Goal: Task Accomplishment & Management: Manage account settings

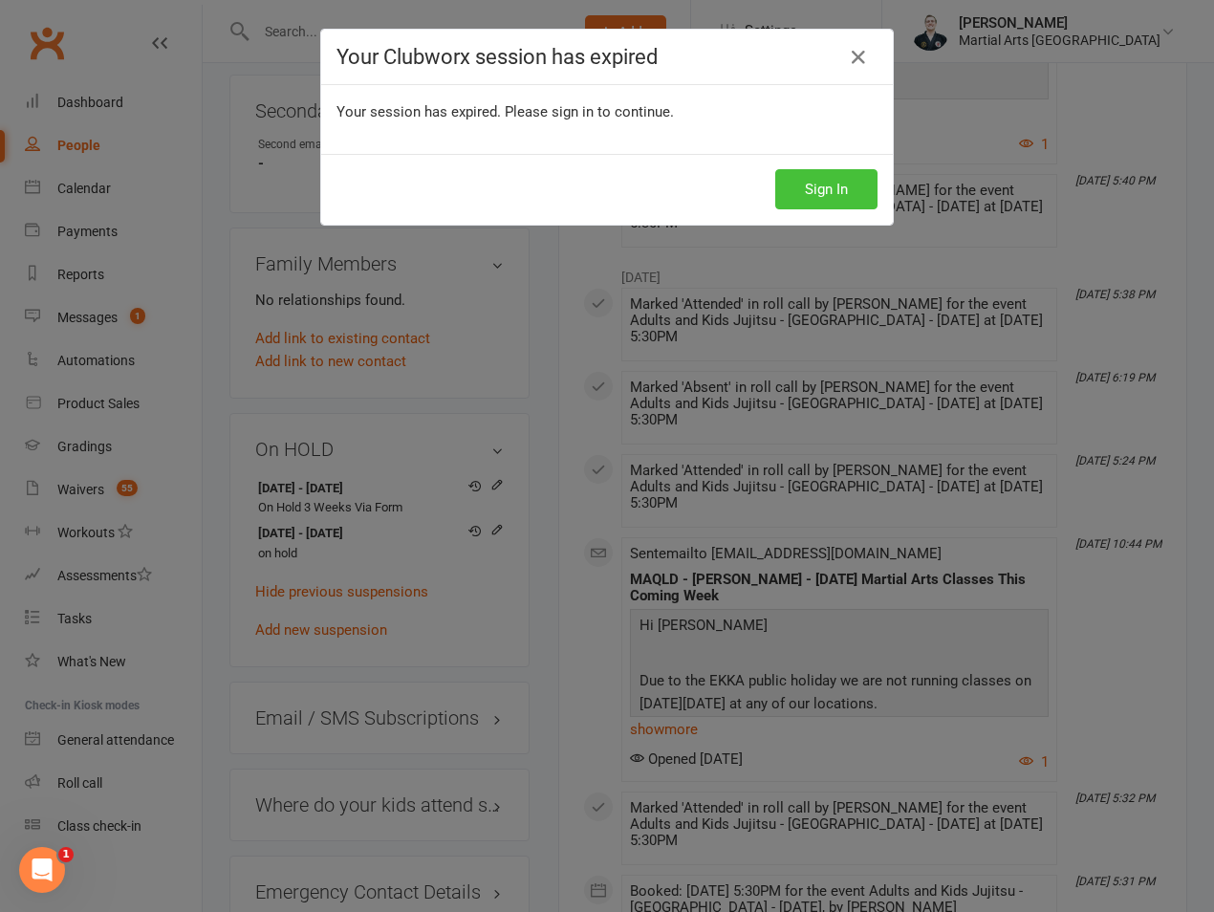
click at [830, 186] on button "Sign In" at bounding box center [827, 189] width 102 height 40
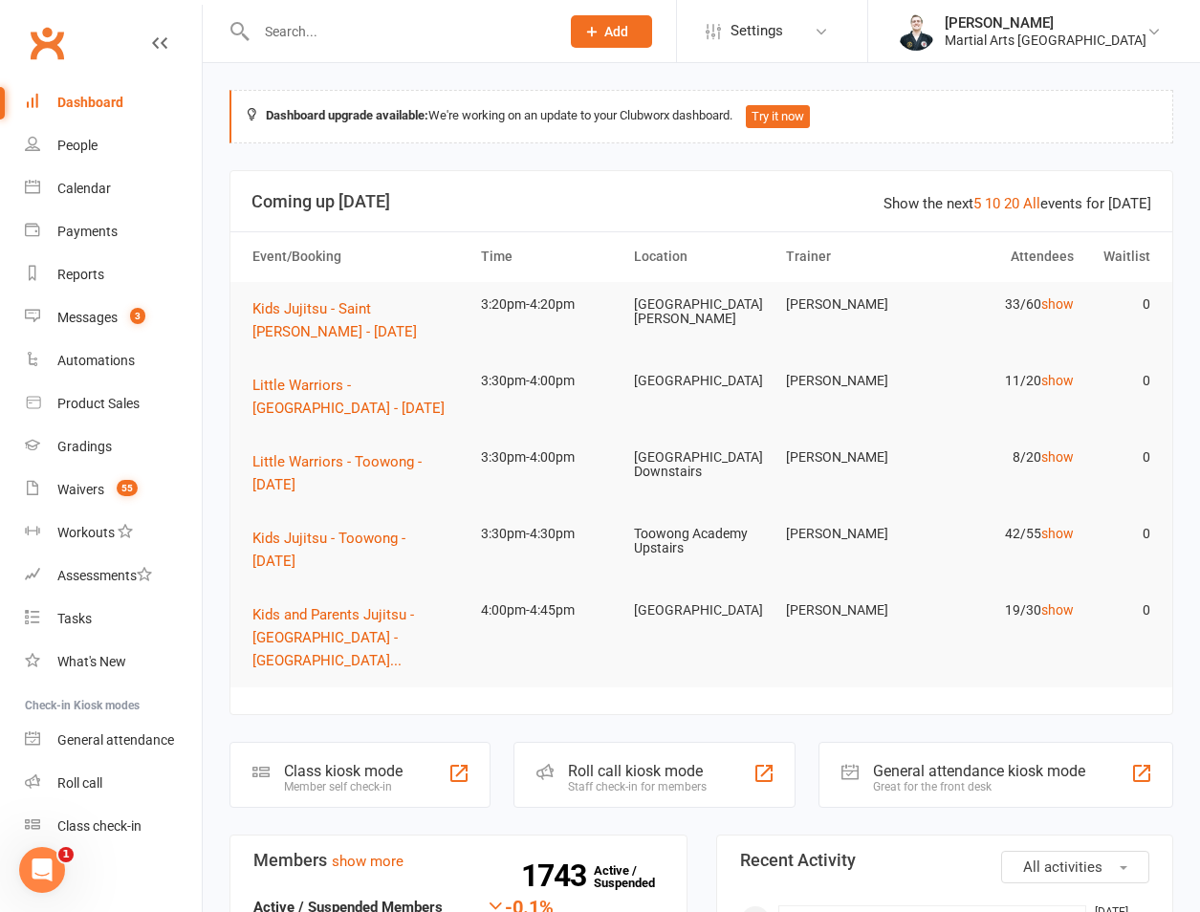
click at [357, 26] on input "text" at bounding box center [398, 31] width 295 height 27
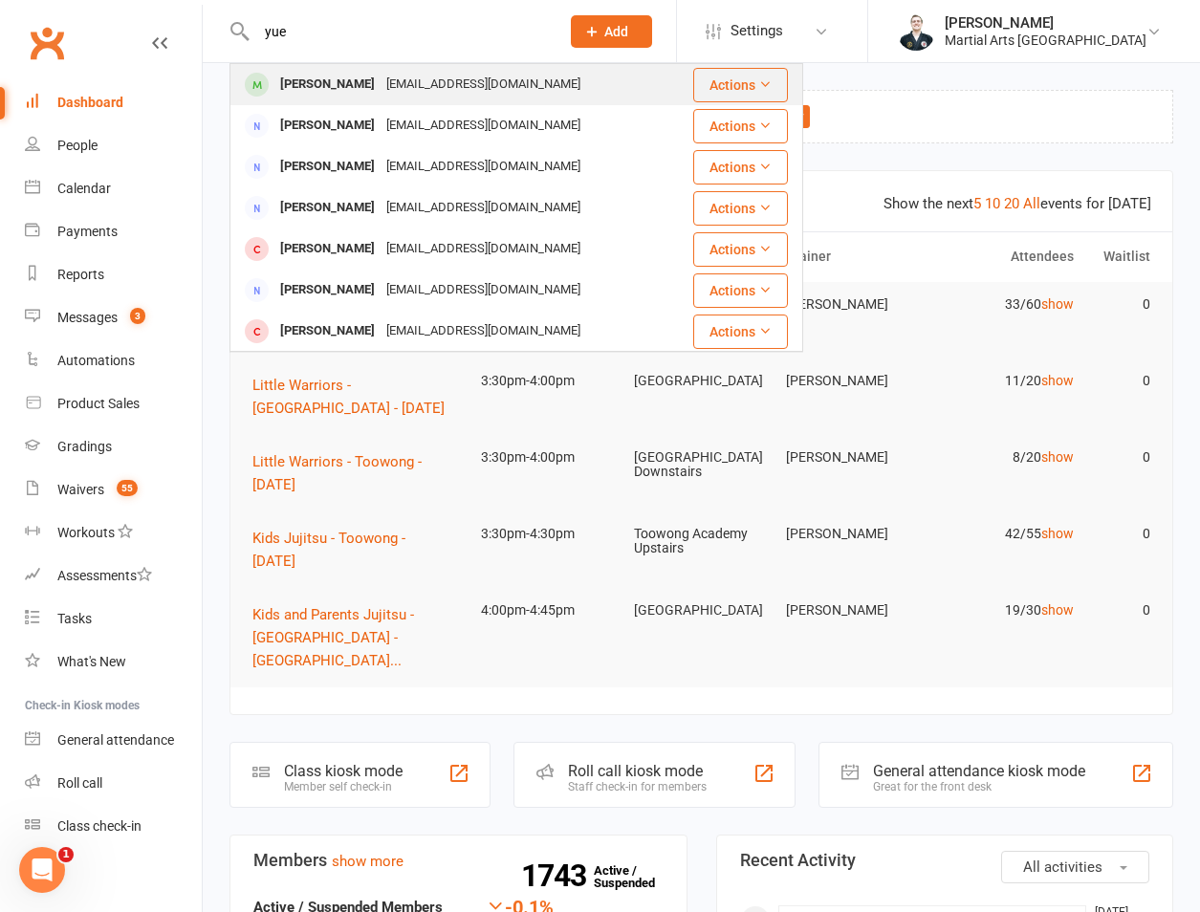
type input "yue"
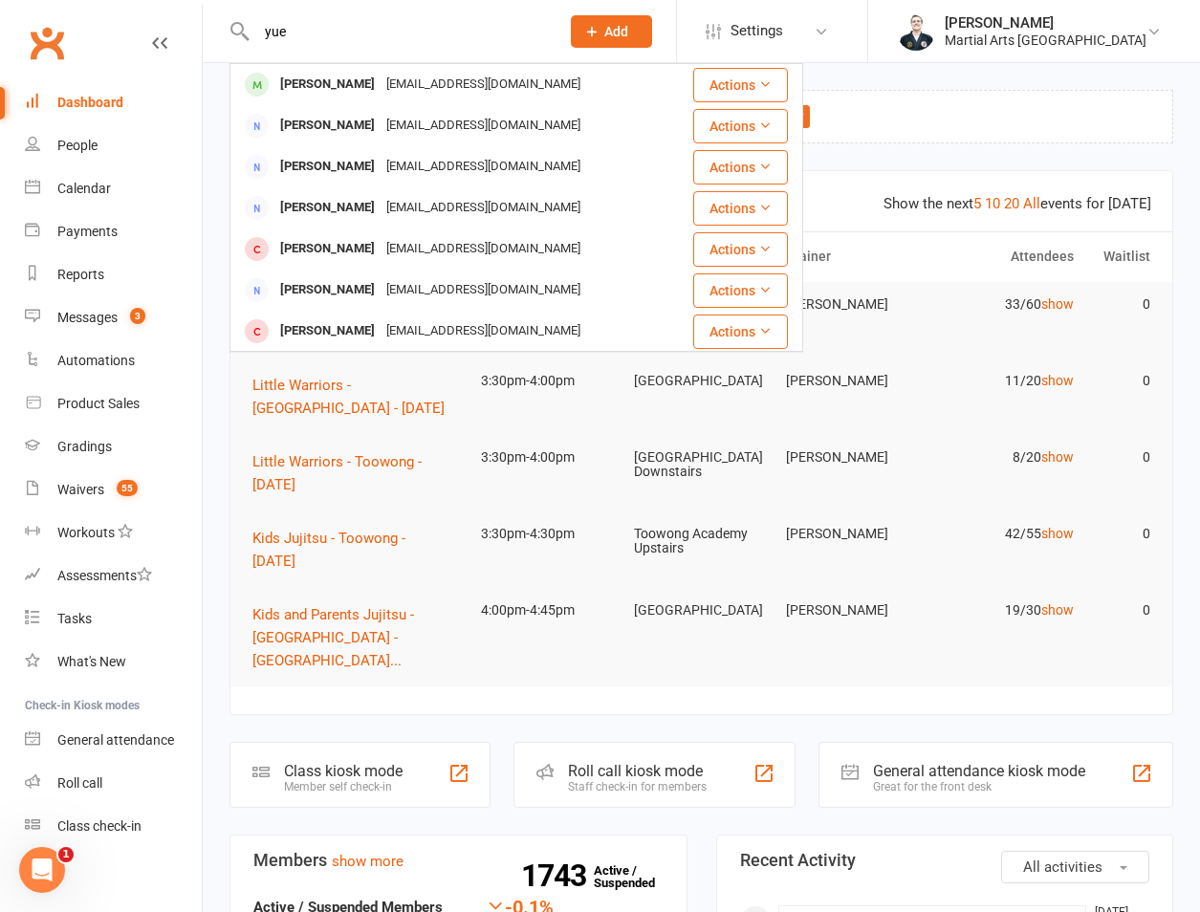
click at [294, 75] on div "[PERSON_NAME]" at bounding box center [327, 85] width 106 height 28
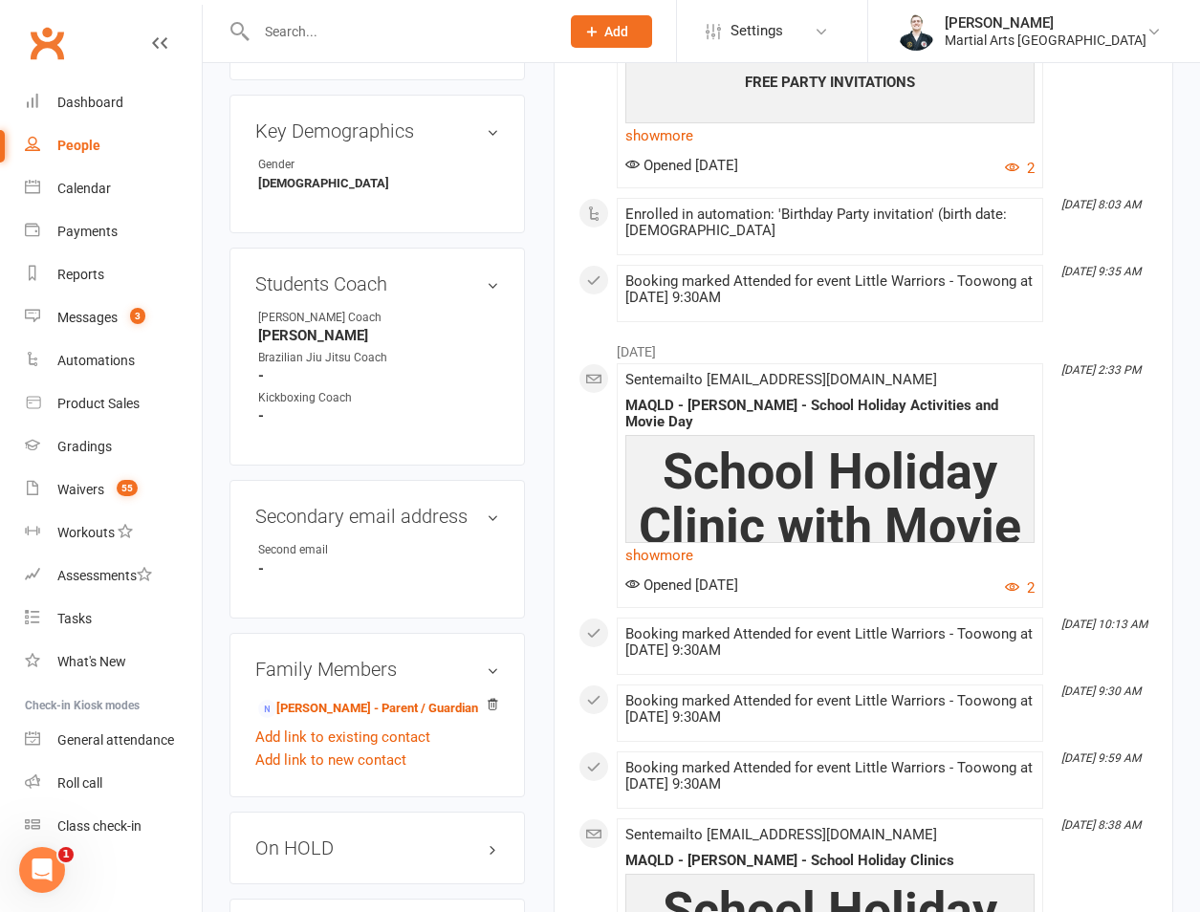
scroll to position [1339, 0]
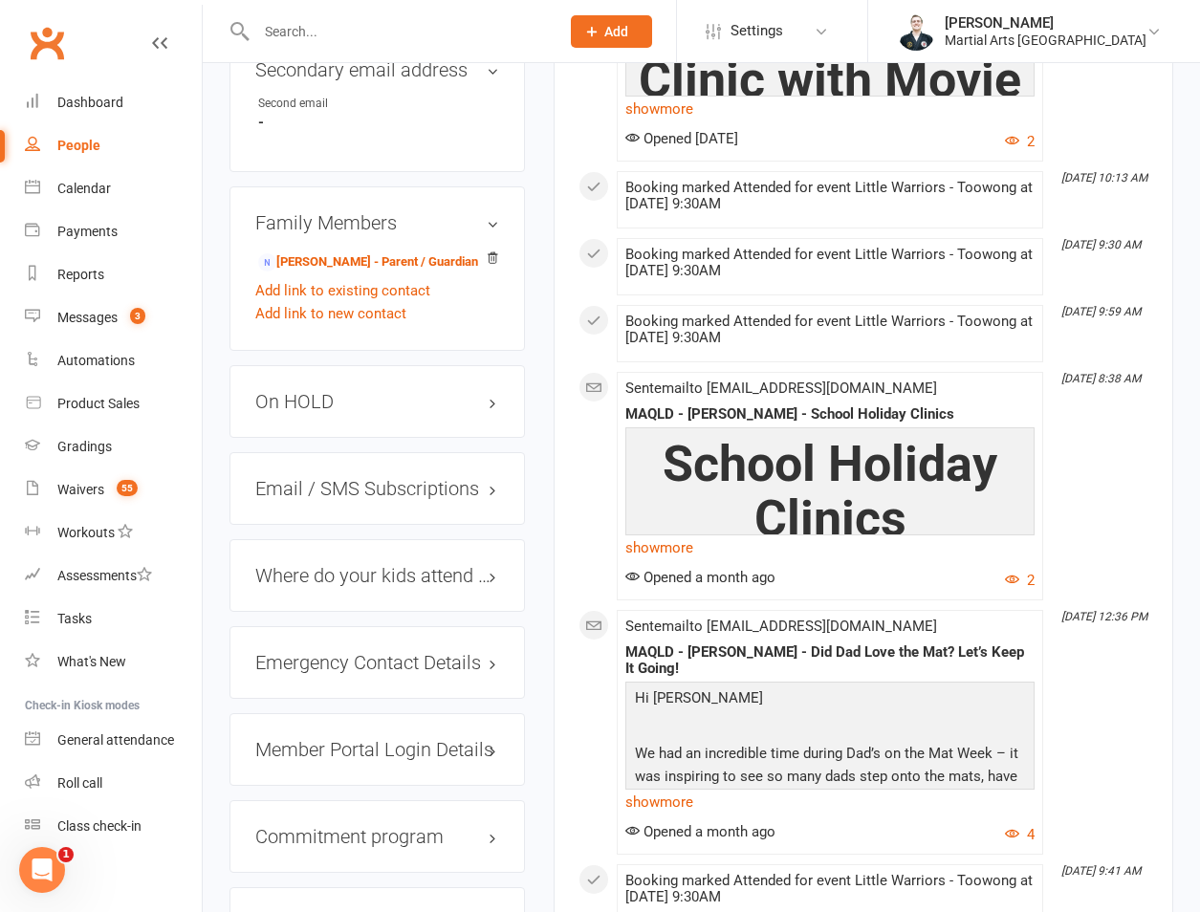
click at [314, 379] on div "On HOLD" at bounding box center [377, 401] width 295 height 73
click at [339, 391] on h3 "On HOLD" at bounding box center [377, 401] width 244 height 21
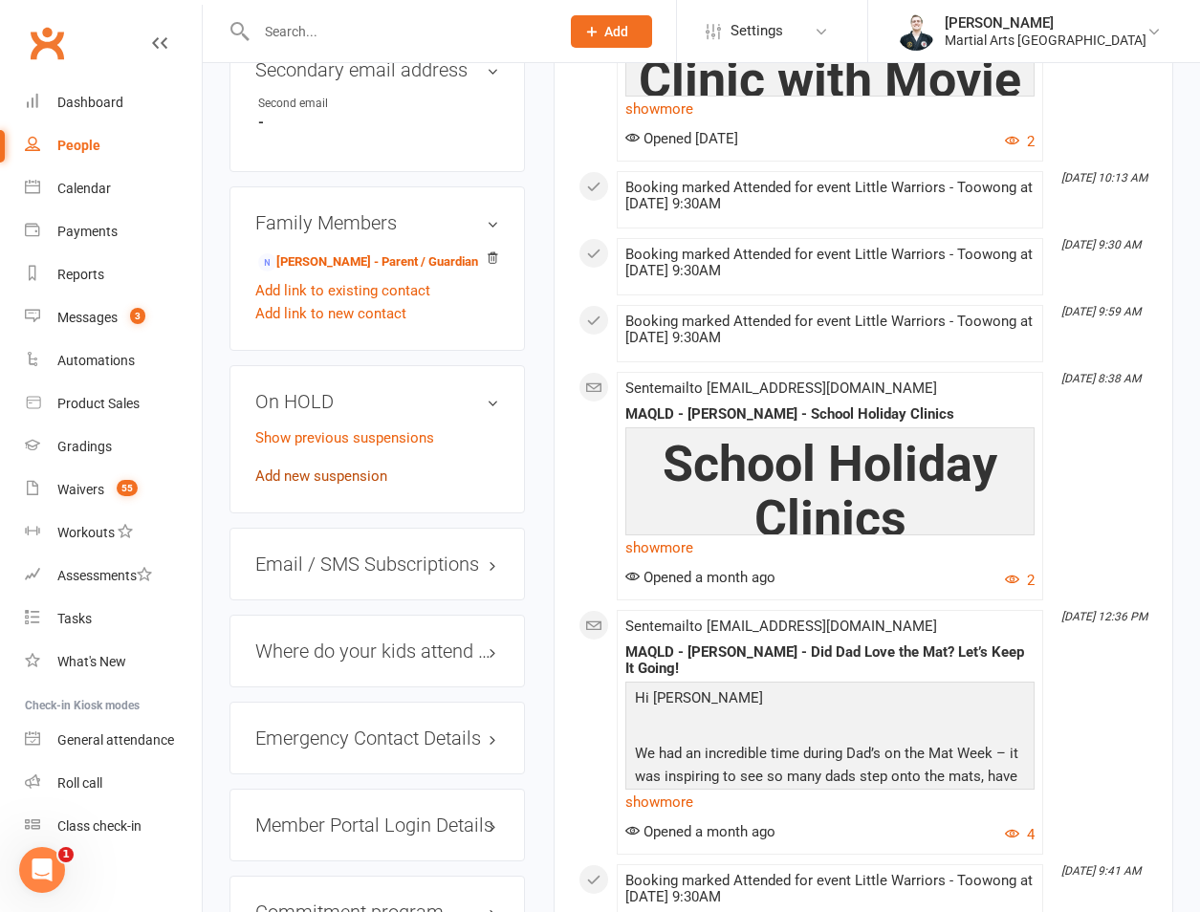
click at [317, 468] on link "Add new suspension" at bounding box center [321, 476] width 132 height 17
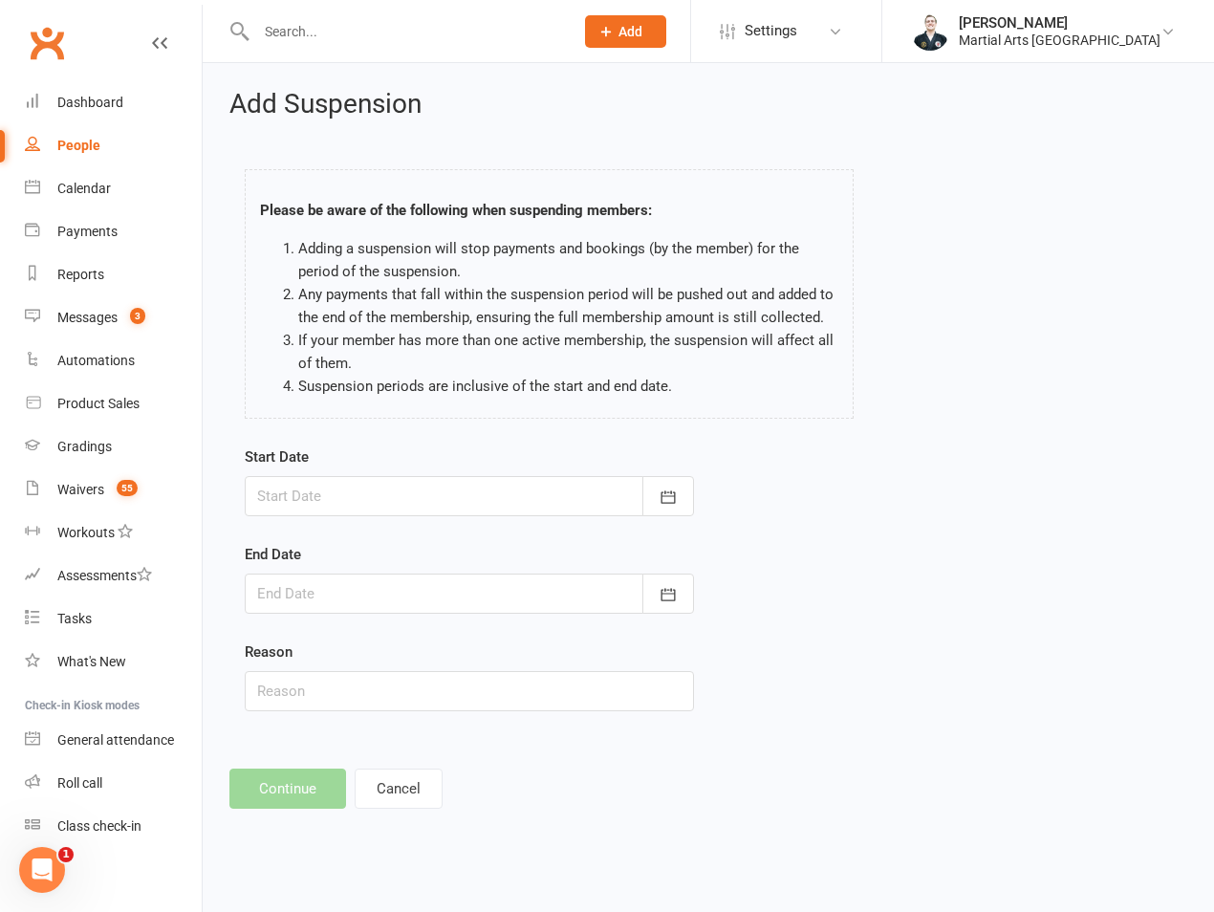
click at [296, 488] on div at bounding box center [469, 496] width 449 height 40
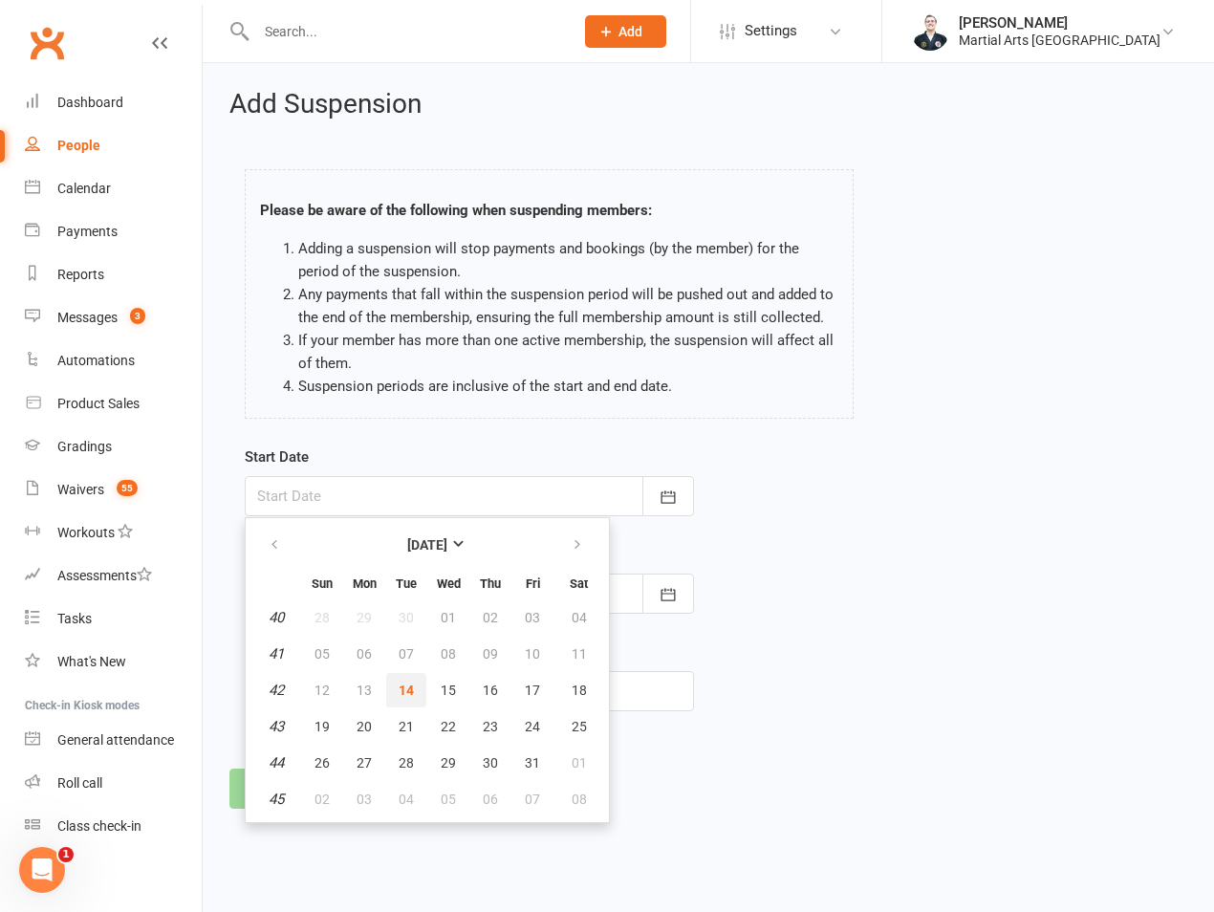
click at [400, 683] on span "14" at bounding box center [406, 690] width 15 height 15
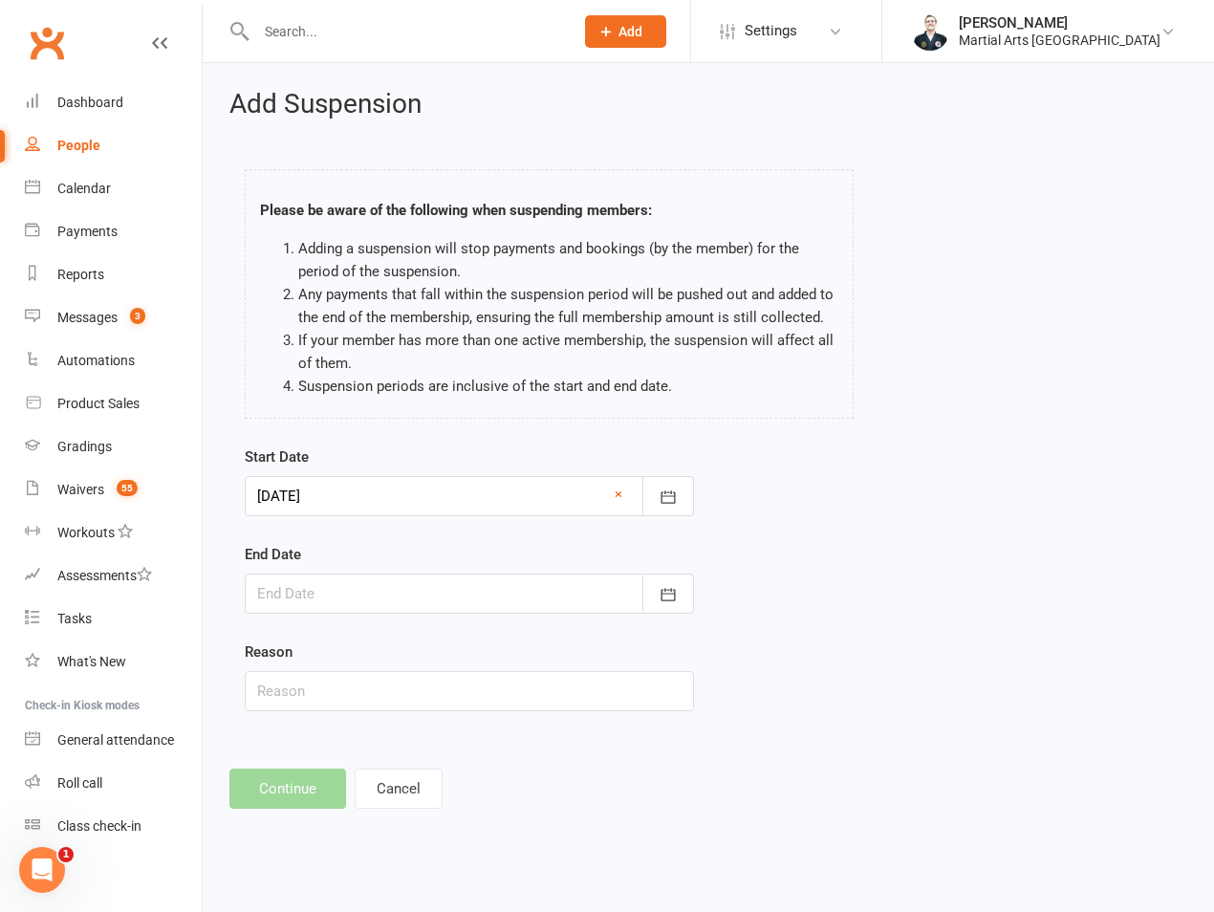
click at [385, 502] on div at bounding box center [469, 496] width 449 height 40
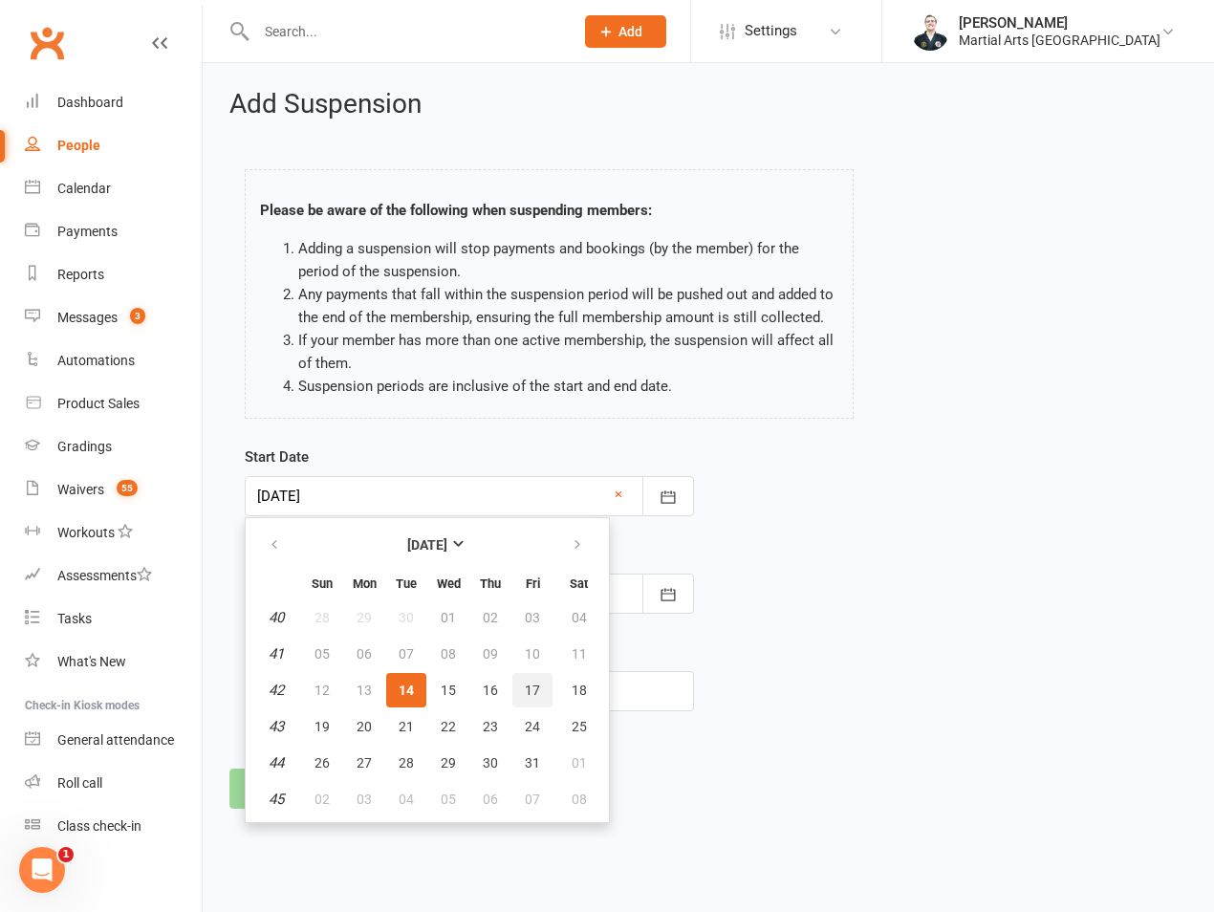
click at [546, 691] on button "17" at bounding box center [533, 690] width 40 height 34
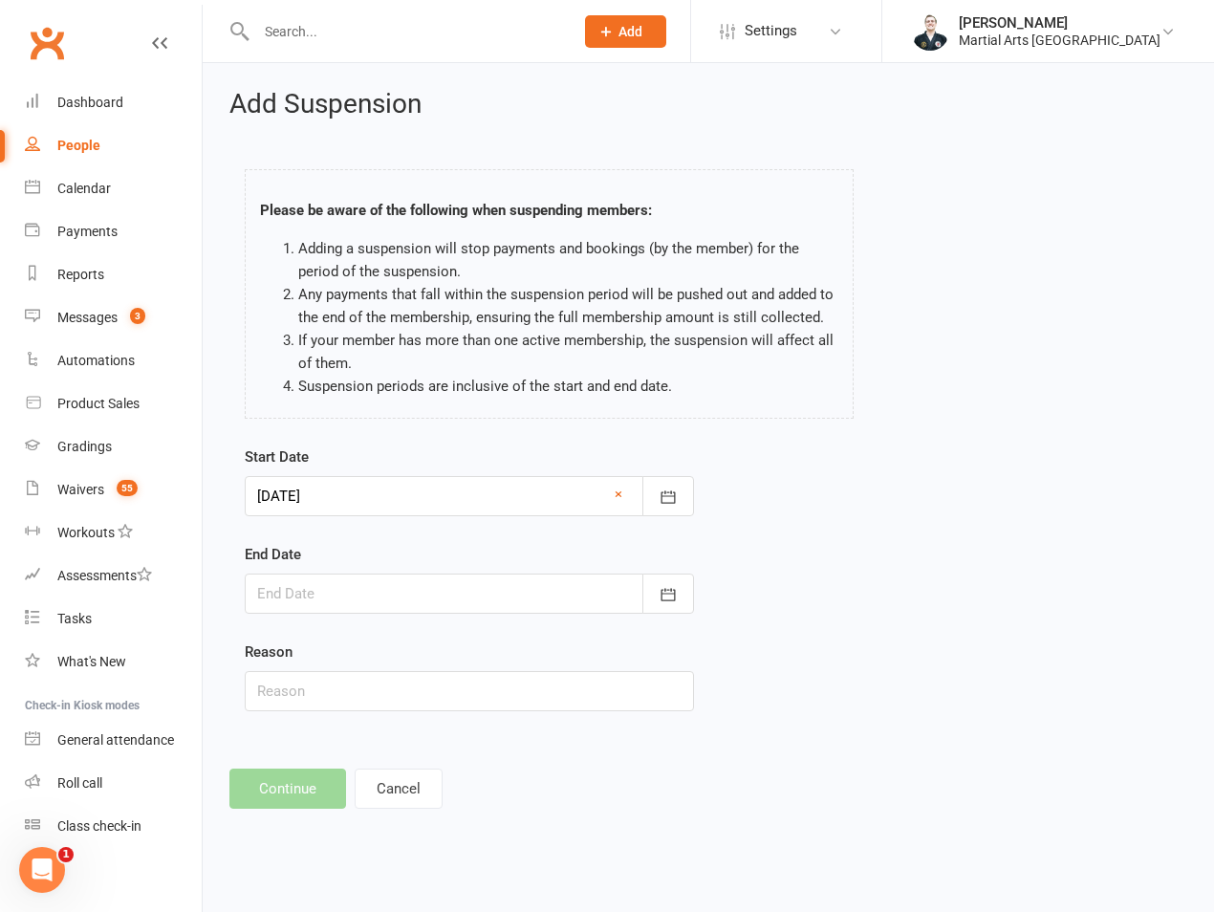
drag, startPoint x: 405, startPoint y: 505, endPoint x: 451, endPoint y: 605, distance: 110.4
click at [408, 502] on div at bounding box center [469, 496] width 449 height 40
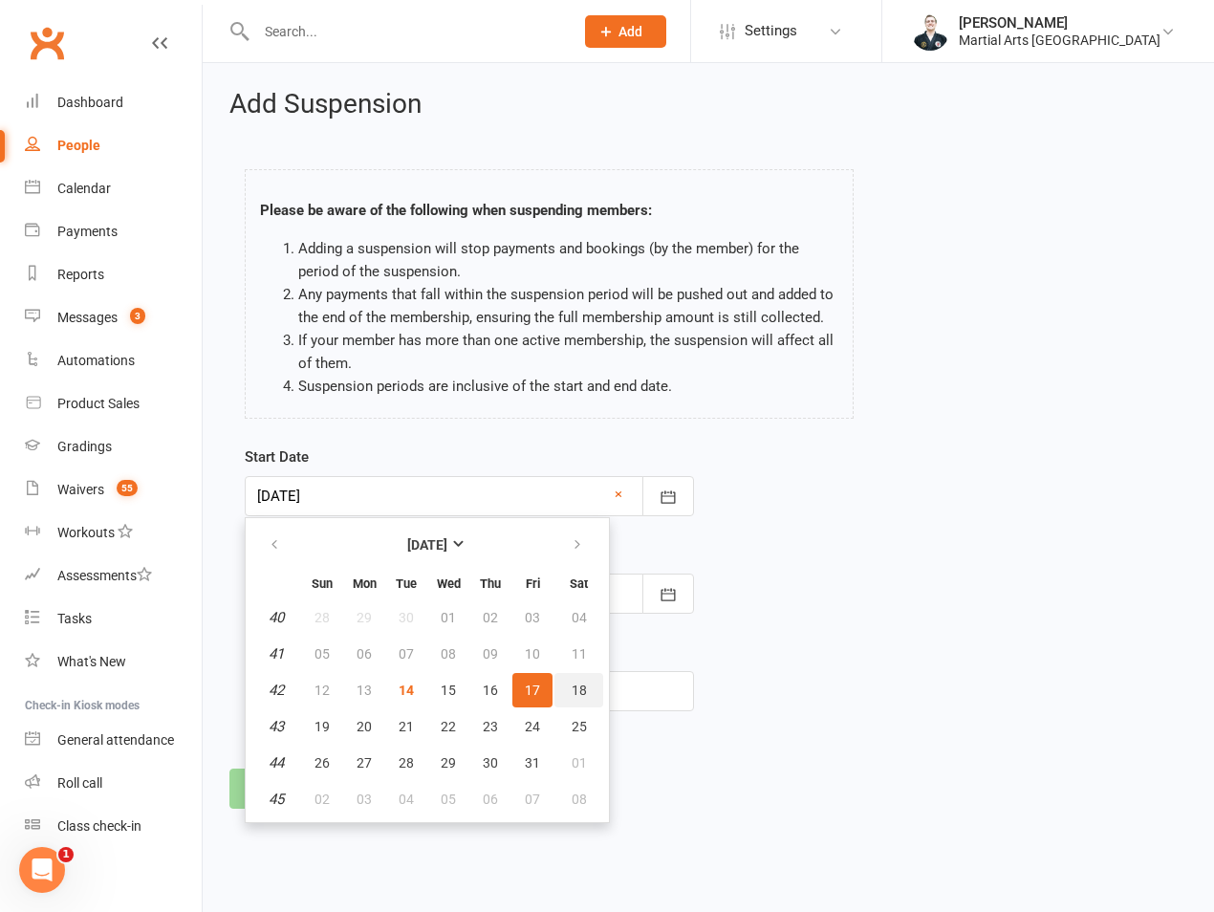
click at [560, 686] on button "18" at bounding box center [579, 690] width 49 height 34
type input "[DATE]"
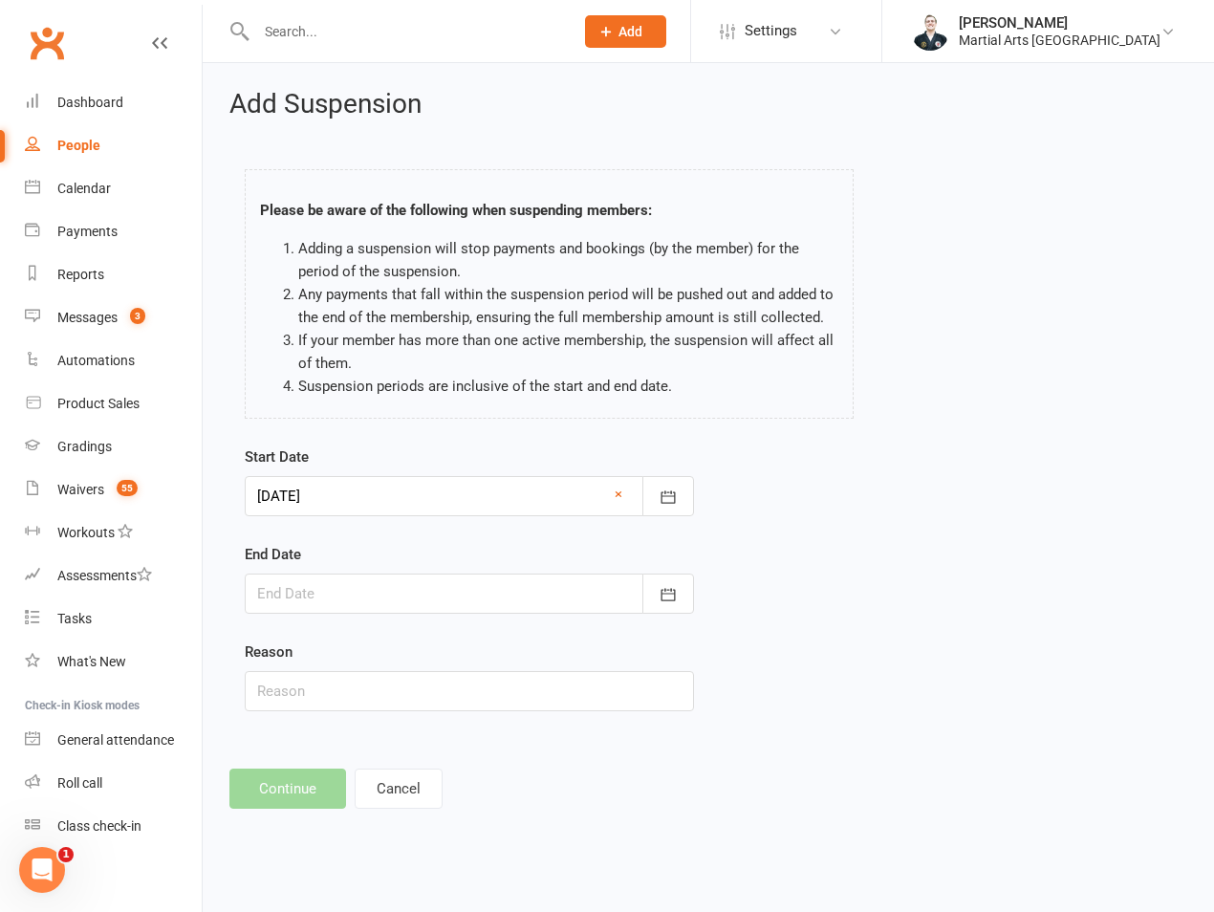
click at [357, 594] on div at bounding box center [469, 594] width 449 height 40
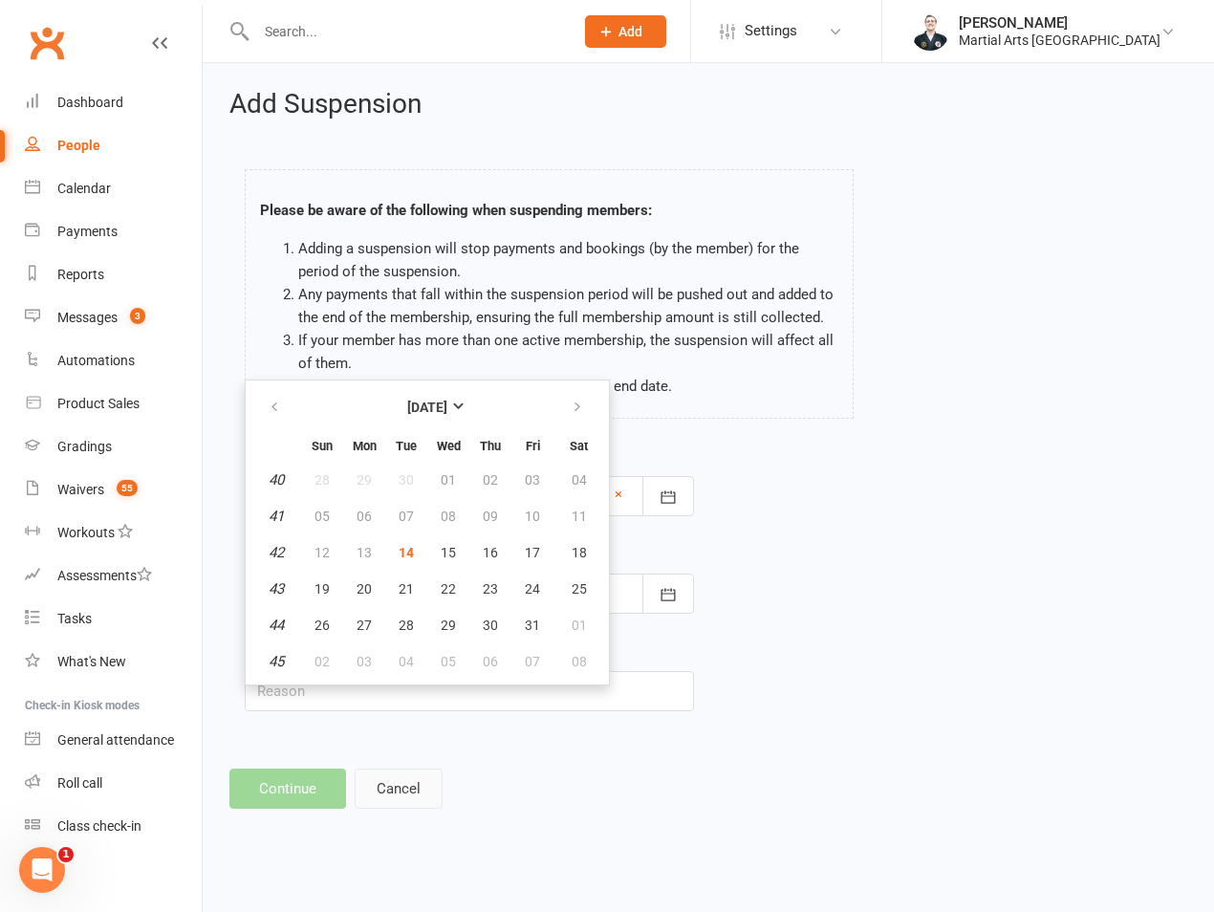
click at [405, 798] on button "Cancel" at bounding box center [399, 789] width 88 height 40
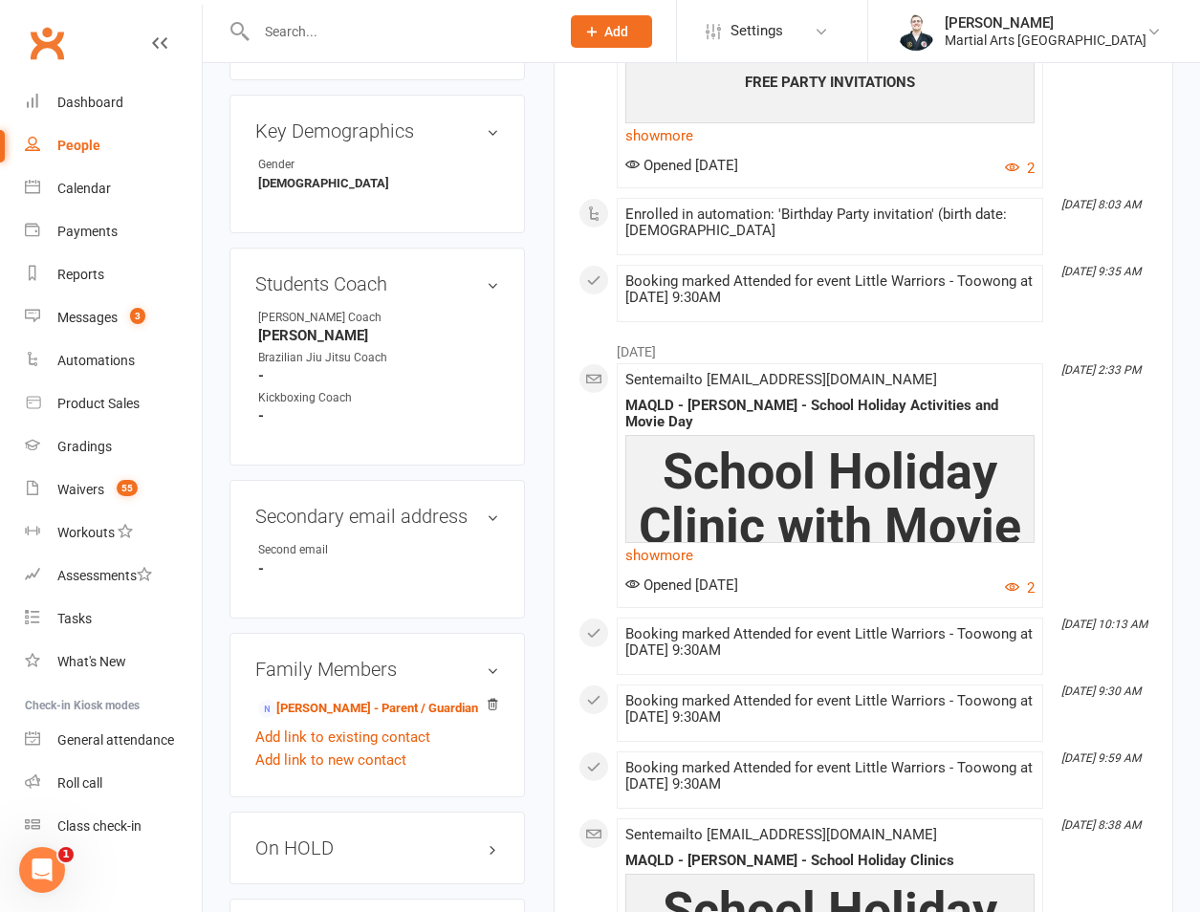
scroll to position [1339, 0]
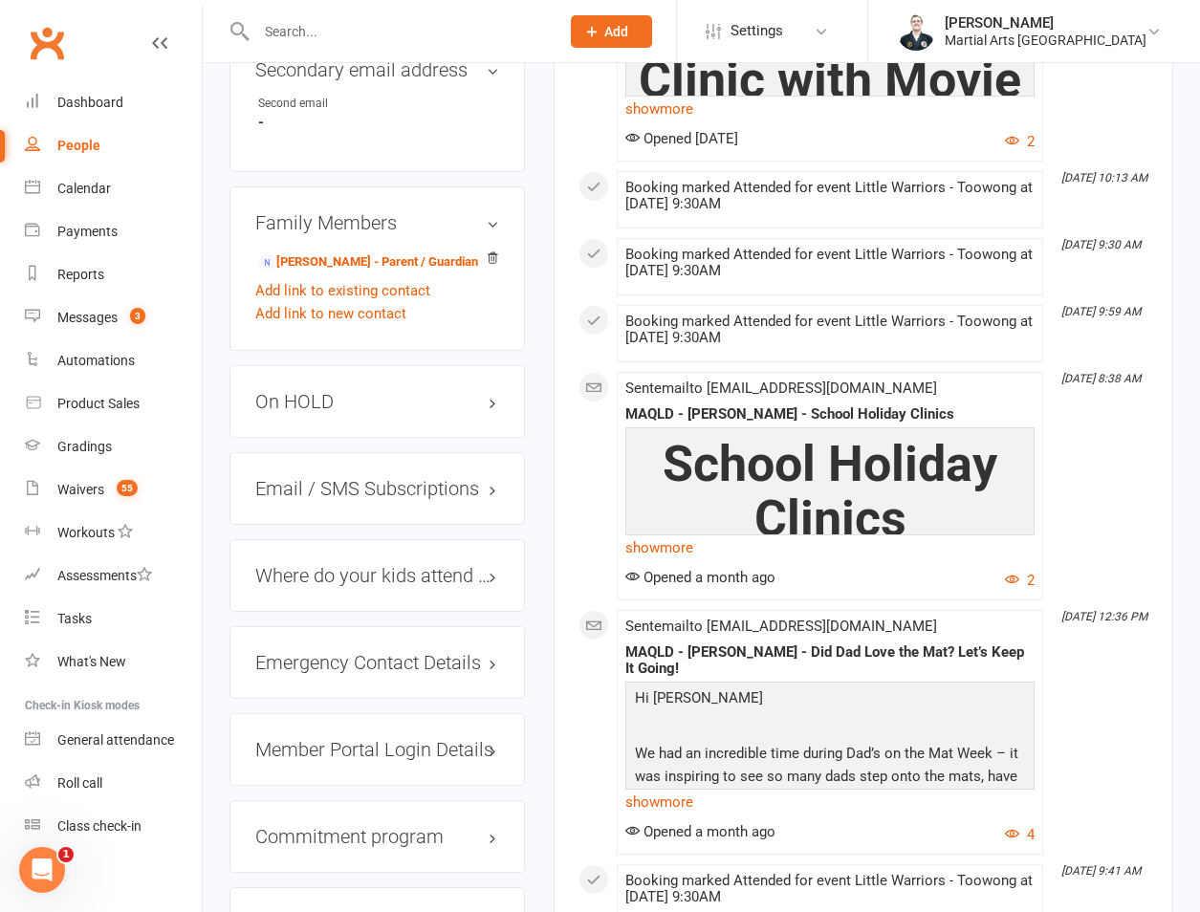
click at [334, 391] on h3 "On HOLD" at bounding box center [377, 401] width 244 height 21
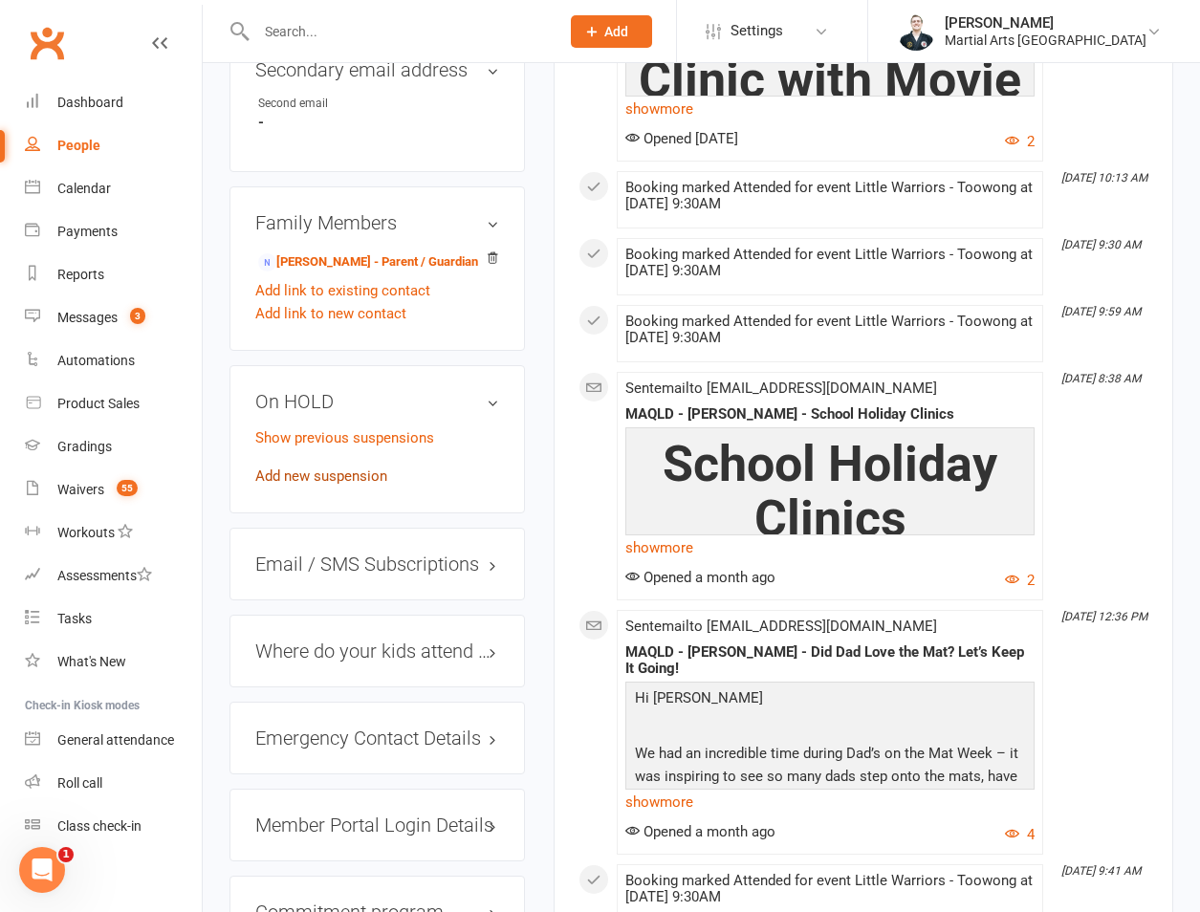
drag, startPoint x: 334, startPoint y: 387, endPoint x: 331, endPoint y: 448, distance: 60.3
click at [331, 468] on link "Add new suspension" at bounding box center [321, 476] width 132 height 17
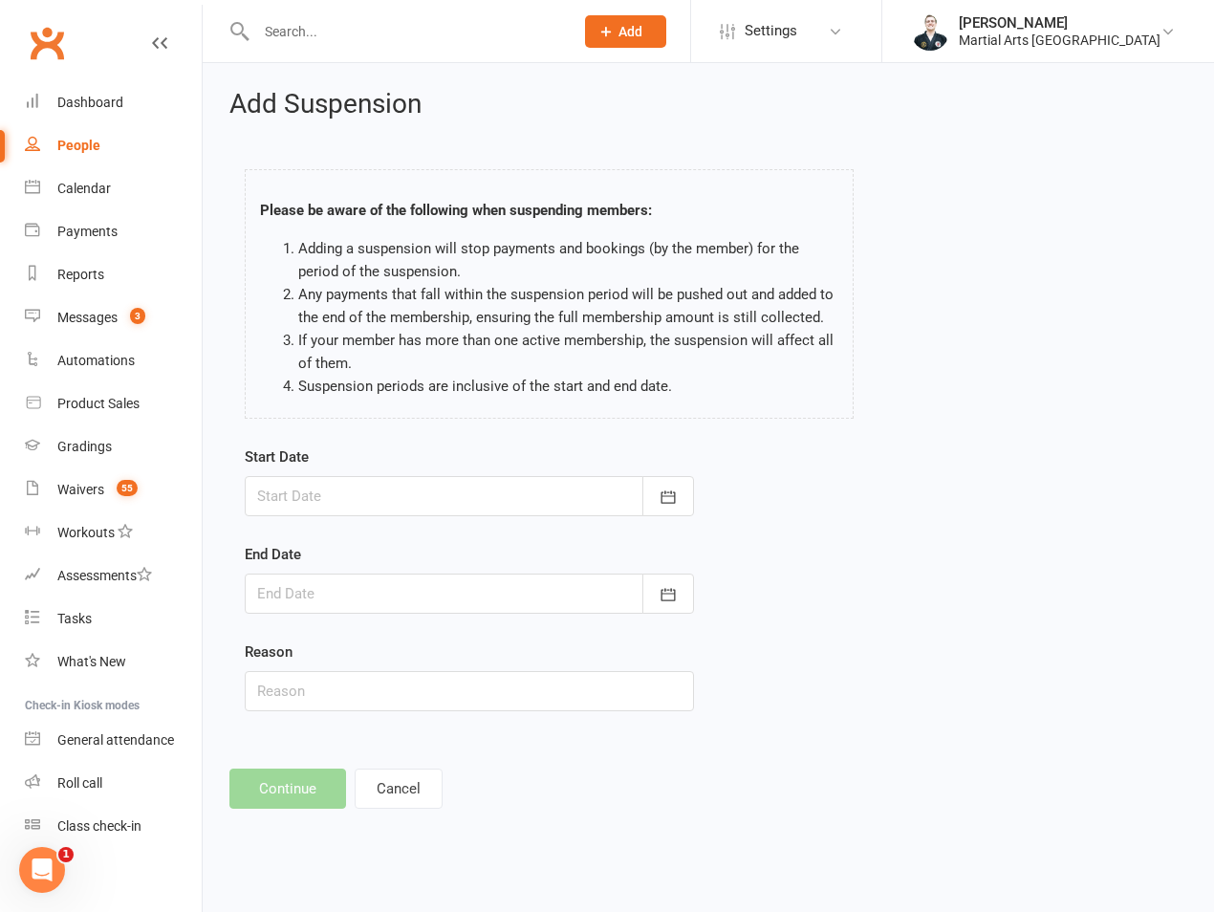
click at [345, 476] on div at bounding box center [469, 496] width 449 height 40
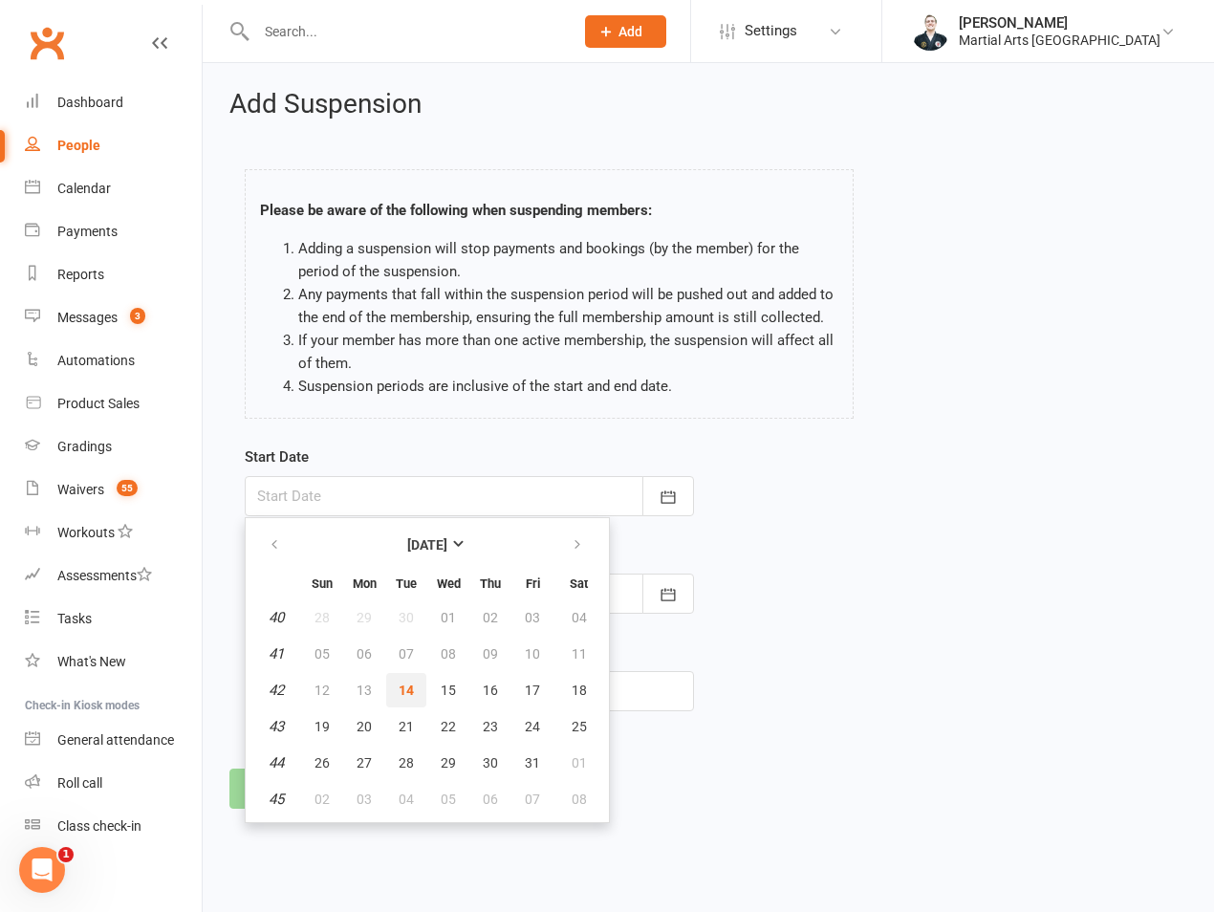
click at [411, 694] on span "14" at bounding box center [406, 690] width 15 height 15
type input "[DATE]"
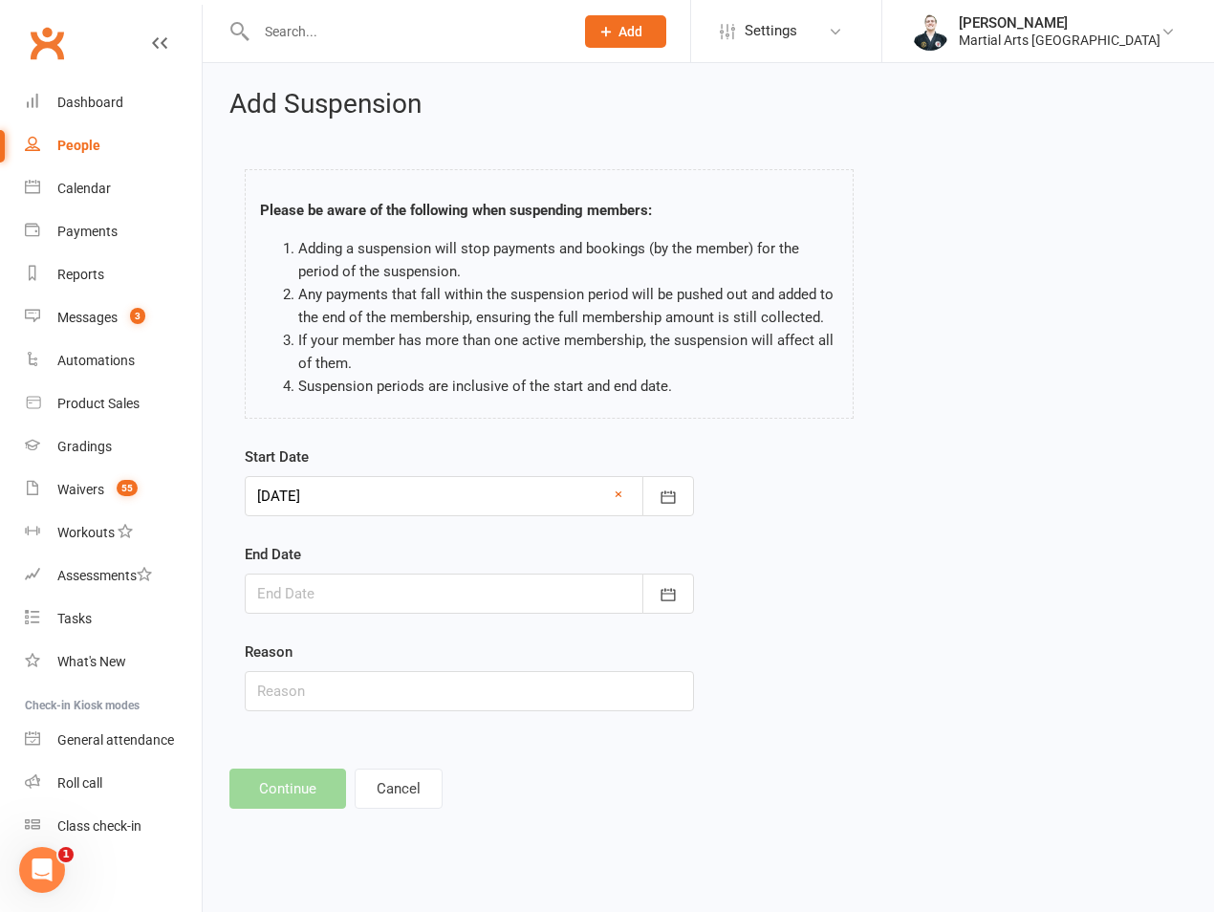
click at [437, 602] on div at bounding box center [469, 594] width 449 height 40
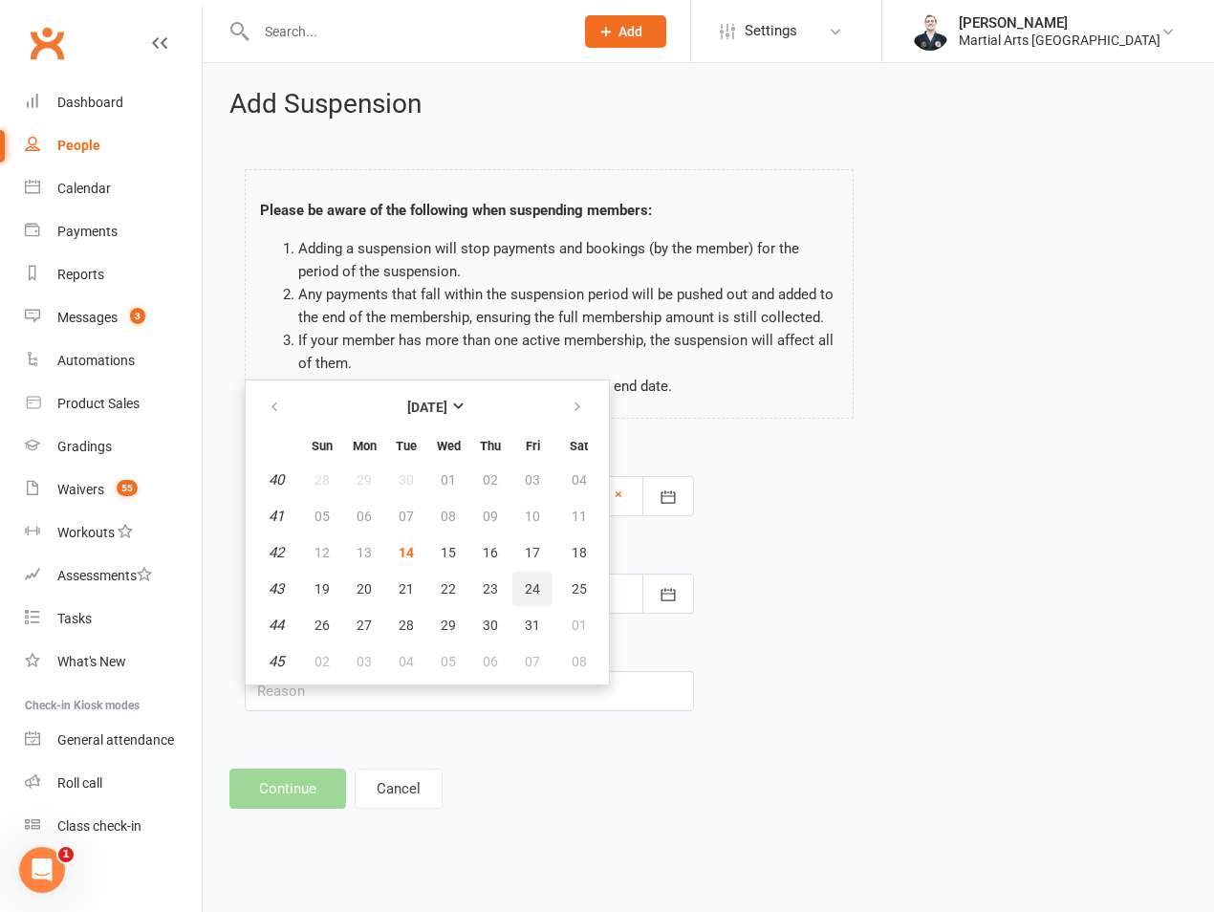
click at [537, 581] on span "24" at bounding box center [532, 588] width 15 height 15
type input "[DATE]"
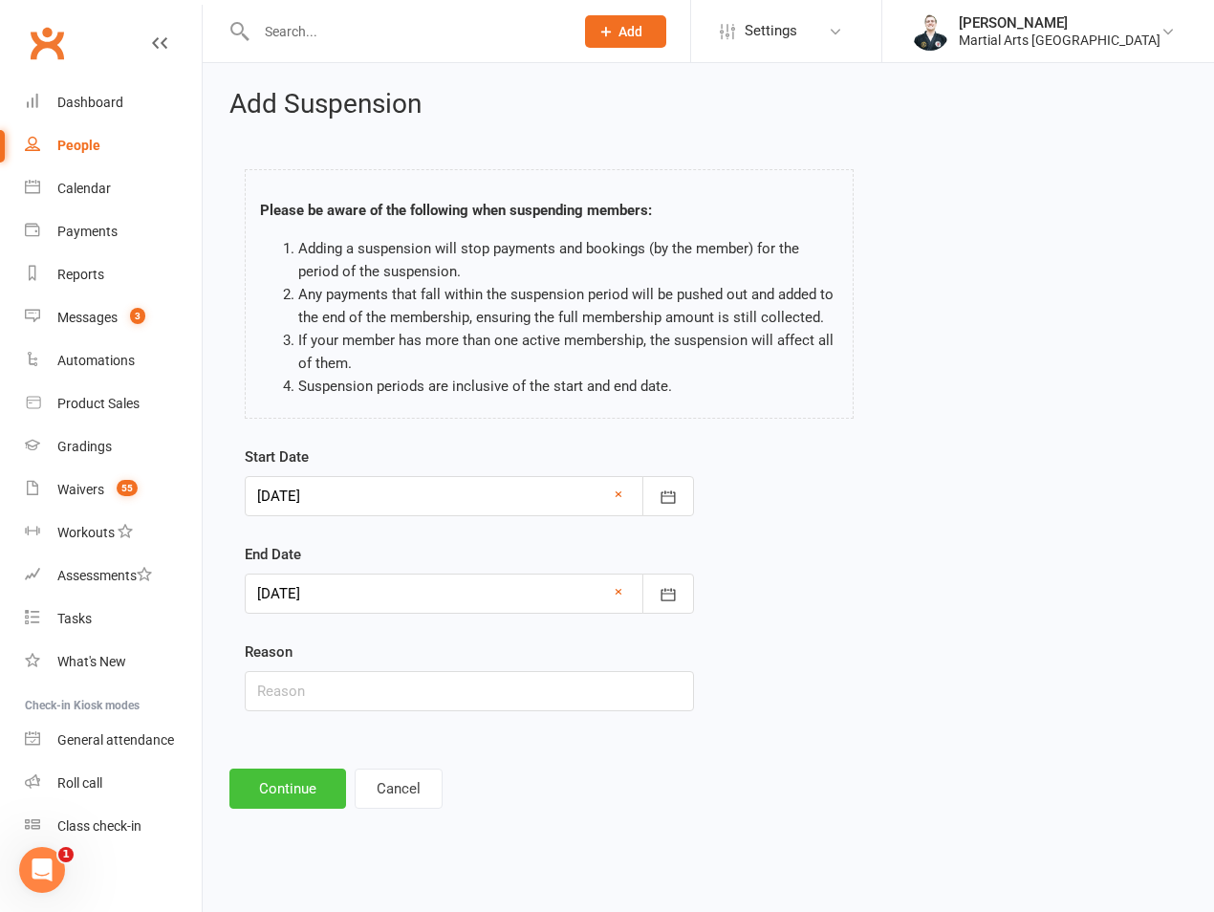
click at [265, 777] on button "Continue" at bounding box center [288, 789] width 117 height 40
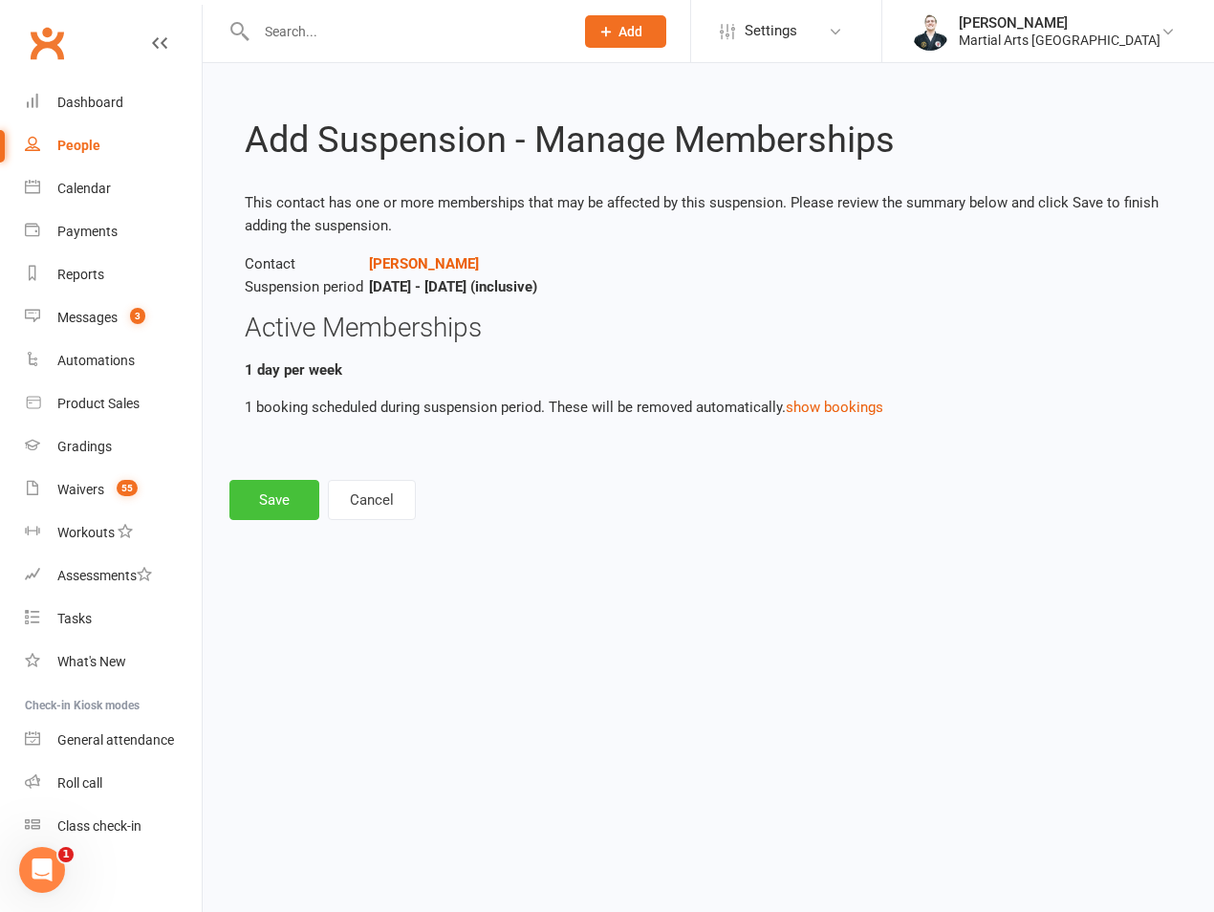
click at [279, 482] on button "Save" at bounding box center [275, 500] width 90 height 40
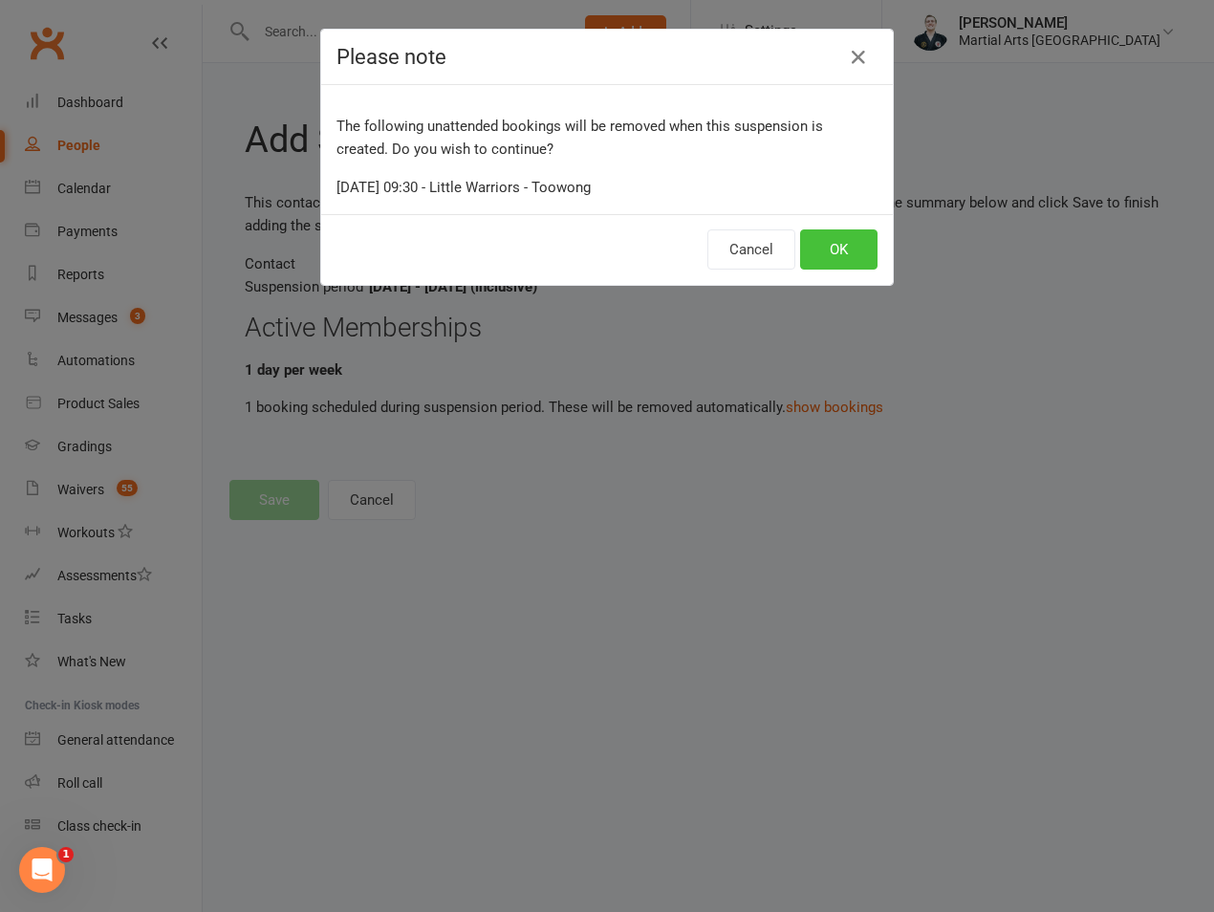
click at [853, 261] on button "OK" at bounding box center [838, 250] width 77 height 40
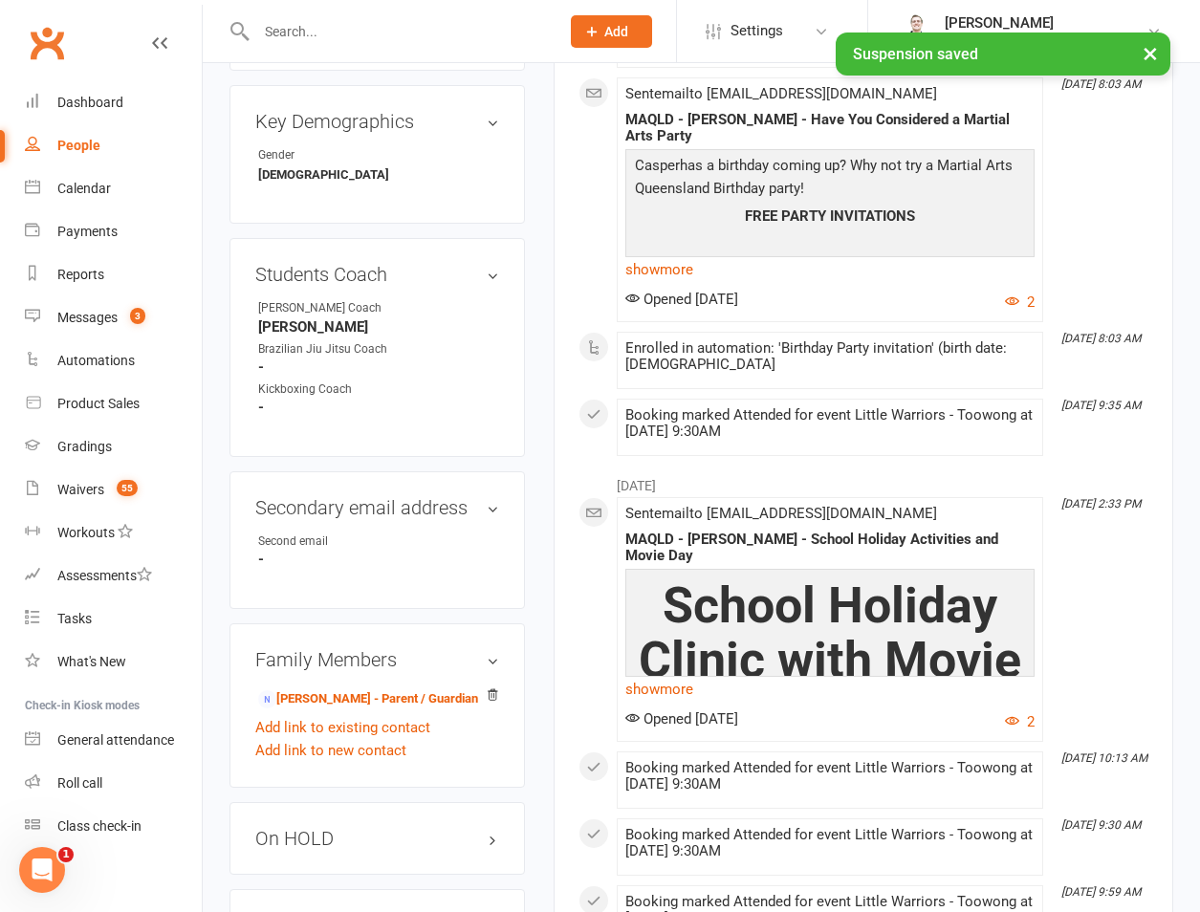
scroll to position [1339, 0]
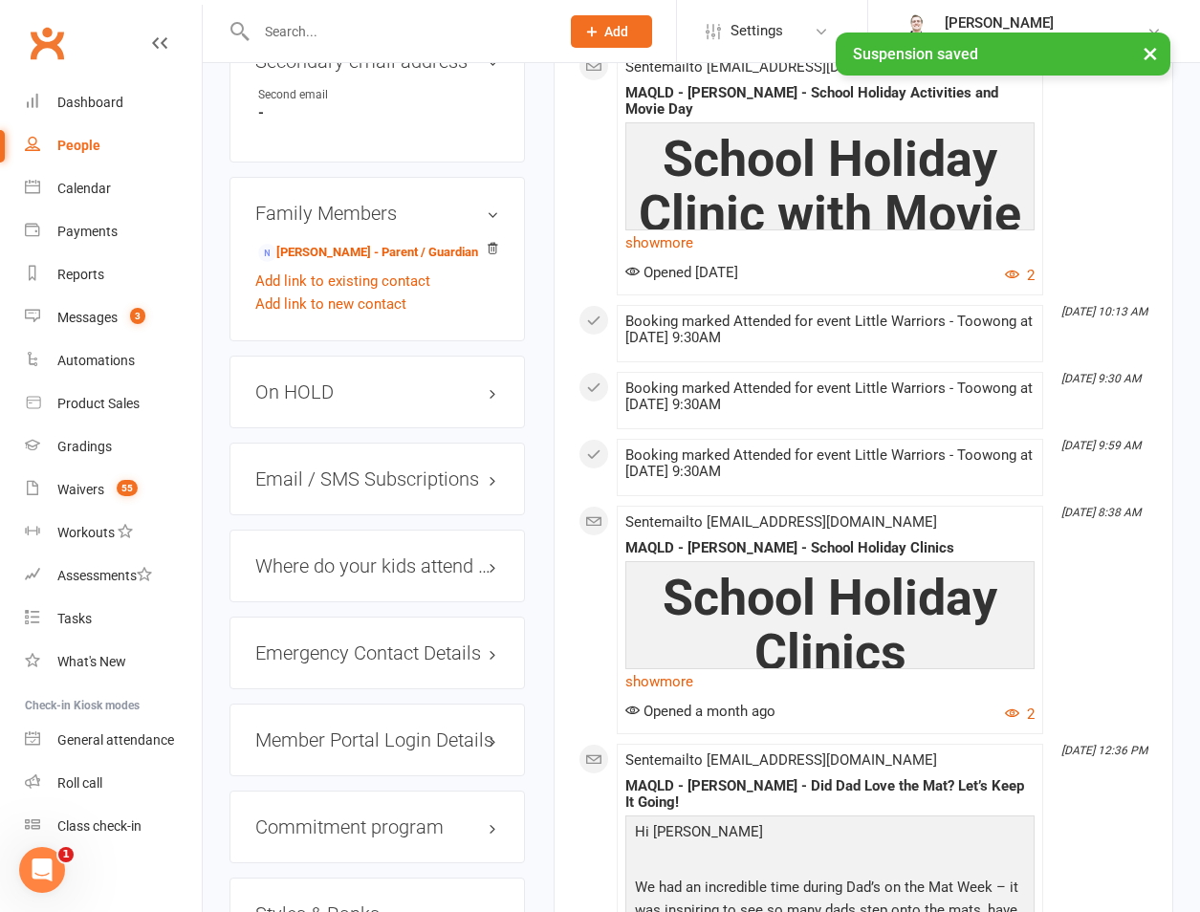
click at [348, 382] on h3 "On HOLD" at bounding box center [377, 392] width 244 height 21
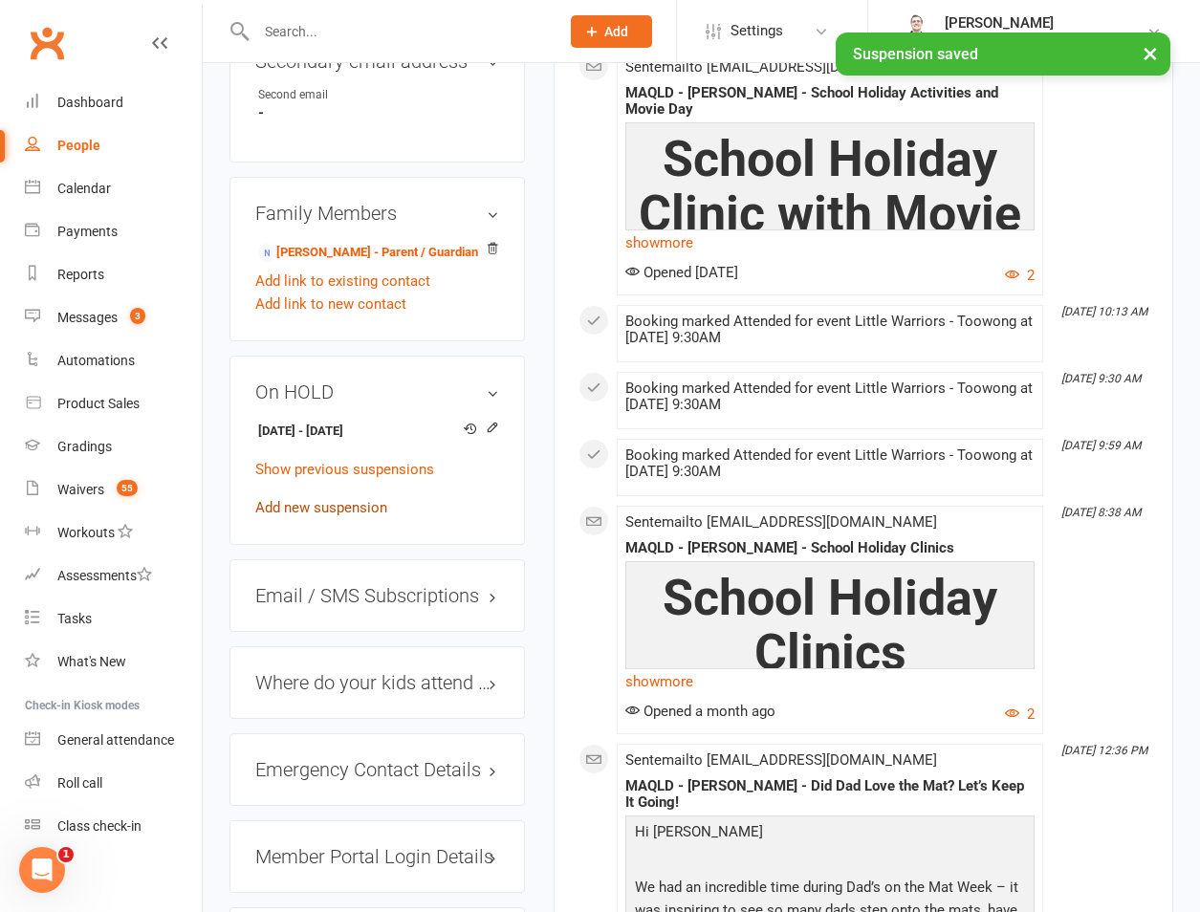
click at [294, 499] on link "Add new suspension" at bounding box center [321, 507] width 132 height 17
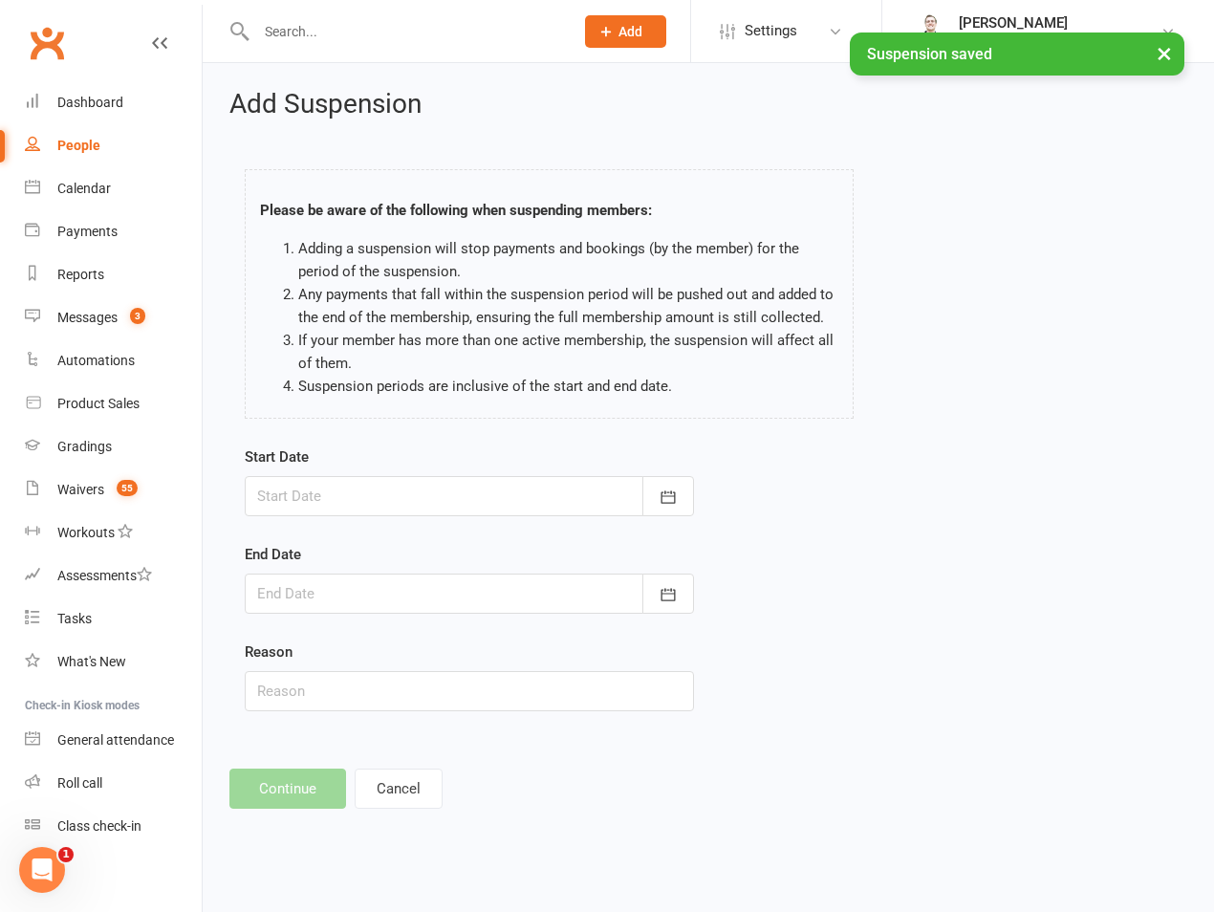
click at [354, 505] on div at bounding box center [469, 496] width 449 height 40
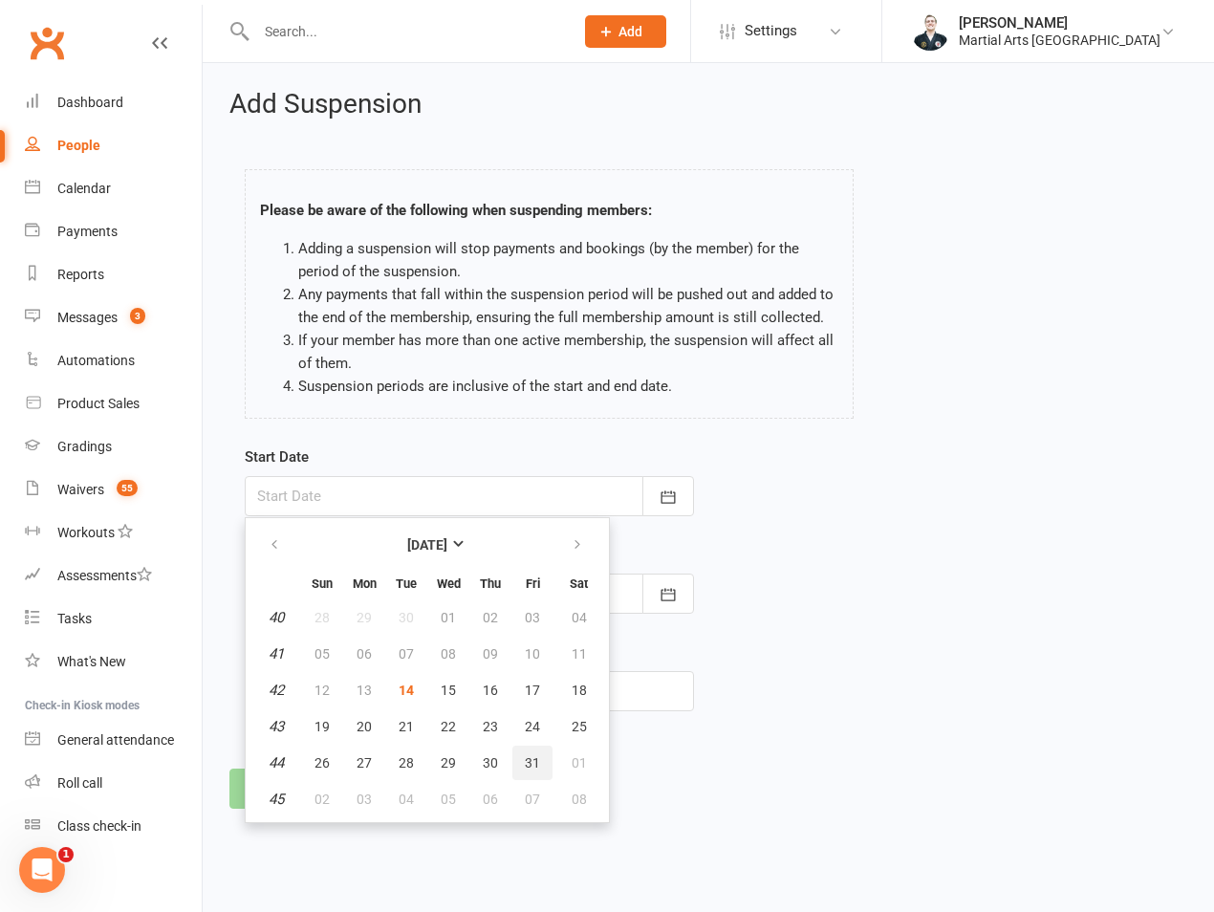
click at [523, 766] on button "31" at bounding box center [533, 763] width 40 height 34
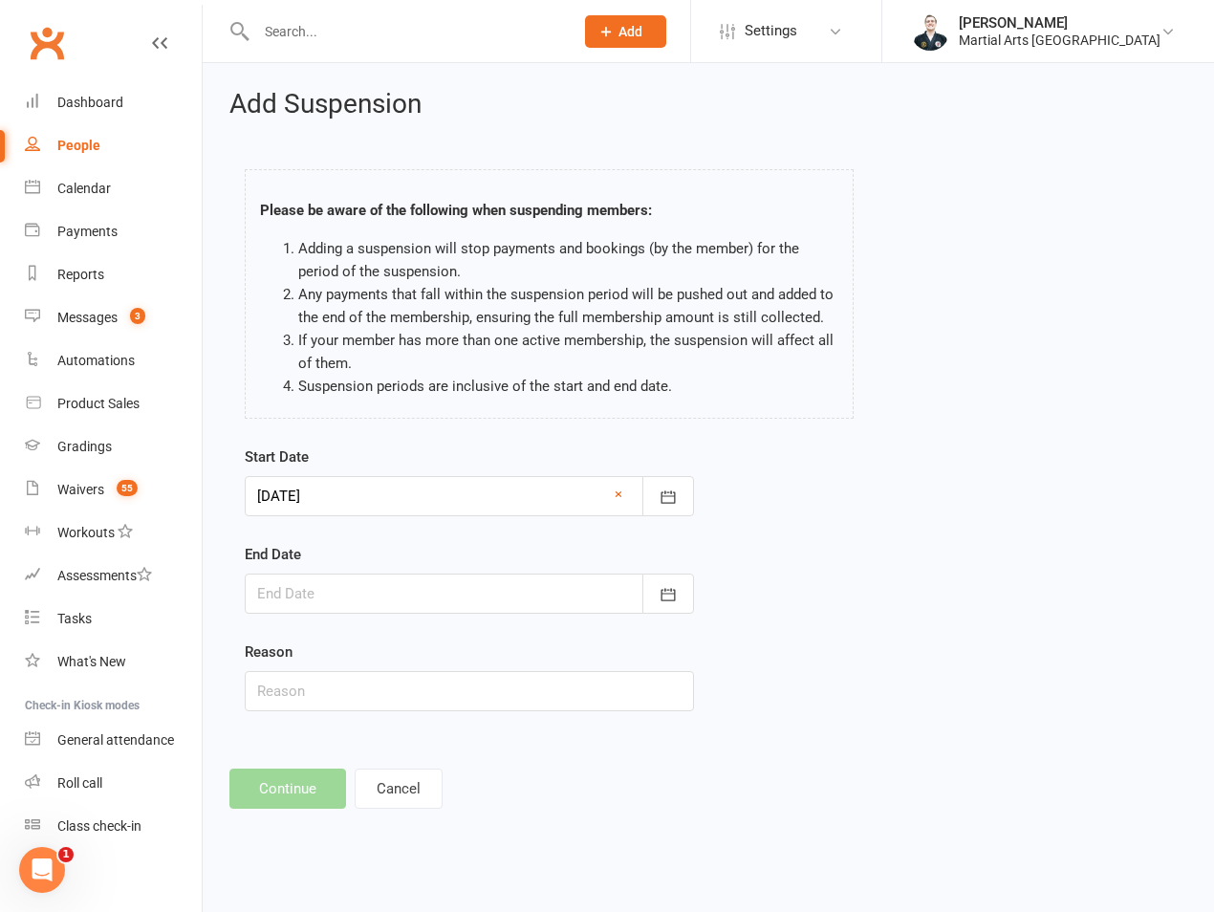
drag, startPoint x: 391, startPoint y: 488, endPoint x: 440, endPoint y: 585, distance: 109.1
click at [394, 485] on div at bounding box center [469, 496] width 449 height 40
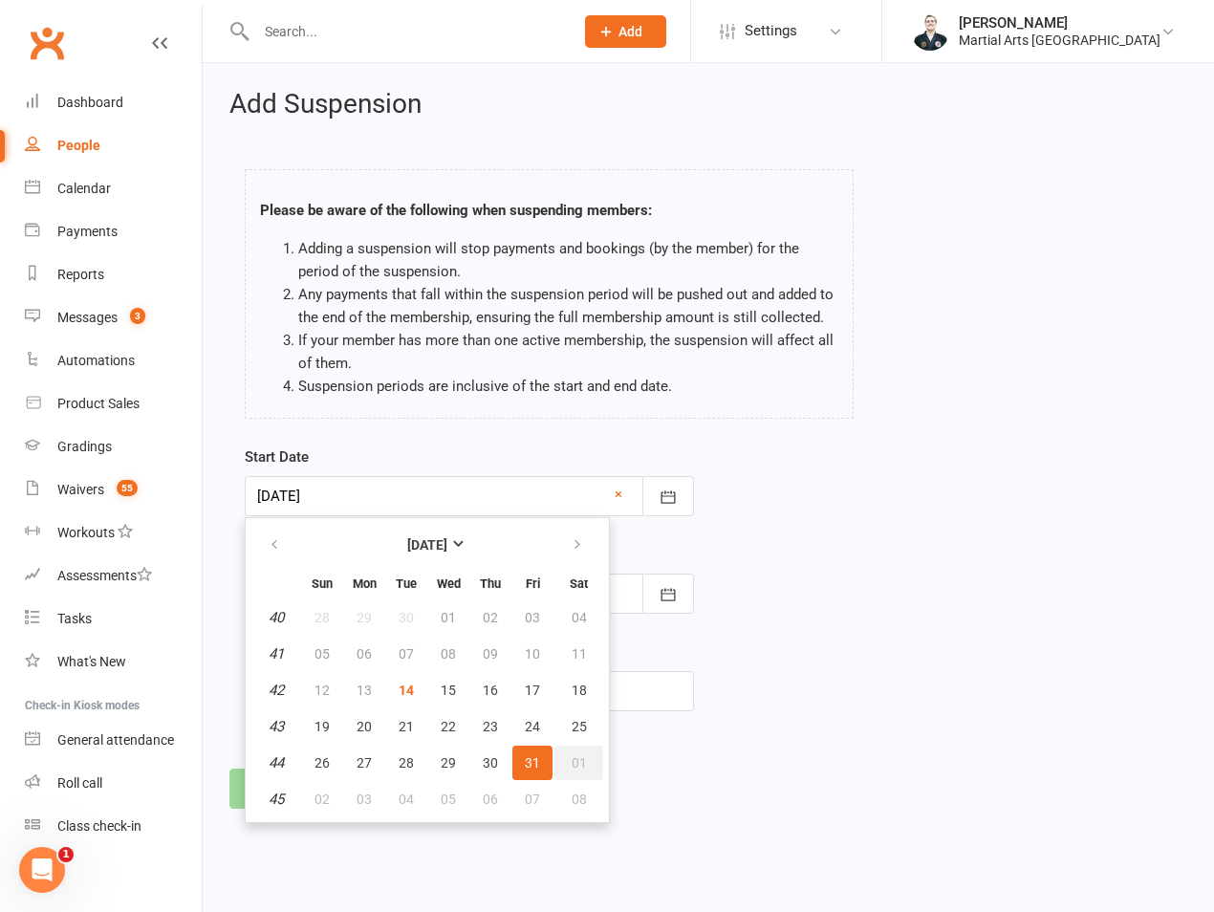
drag, startPoint x: 586, startPoint y: 769, endPoint x: 506, endPoint y: 694, distance: 109.6
click at [586, 766] on button "01" at bounding box center [579, 763] width 49 height 34
type input "[DATE]"
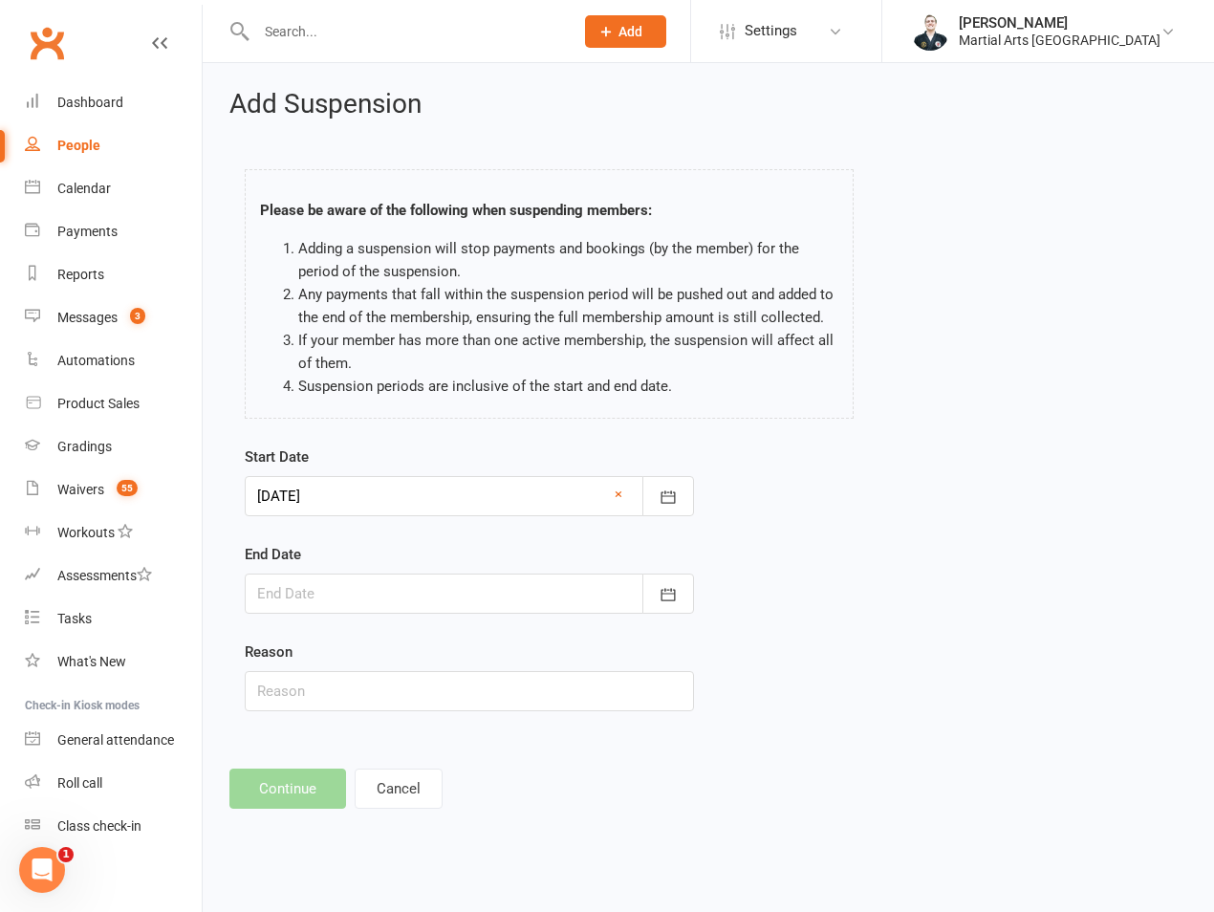
click at [408, 597] on div at bounding box center [469, 594] width 449 height 40
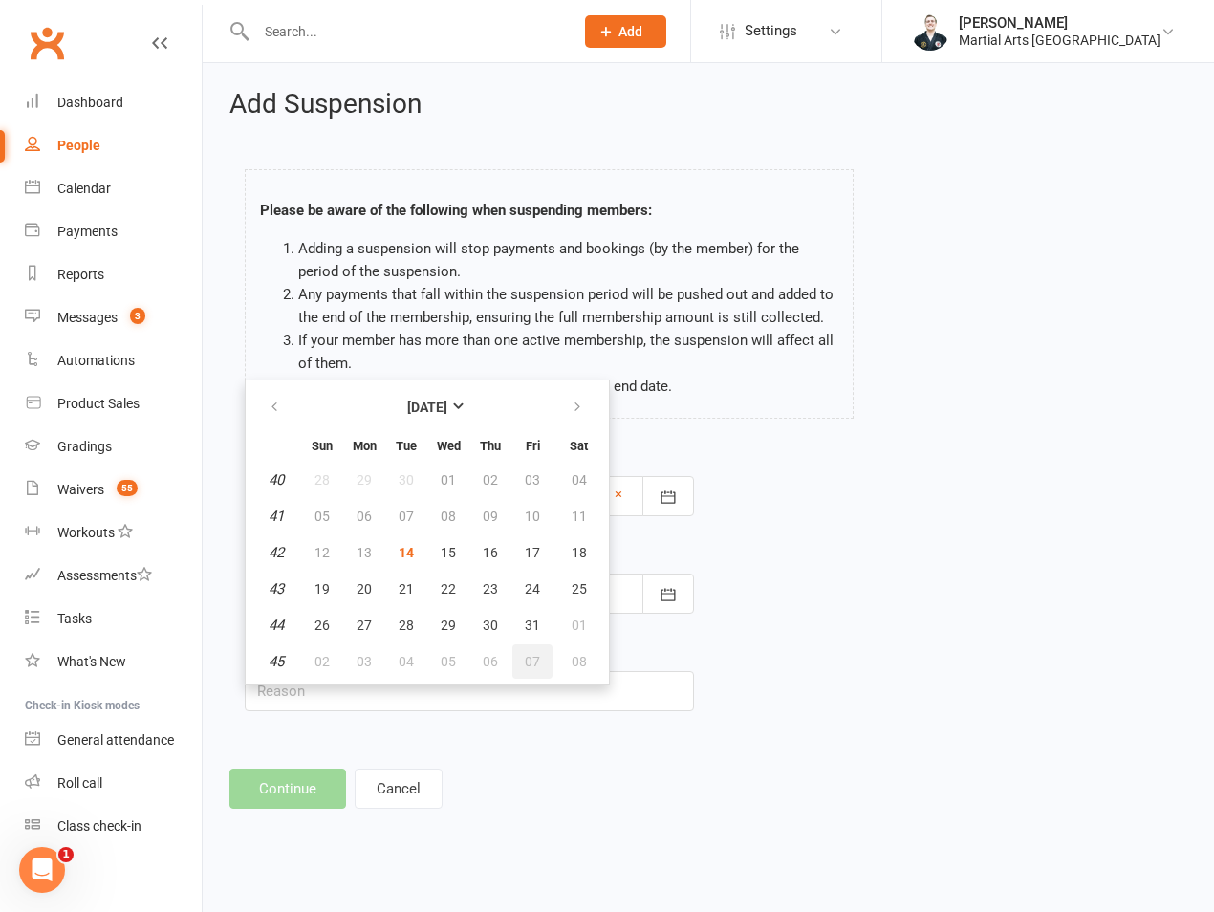
click at [535, 674] on button "07" at bounding box center [533, 662] width 40 height 34
type input "[DATE]"
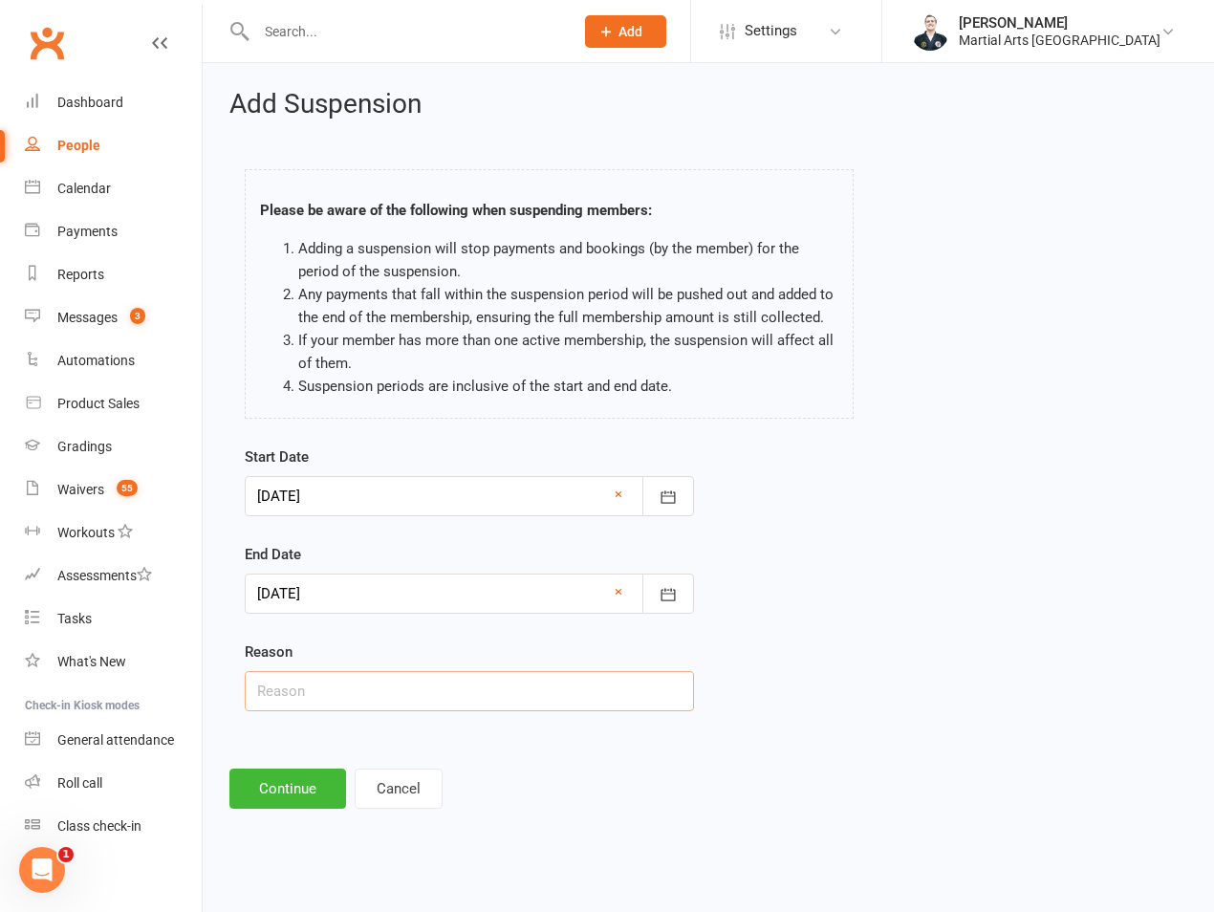
click at [319, 694] on input "text" at bounding box center [469, 691] width 449 height 40
click at [273, 783] on button "Continue" at bounding box center [288, 789] width 117 height 40
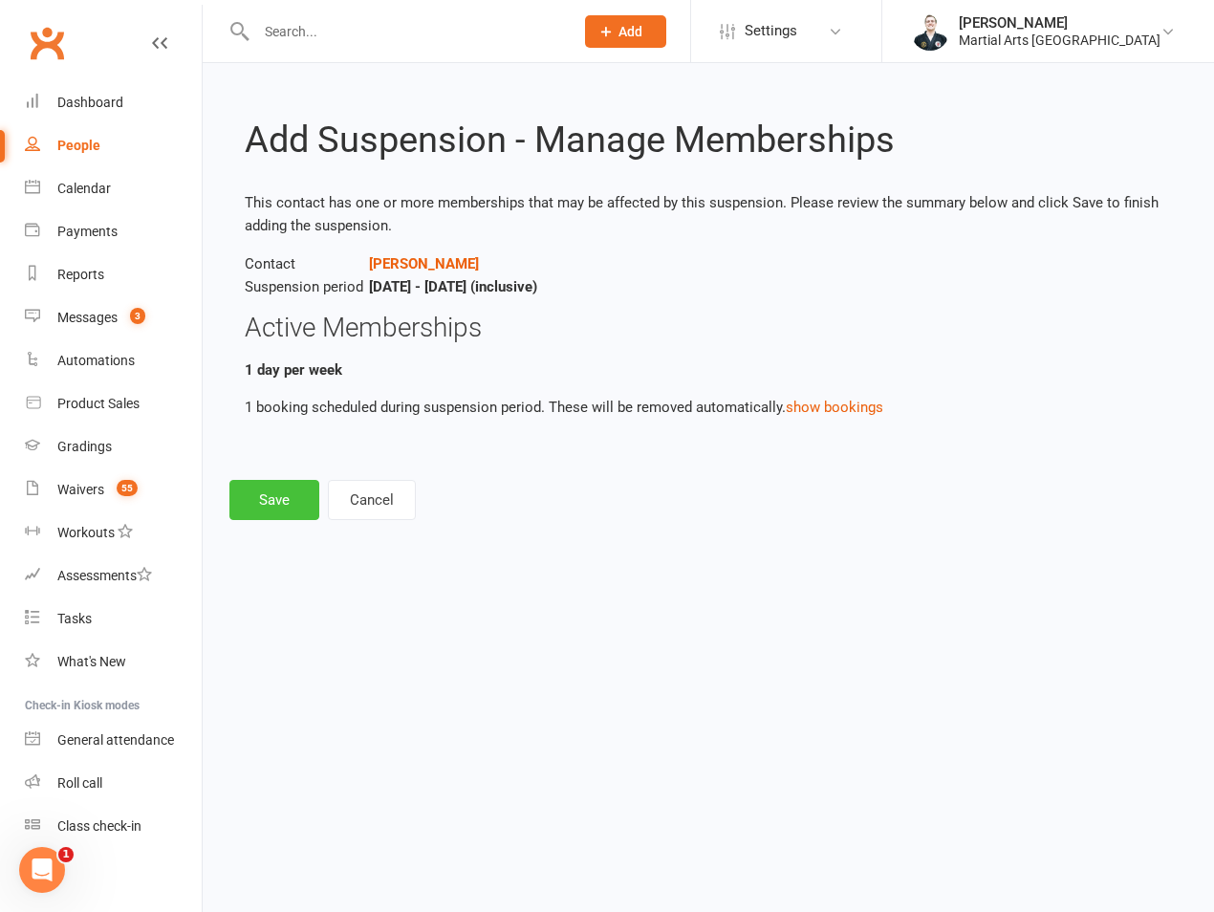
click at [282, 505] on button "Save" at bounding box center [275, 500] width 90 height 40
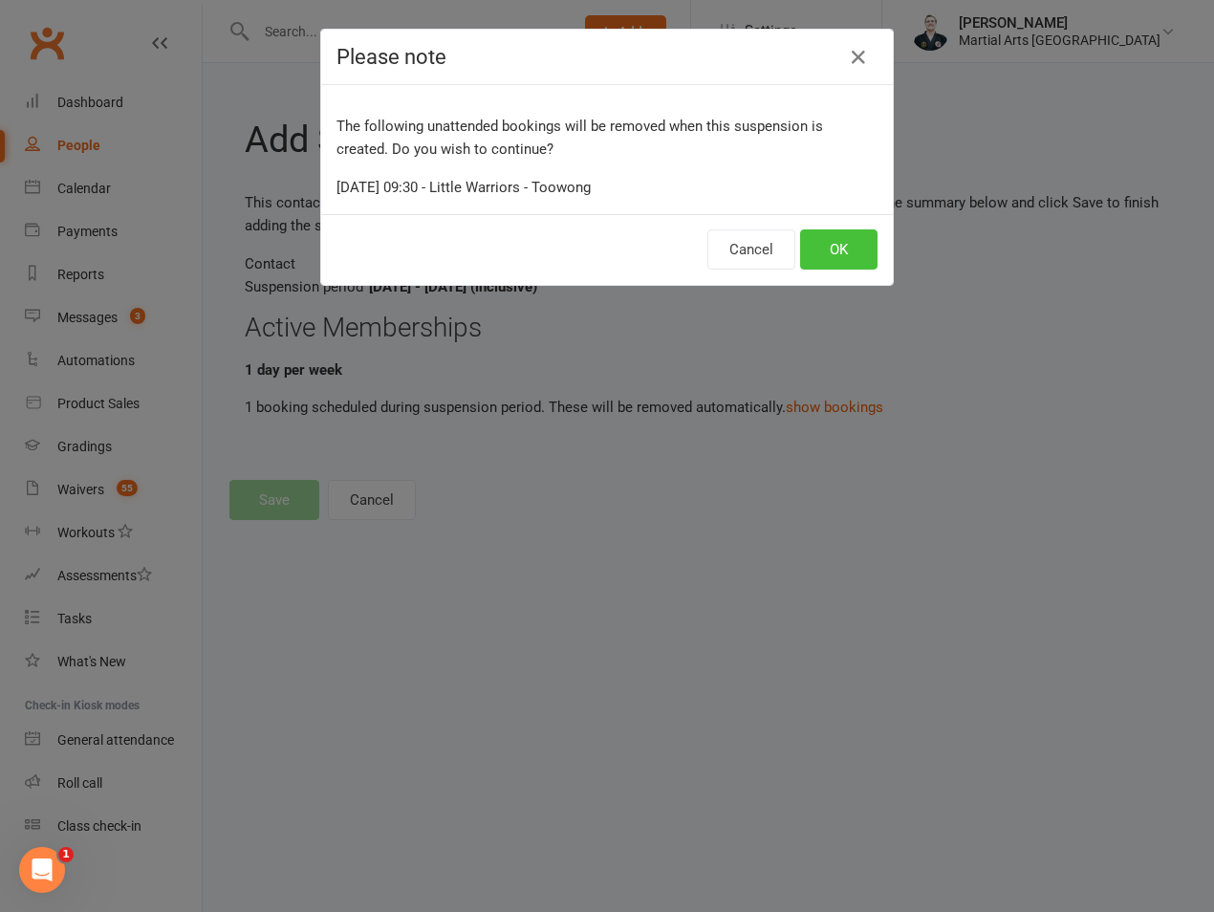
click at [862, 241] on button "OK" at bounding box center [838, 250] width 77 height 40
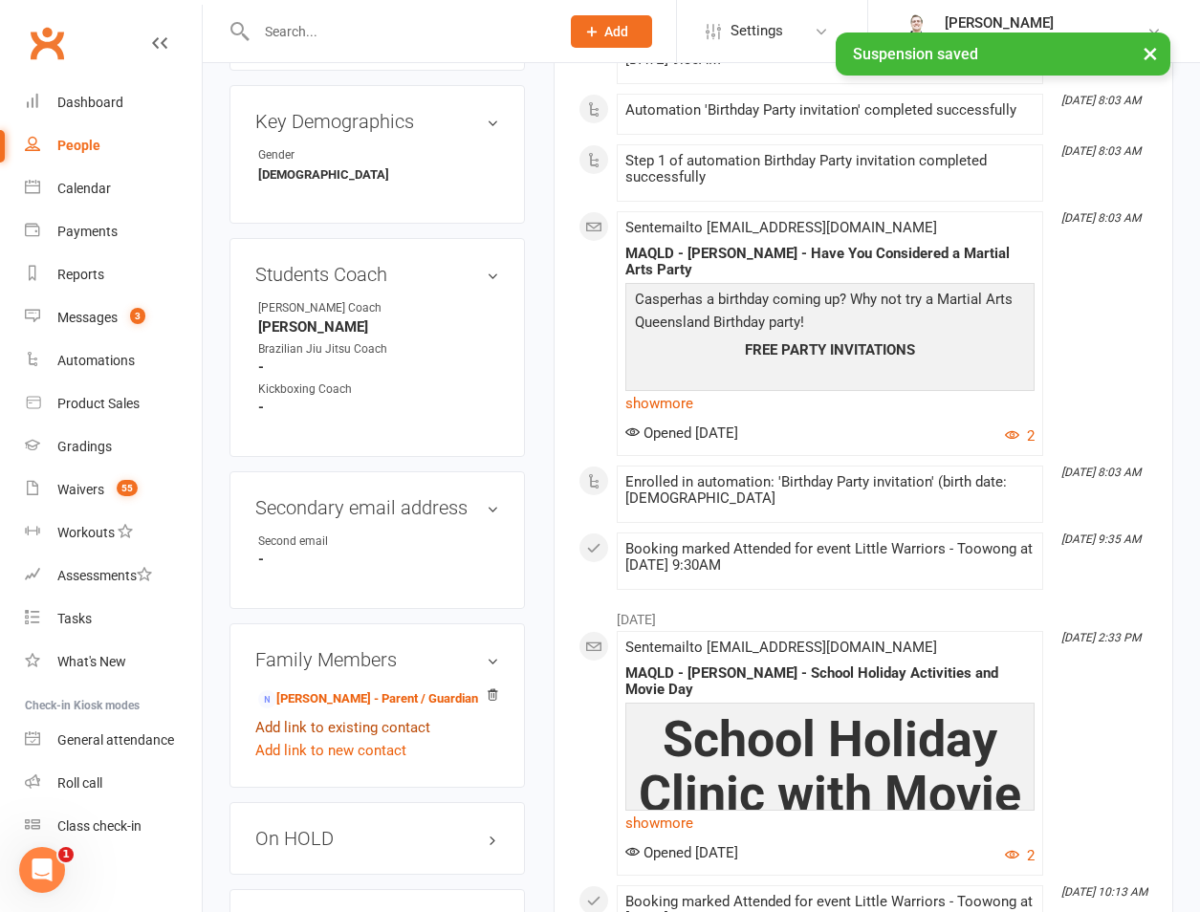
scroll to position [1339, 0]
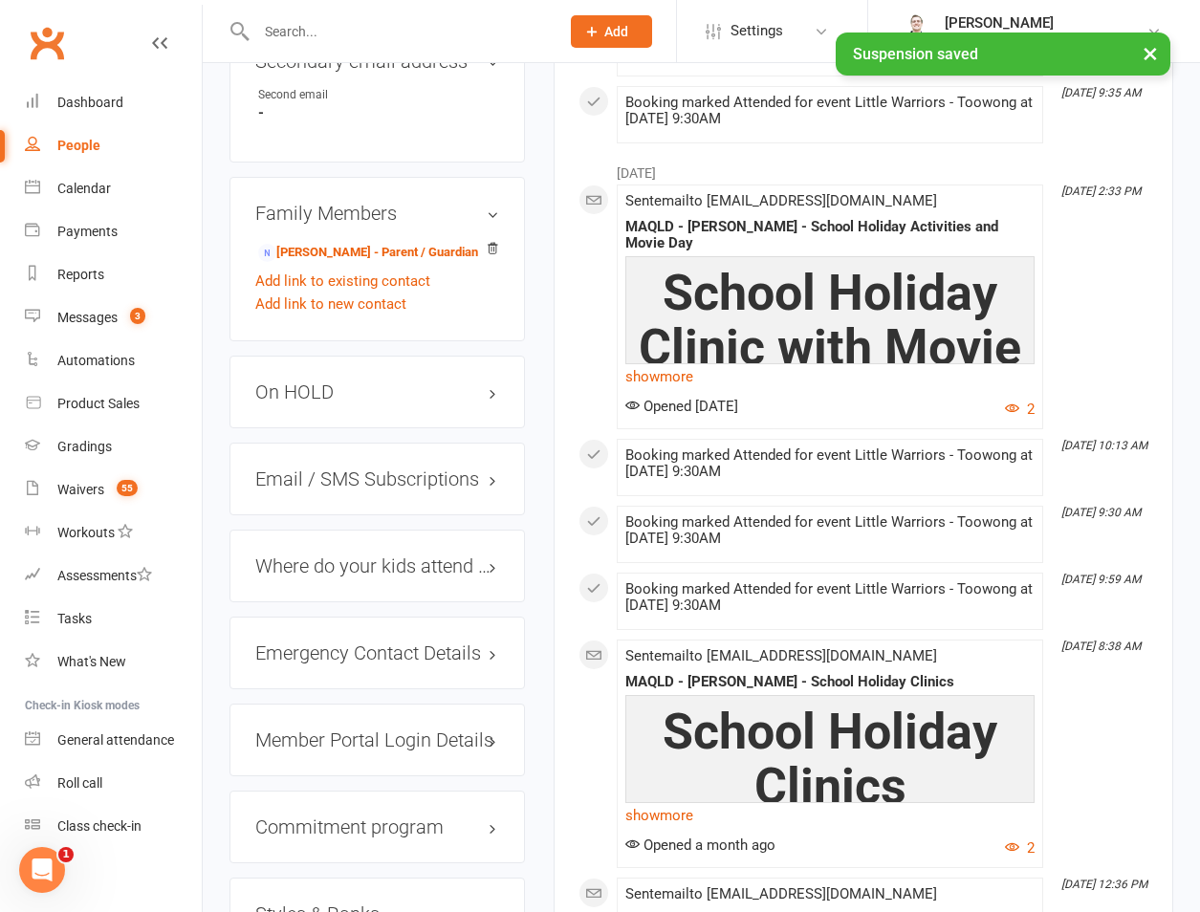
click at [391, 382] on h3 "On HOLD" at bounding box center [377, 392] width 244 height 21
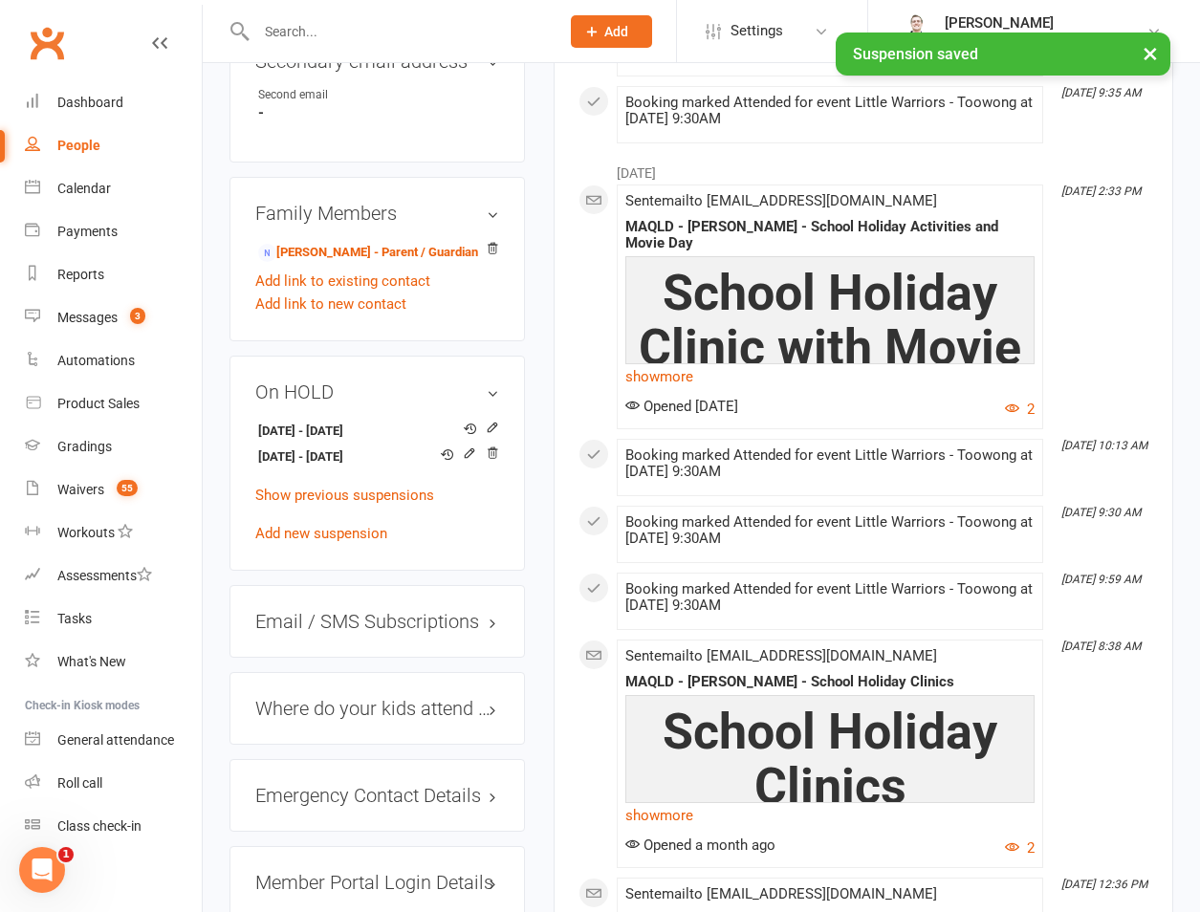
click at [299, 519] on div "On HOLD [DATE] - [DATE] [DATE] - [DATE] Show previous suspensions Add new suspe…" at bounding box center [377, 463] width 295 height 215
click at [319, 511] on div "[DATE] - [DATE] [DATE] - [DATE] Show previous suspensions Add new suspension" at bounding box center [377, 481] width 244 height 128
click at [348, 525] on link "Add new suspension" at bounding box center [321, 533] width 132 height 17
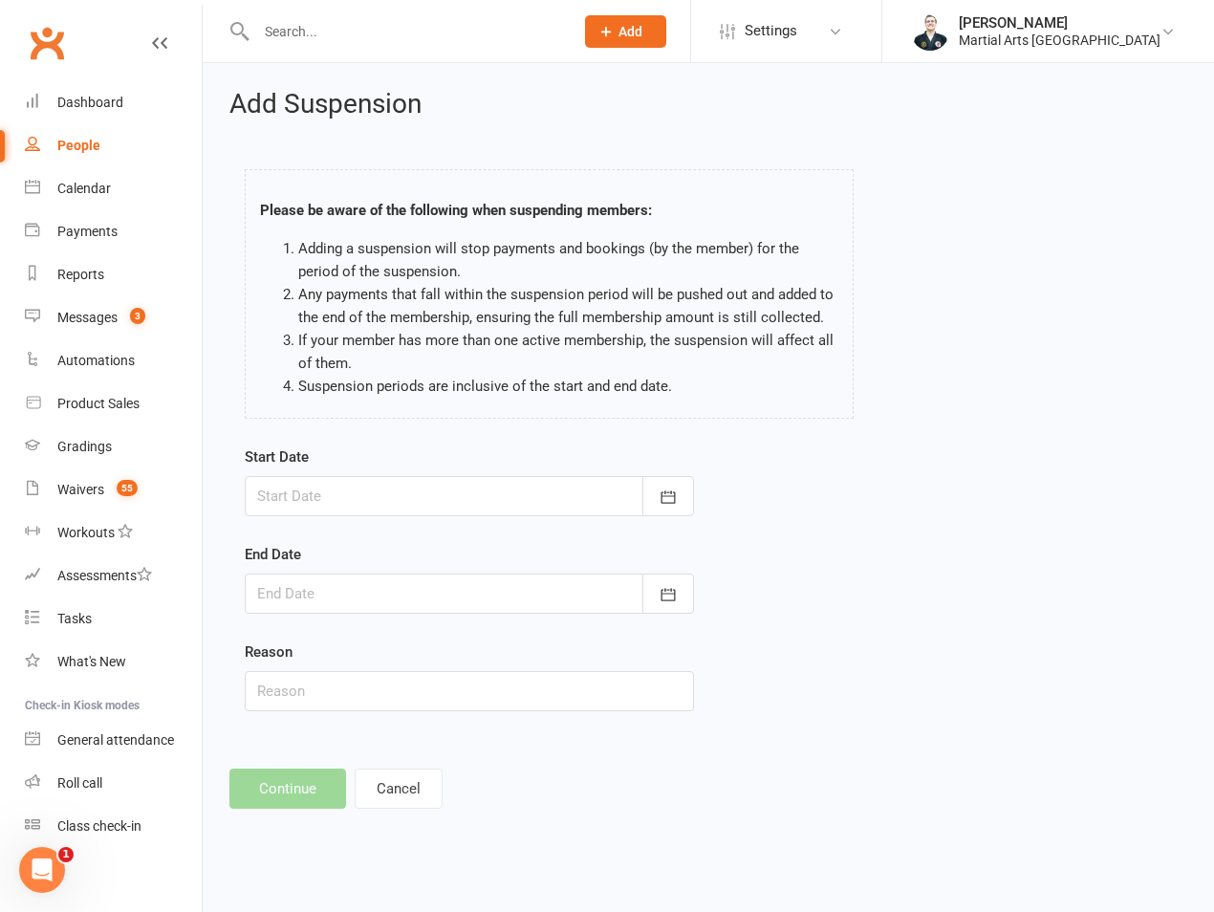
click at [385, 496] on div at bounding box center [469, 496] width 449 height 40
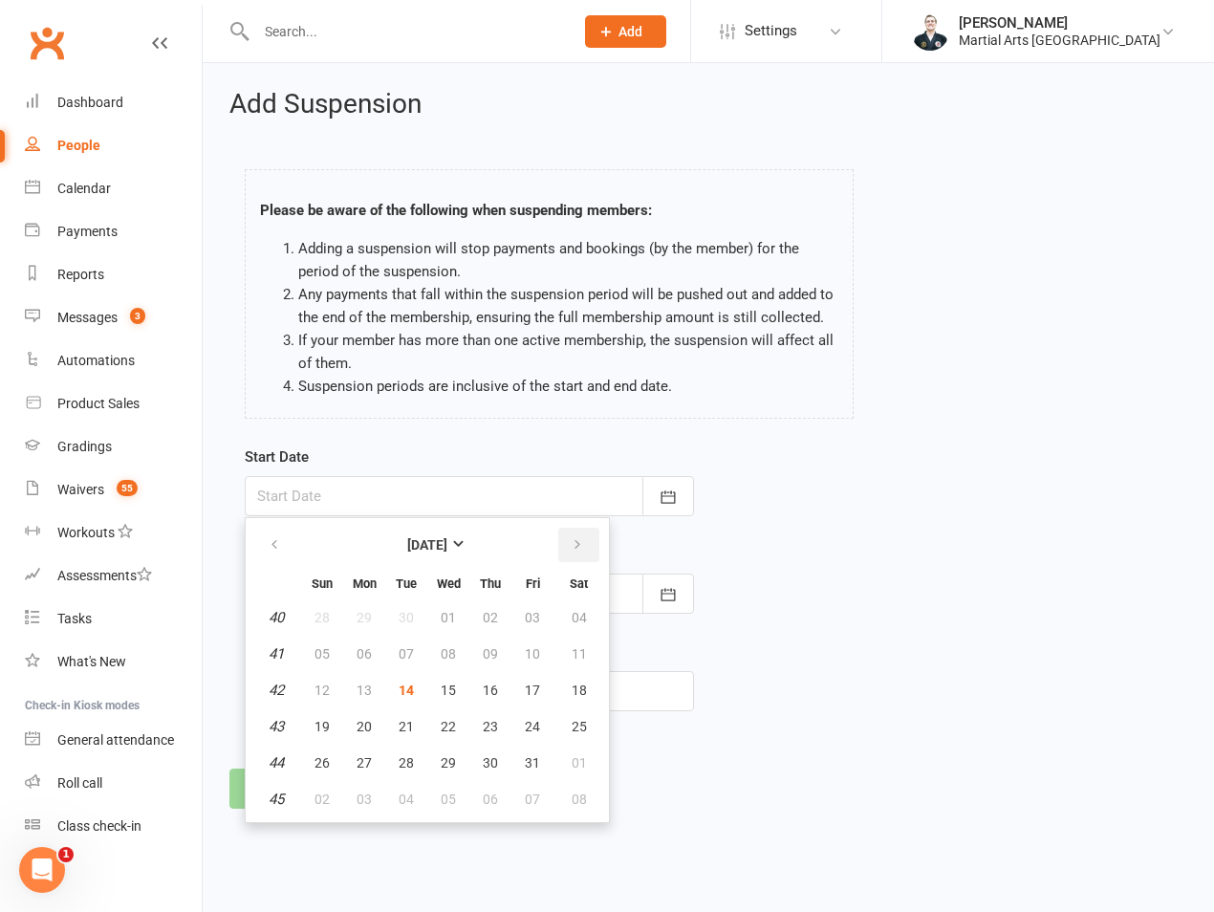
click at [566, 551] on button "button" at bounding box center [578, 545] width 41 height 34
click at [543, 686] on button "14" at bounding box center [533, 690] width 40 height 34
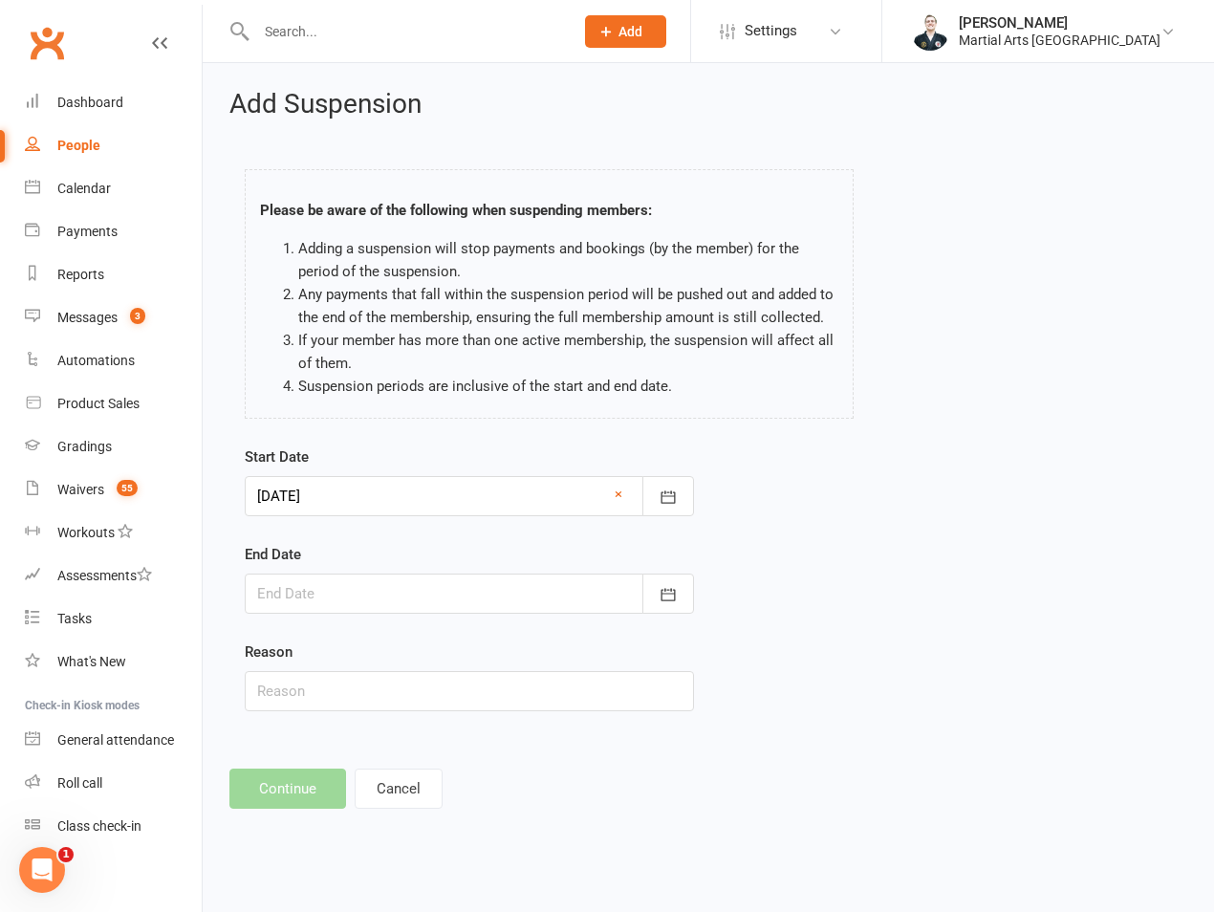
drag, startPoint x: 423, startPoint y: 505, endPoint x: 512, endPoint y: 637, distance: 159.1
click at [426, 502] on div at bounding box center [469, 496] width 449 height 40
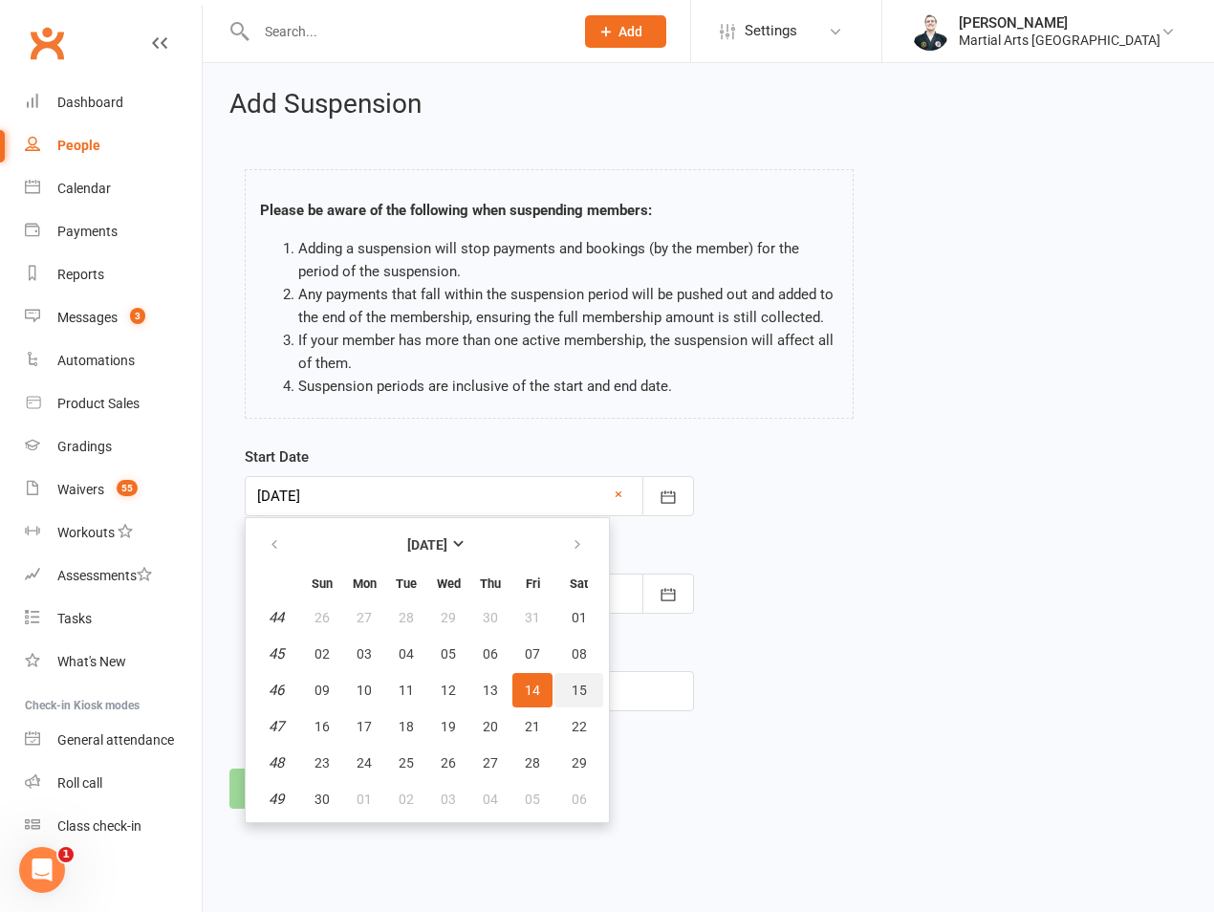
click at [566, 689] on button "15" at bounding box center [579, 690] width 49 height 34
type input "[DATE]"
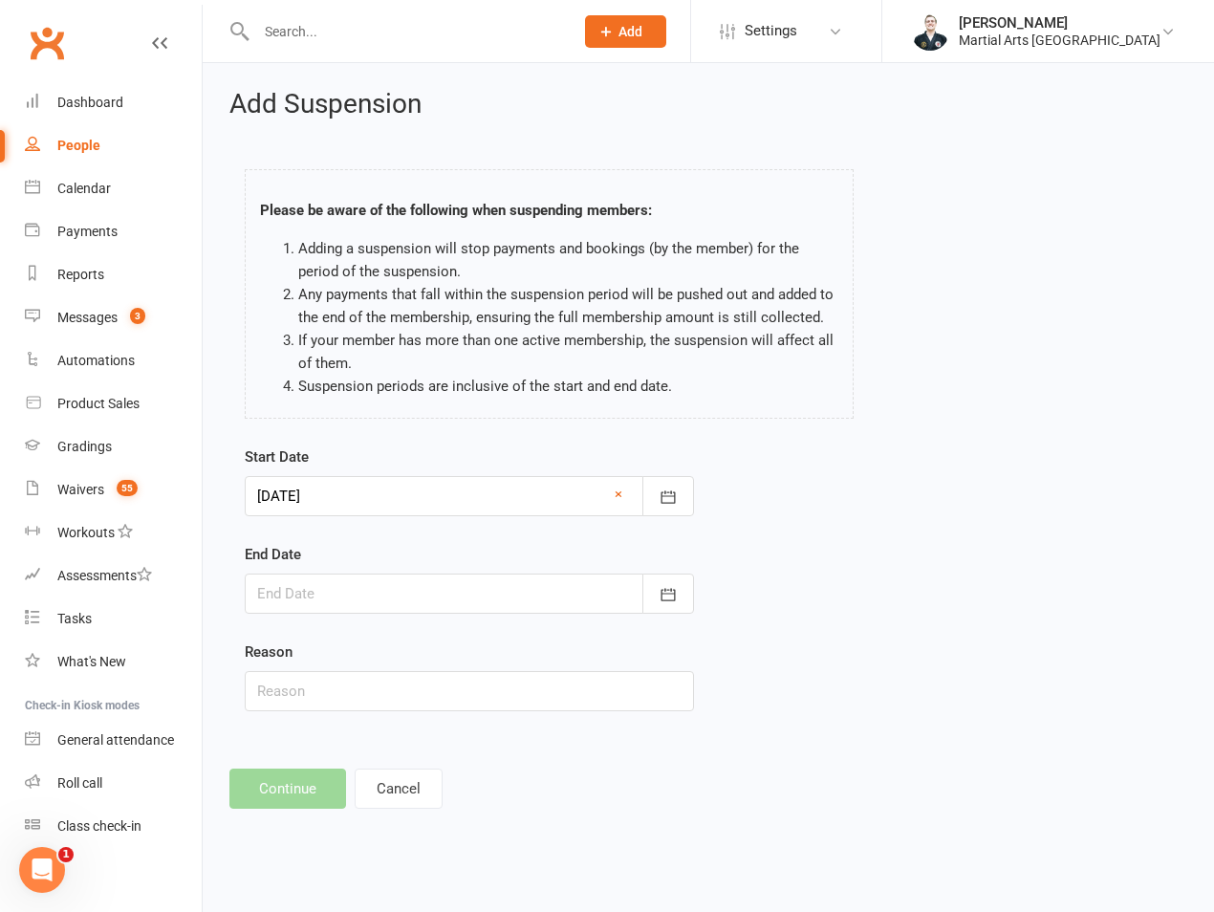
click at [500, 602] on div at bounding box center [469, 594] width 449 height 40
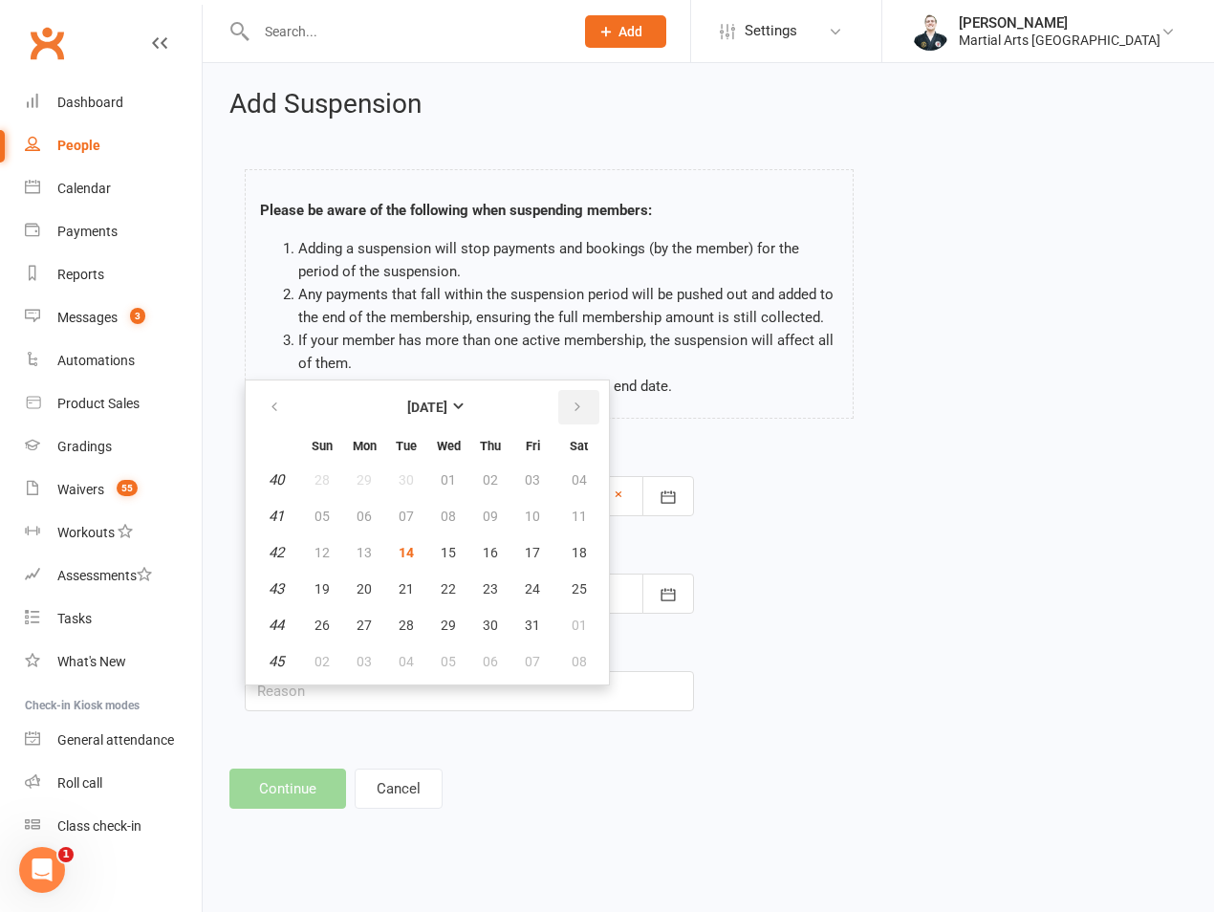
click at [578, 410] on icon "button" at bounding box center [577, 407] width 13 height 15
click at [535, 582] on span "21" at bounding box center [532, 588] width 15 height 15
type input "[DATE]"
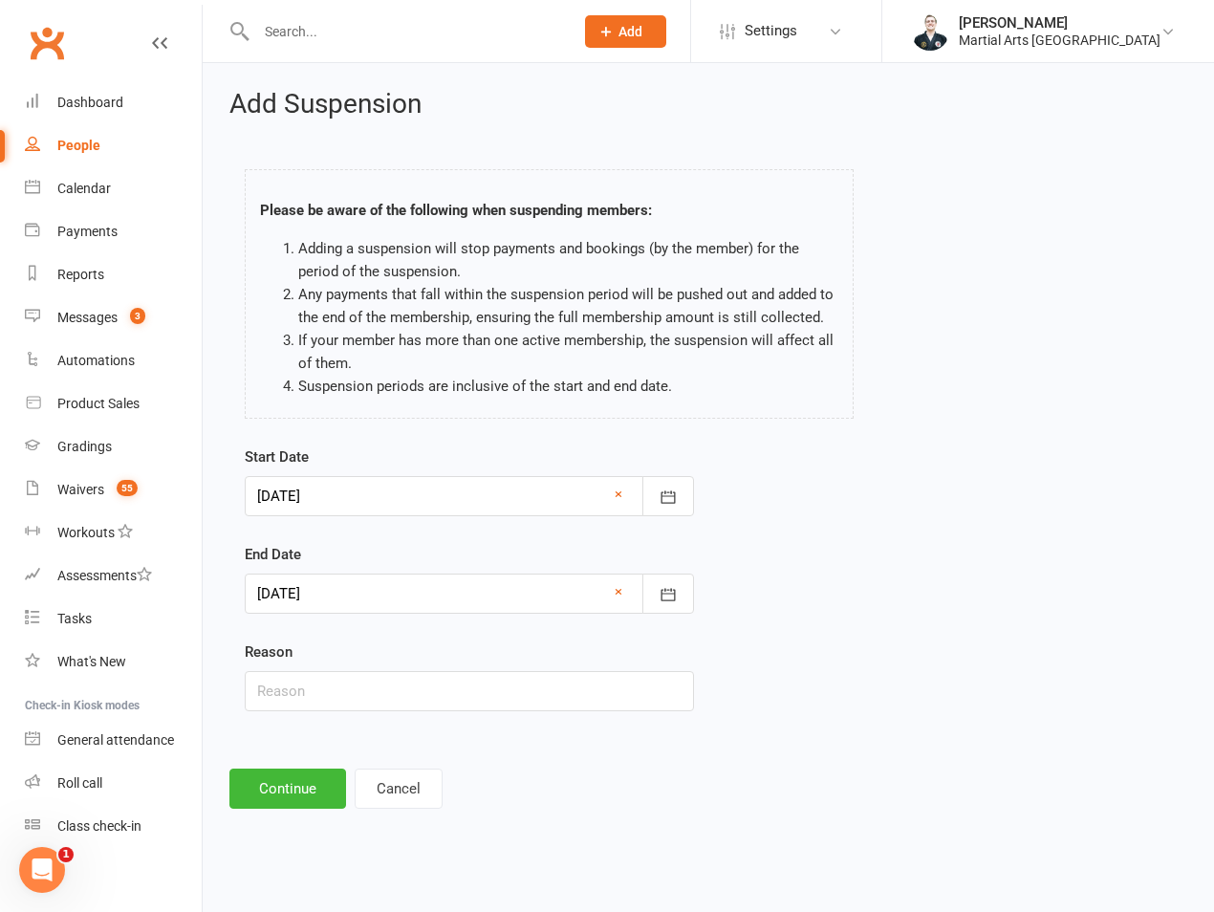
click at [457, 668] on div "Reason" at bounding box center [469, 676] width 449 height 71
click at [276, 818] on div "Add Suspension Please be aware of the following when suspending members: Adding…" at bounding box center [709, 449] width 1012 height 773
click at [279, 812] on div "Add Suspension Please be aware of the following when suspending members: Adding…" at bounding box center [709, 449] width 1012 height 773
click at [279, 798] on button "Continue" at bounding box center [288, 789] width 117 height 40
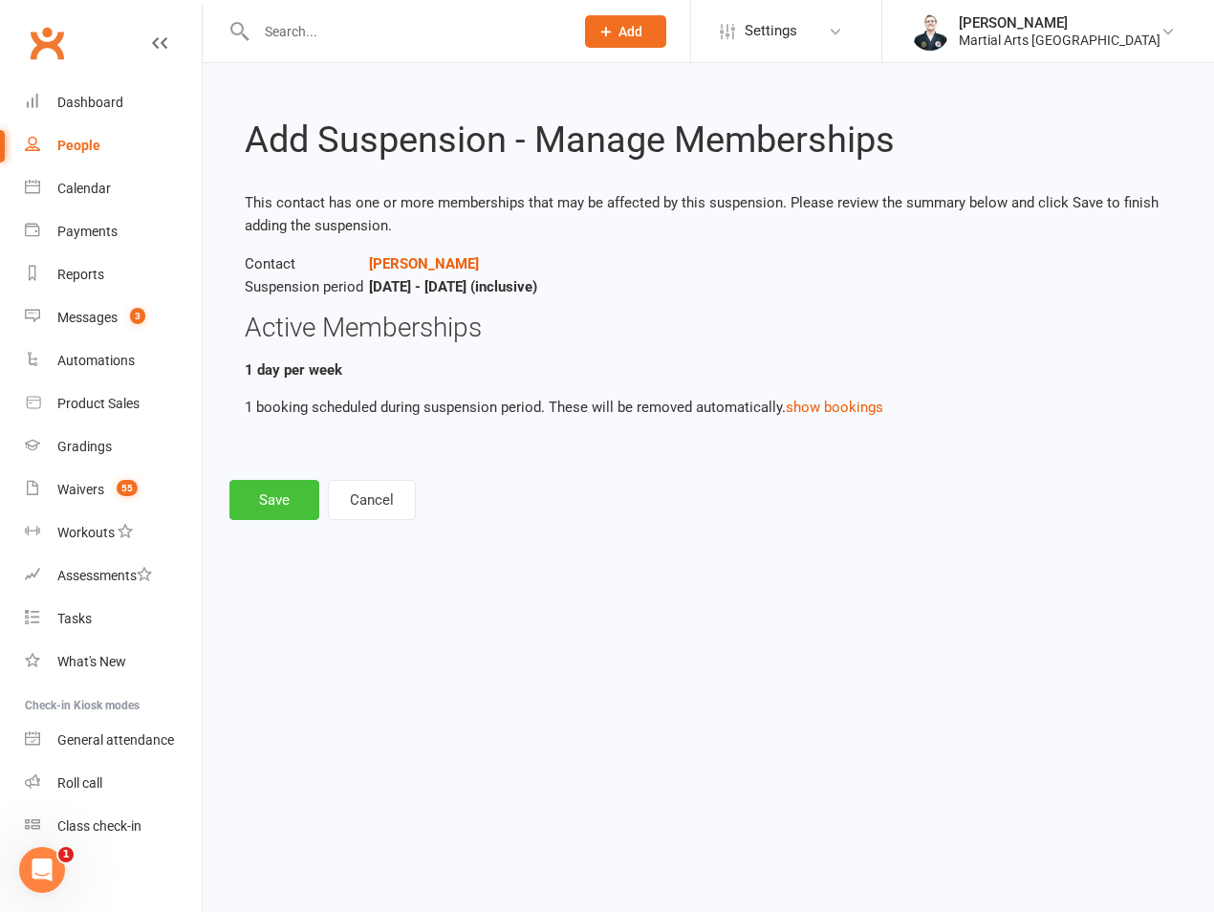
drag, startPoint x: 262, startPoint y: 479, endPoint x: 288, endPoint y: 473, distance: 26.4
click at [265, 476] on div "Add Suspension - Manage Memberships This contact has one or more memberships th…" at bounding box center [709, 305] width 1012 height 484
click at [285, 493] on button "Save" at bounding box center [275, 500] width 90 height 40
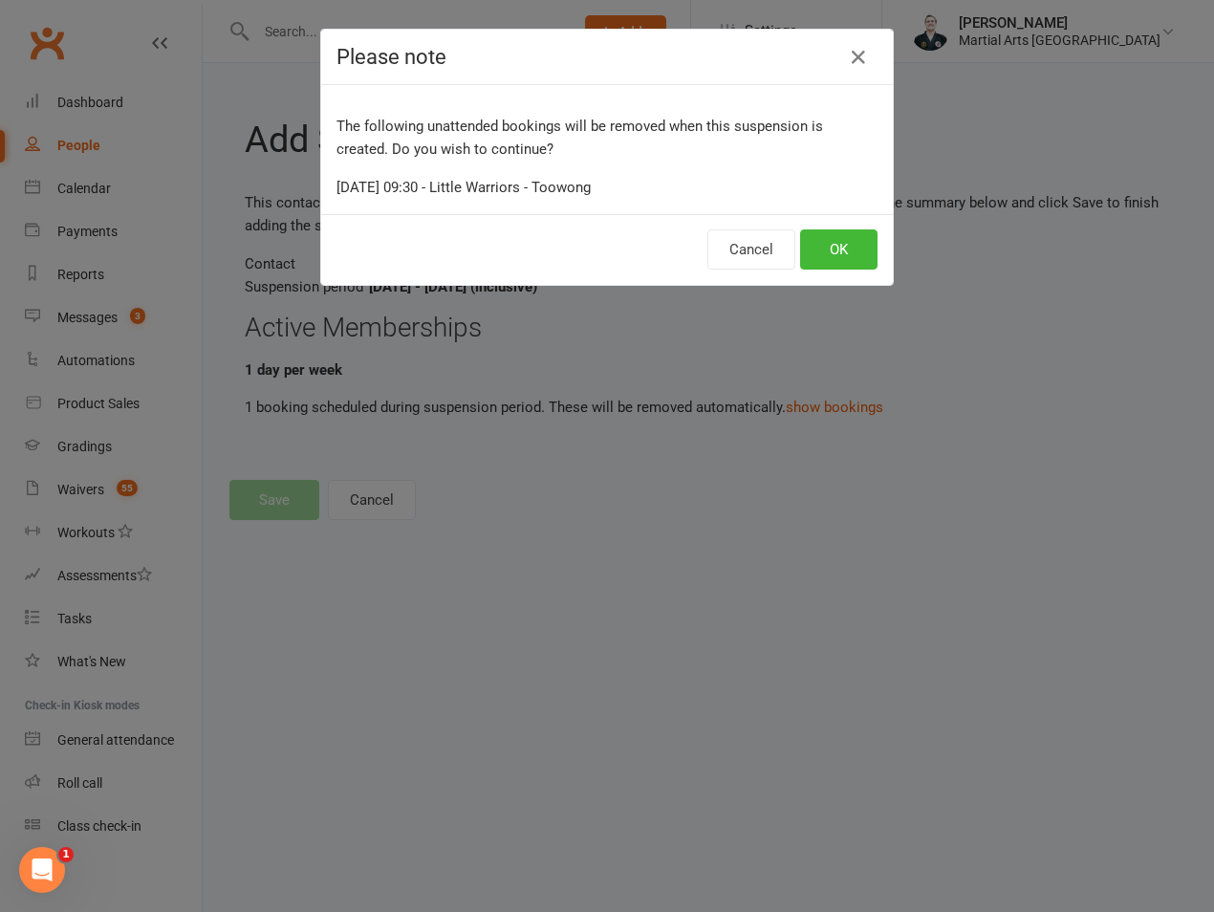
click at [819, 270] on div "Cancel OK" at bounding box center [607, 249] width 572 height 71
click at [836, 261] on button "OK" at bounding box center [838, 250] width 77 height 40
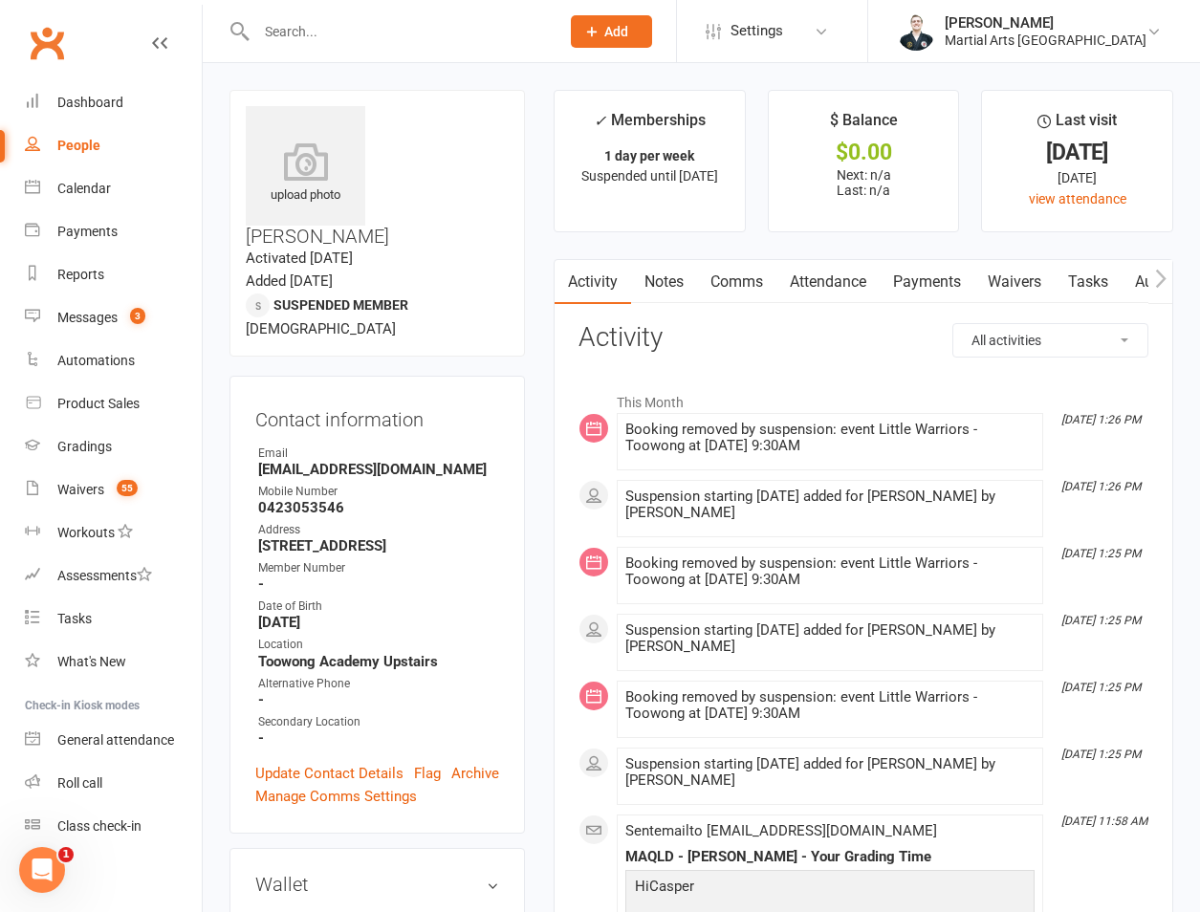
click at [332, 18] on input "text" at bounding box center [398, 31] width 295 height 27
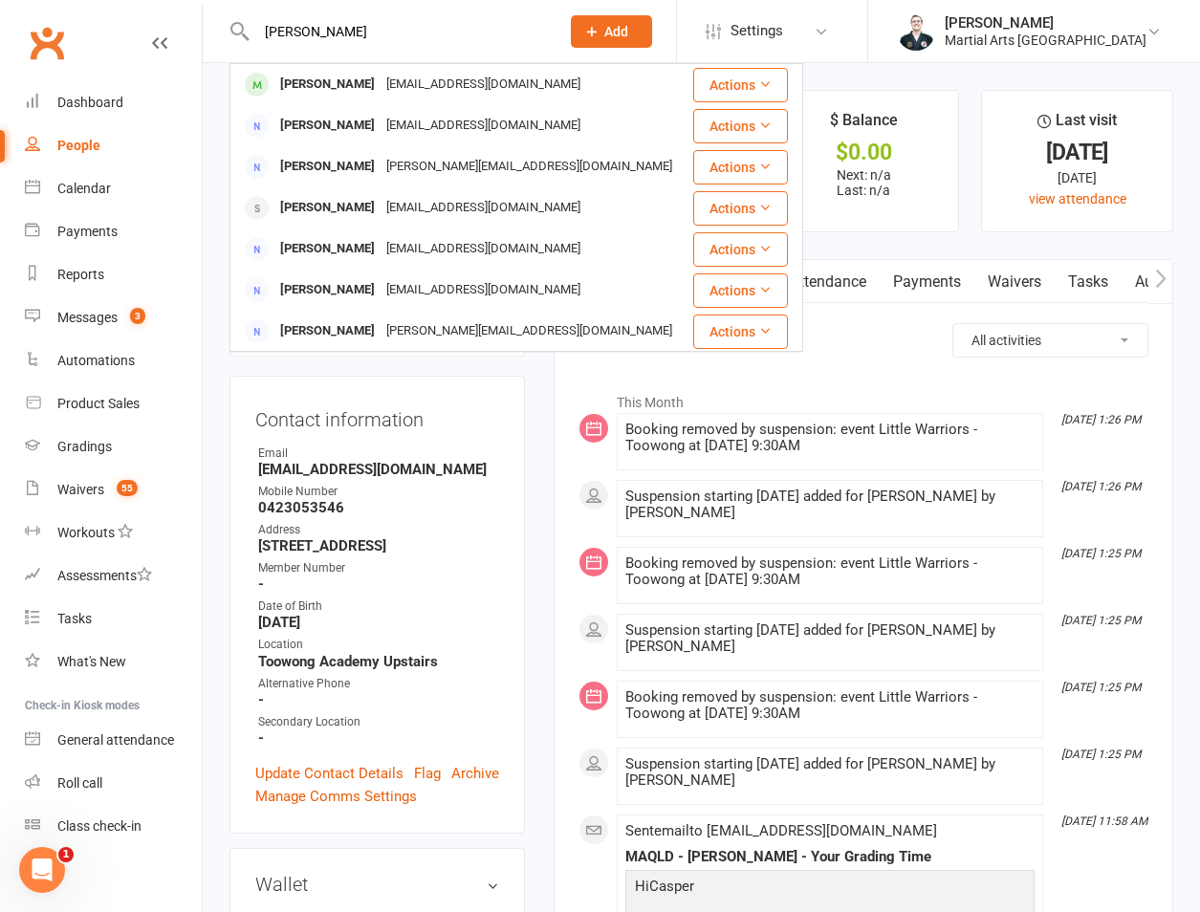
type input "[PERSON_NAME]"
click at [355, 63] on div "[PERSON_NAME] [PERSON_NAME][EMAIL_ADDRESS][DOMAIN_NAME] Actions [PERSON_NAME] […" at bounding box center [517, 207] width 574 height 289
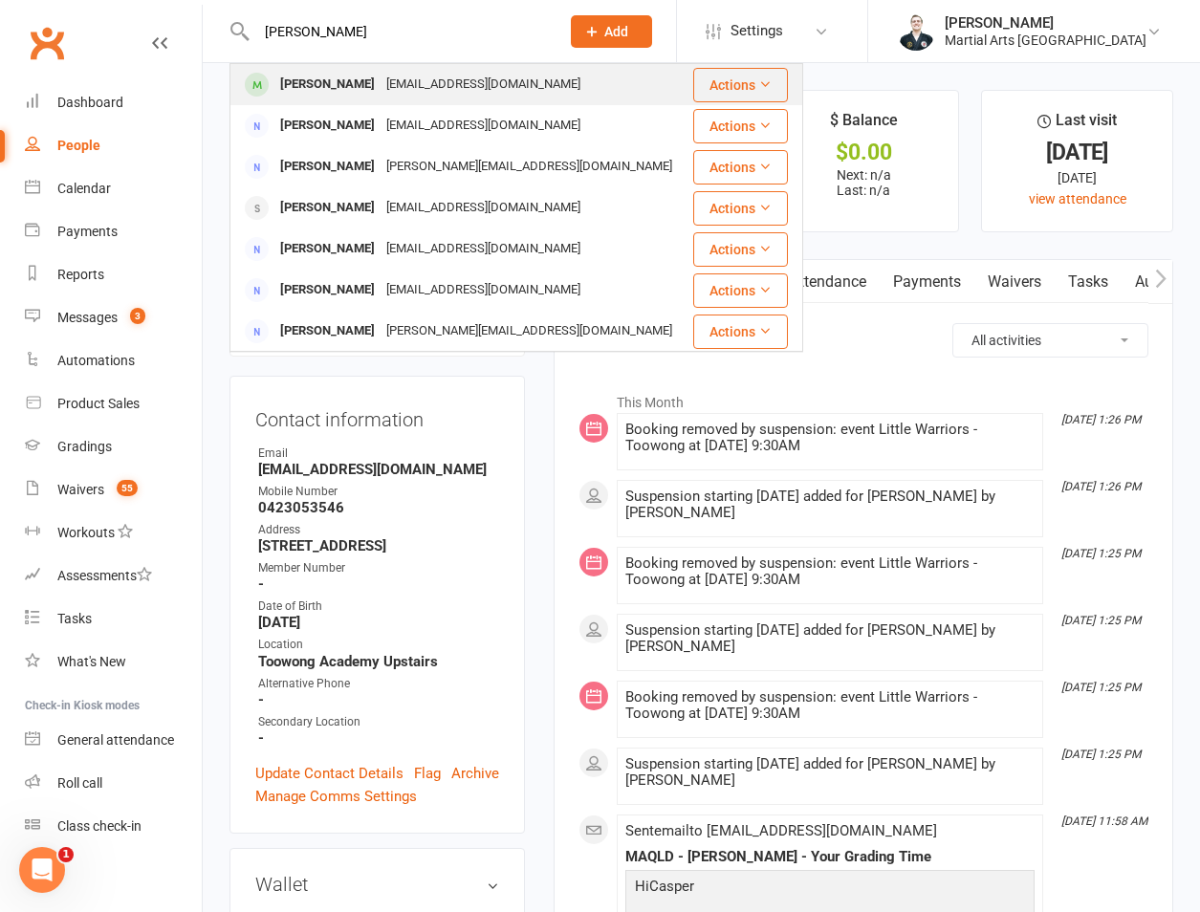
click at [340, 72] on div "[PERSON_NAME]" at bounding box center [327, 85] width 106 height 28
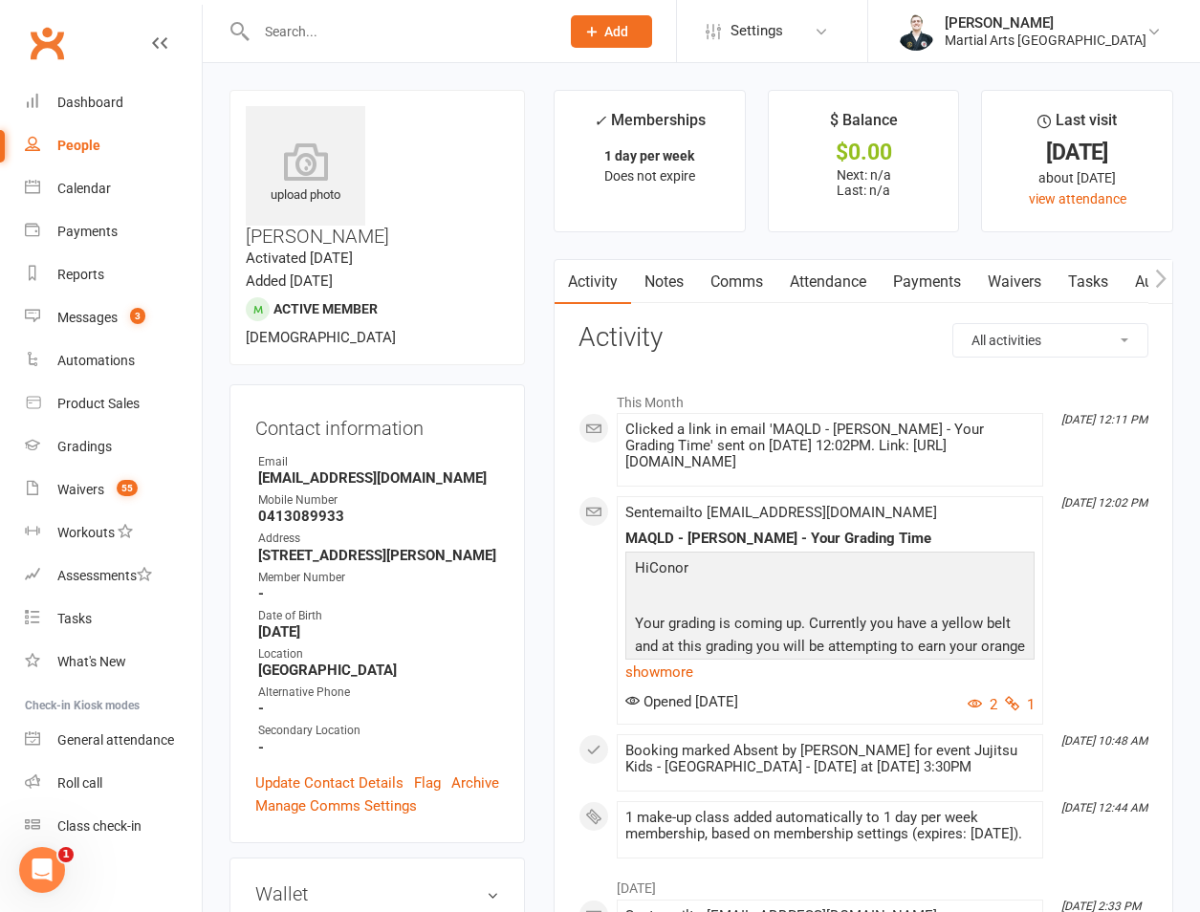
drag, startPoint x: 638, startPoint y: 270, endPoint x: 701, endPoint y: 281, distance: 64.1
click at [641, 270] on link "Notes" at bounding box center [664, 282] width 66 height 44
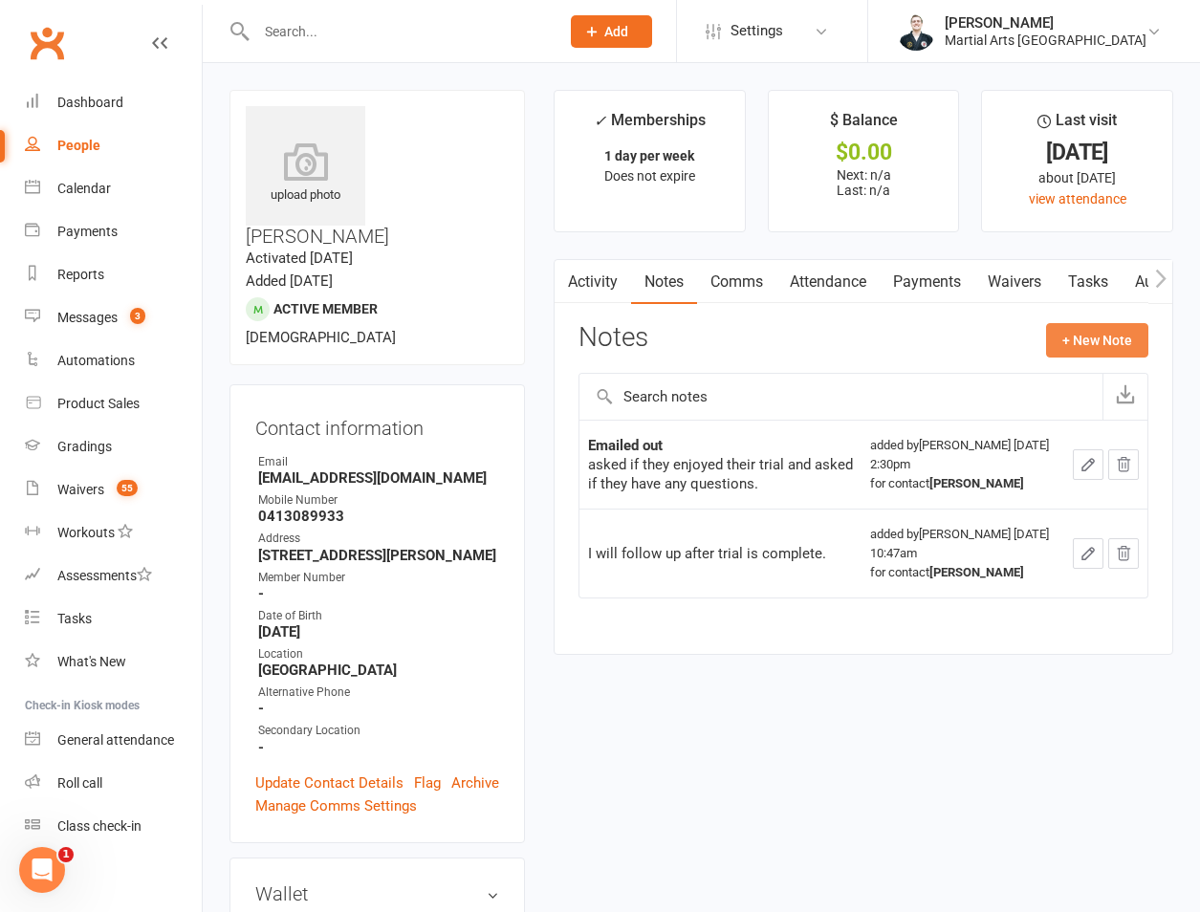
click at [1077, 344] on button "+ New Note" at bounding box center [1097, 340] width 102 height 34
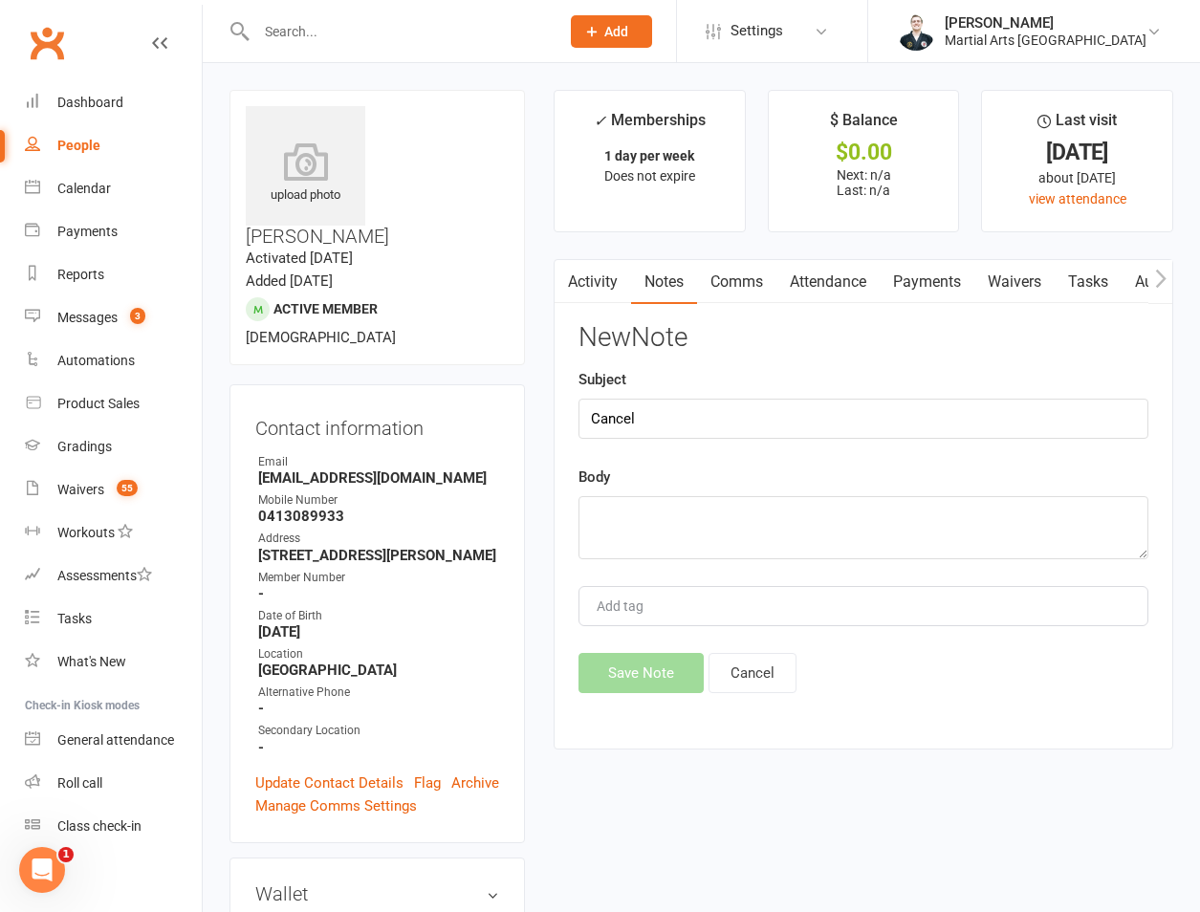
type input "Cancel"
paste textarea "Martial-Arts-[GEOGRAPHIC_DATA] <[EMAIL_ADDRESS][DOMAIN_NAME]> [DATE] 12:16 PM (…"
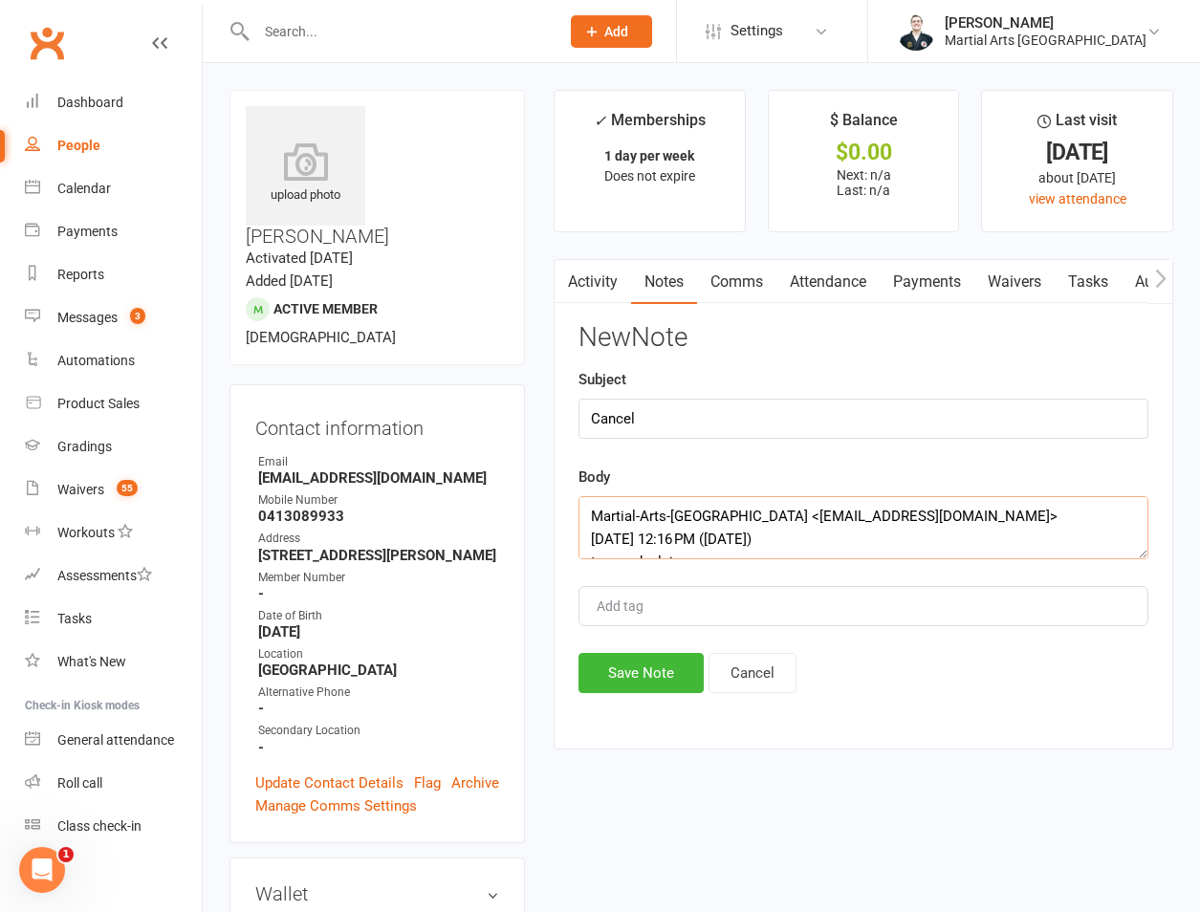
scroll to position [471, 0]
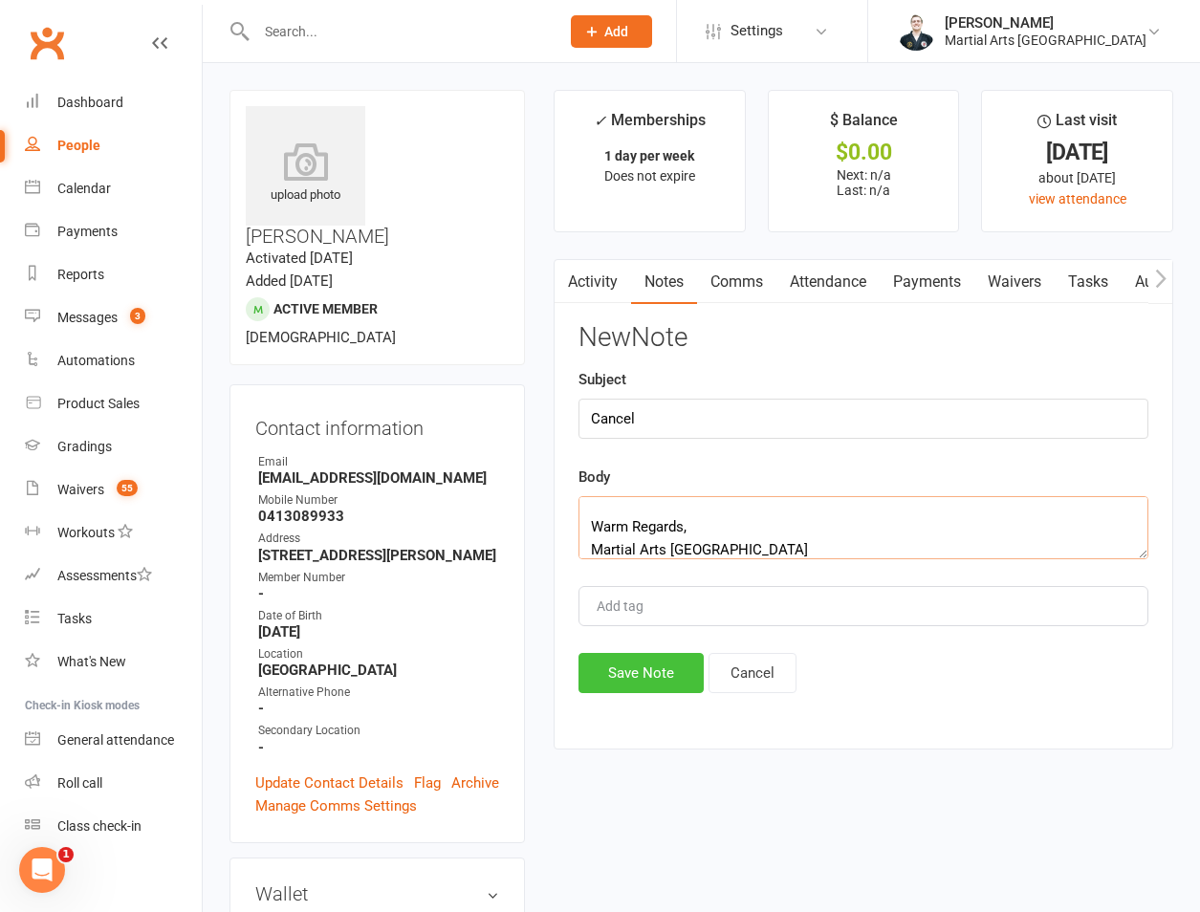
type textarea "Martial-Arts-[GEOGRAPHIC_DATA] <[EMAIL_ADDRESS][DOMAIN_NAME]> [DATE] 12:16 PM (…"
click at [647, 674] on button "Save Note" at bounding box center [641, 673] width 125 height 40
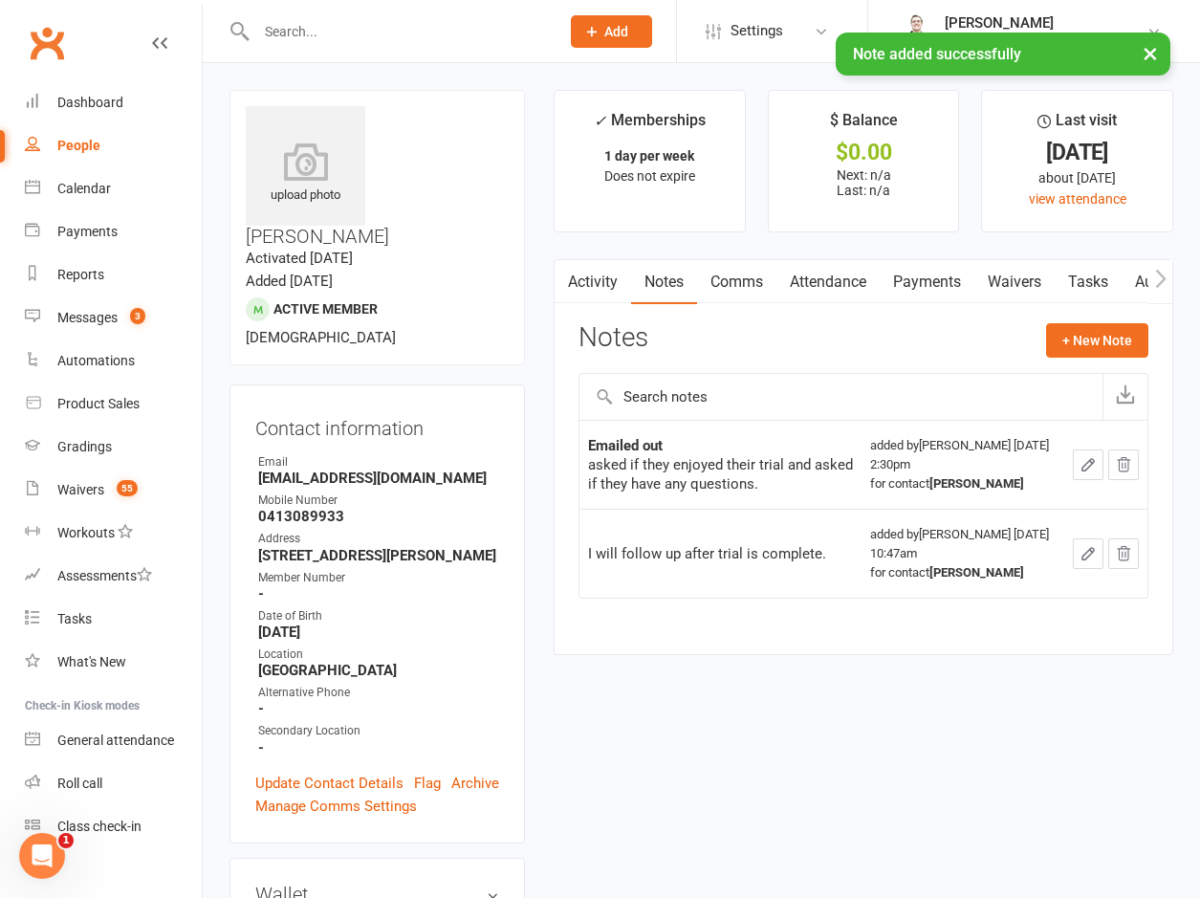
click at [831, 281] on link "Attendance" at bounding box center [827, 282] width 103 height 44
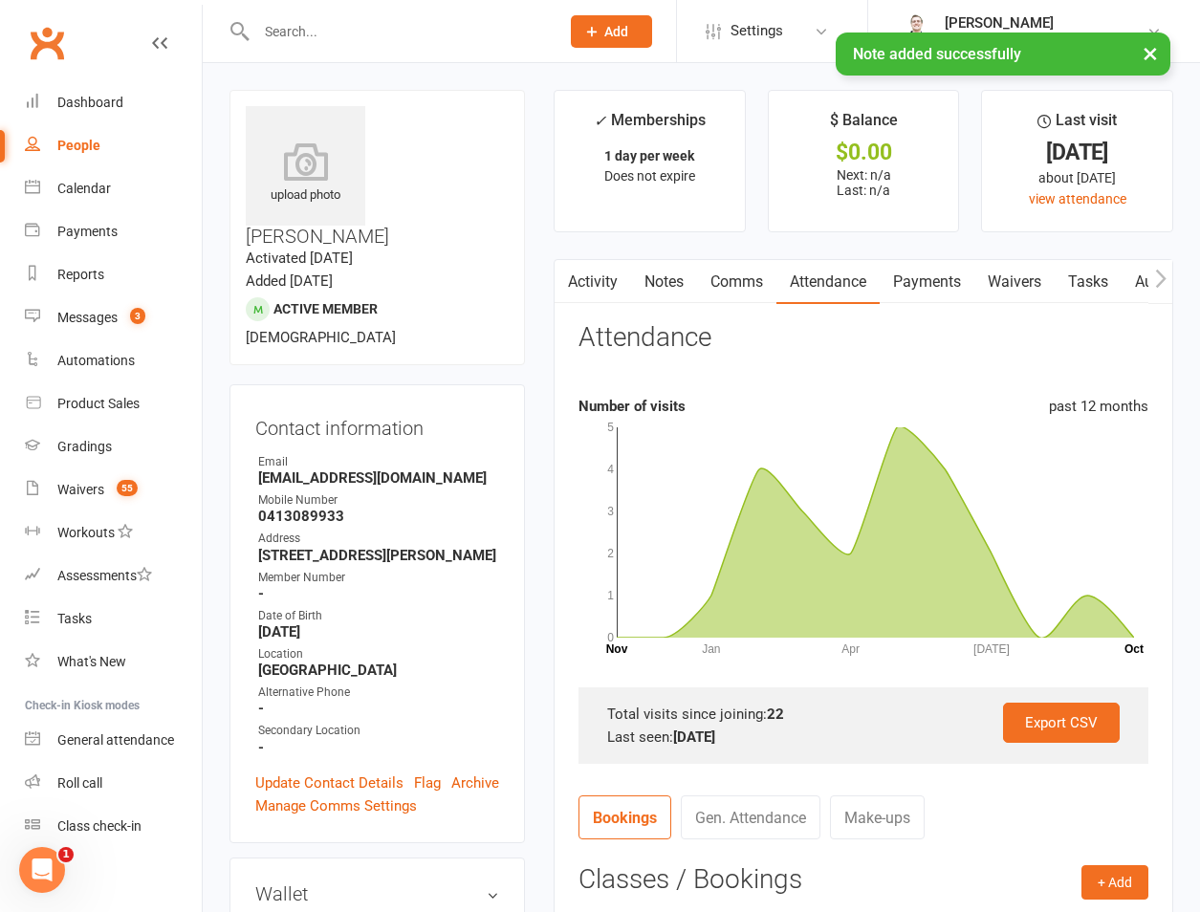
scroll to position [447, 0]
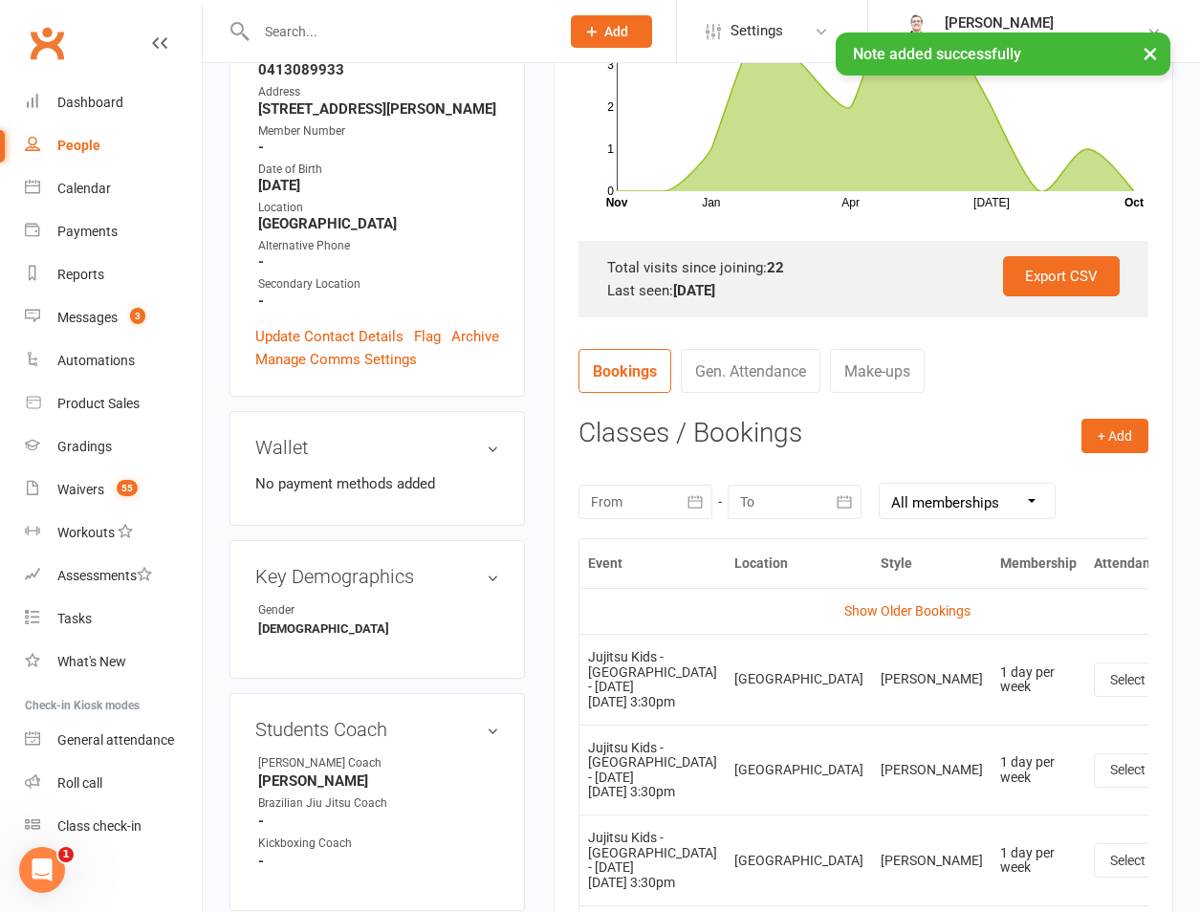
click at [1199, 668] on button at bounding box center [1214, 679] width 23 height 23
click at [1060, 780] on link "Remove booking" at bounding box center [1130, 794] width 189 height 38
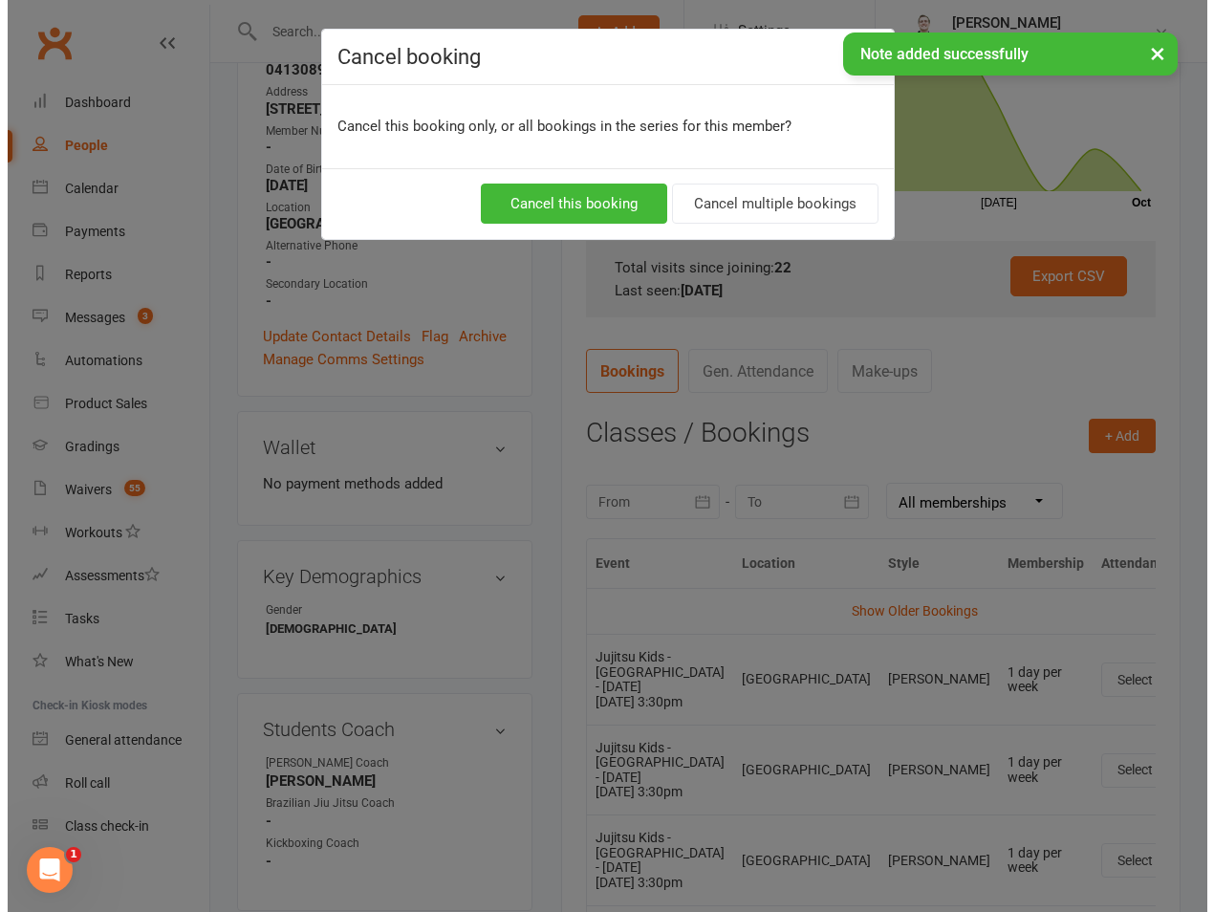
scroll to position [424, 0]
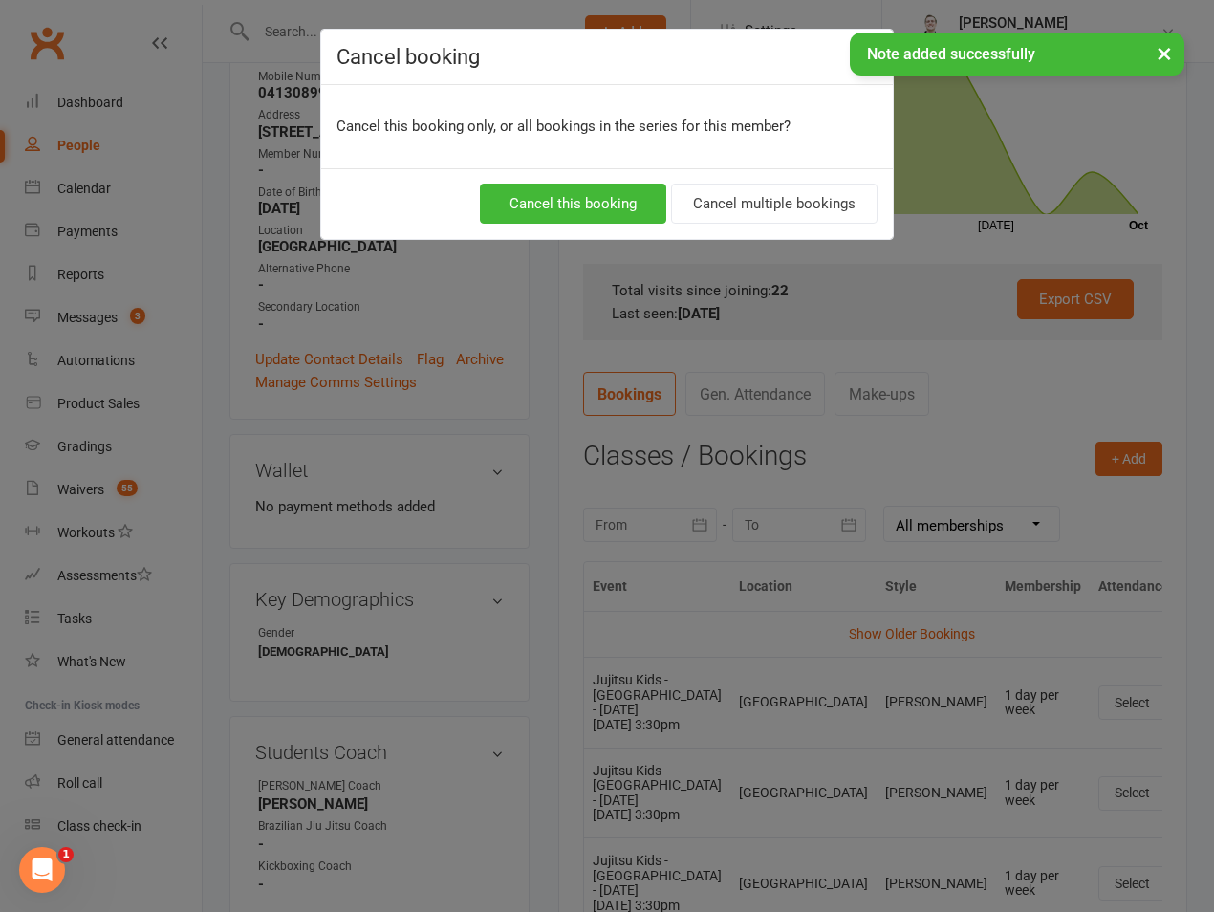
click at [805, 227] on div "Cancel this booking Cancel multiple bookings" at bounding box center [607, 203] width 572 height 71
click at [794, 195] on button "Cancel multiple bookings" at bounding box center [774, 204] width 207 height 40
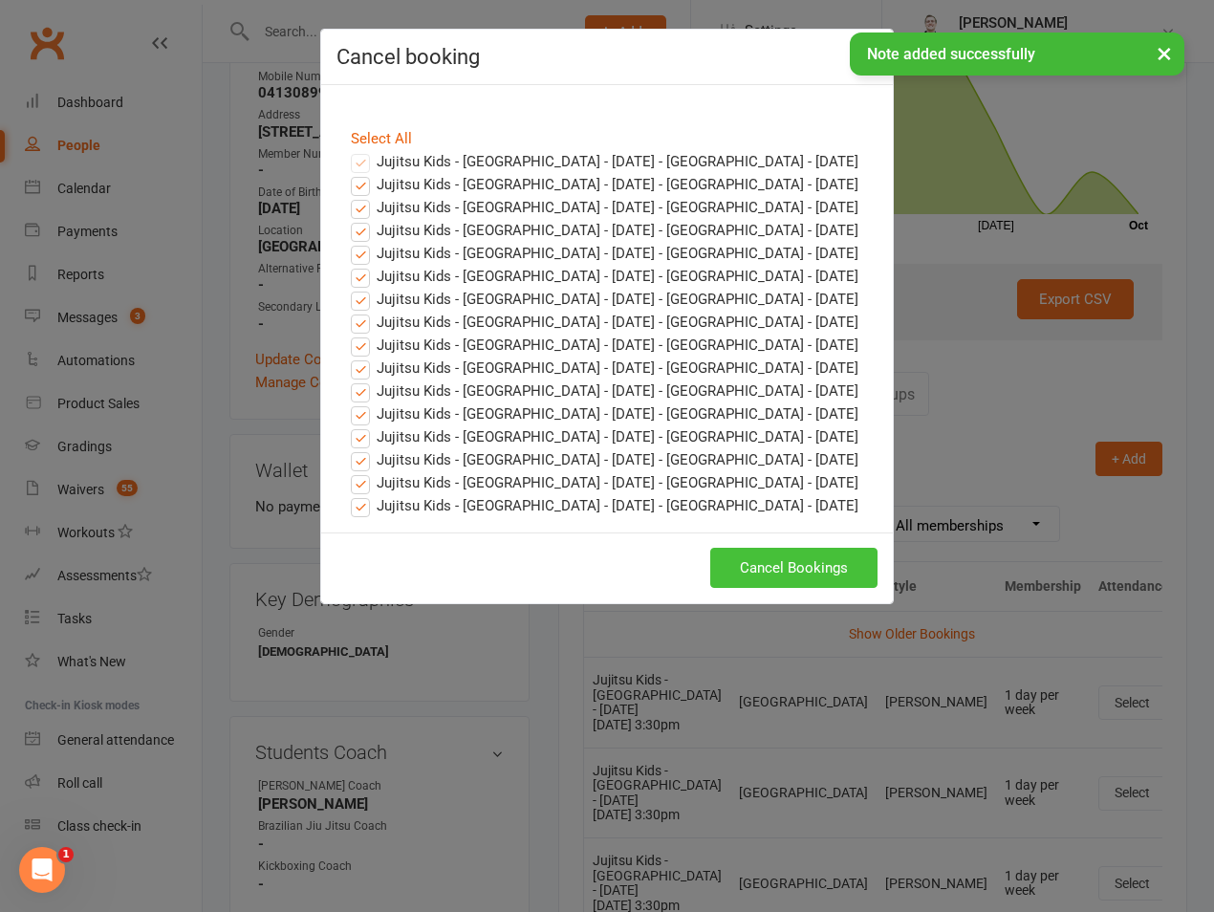
click at [782, 582] on button "Cancel Bookings" at bounding box center [793, 568] width 167 height 40
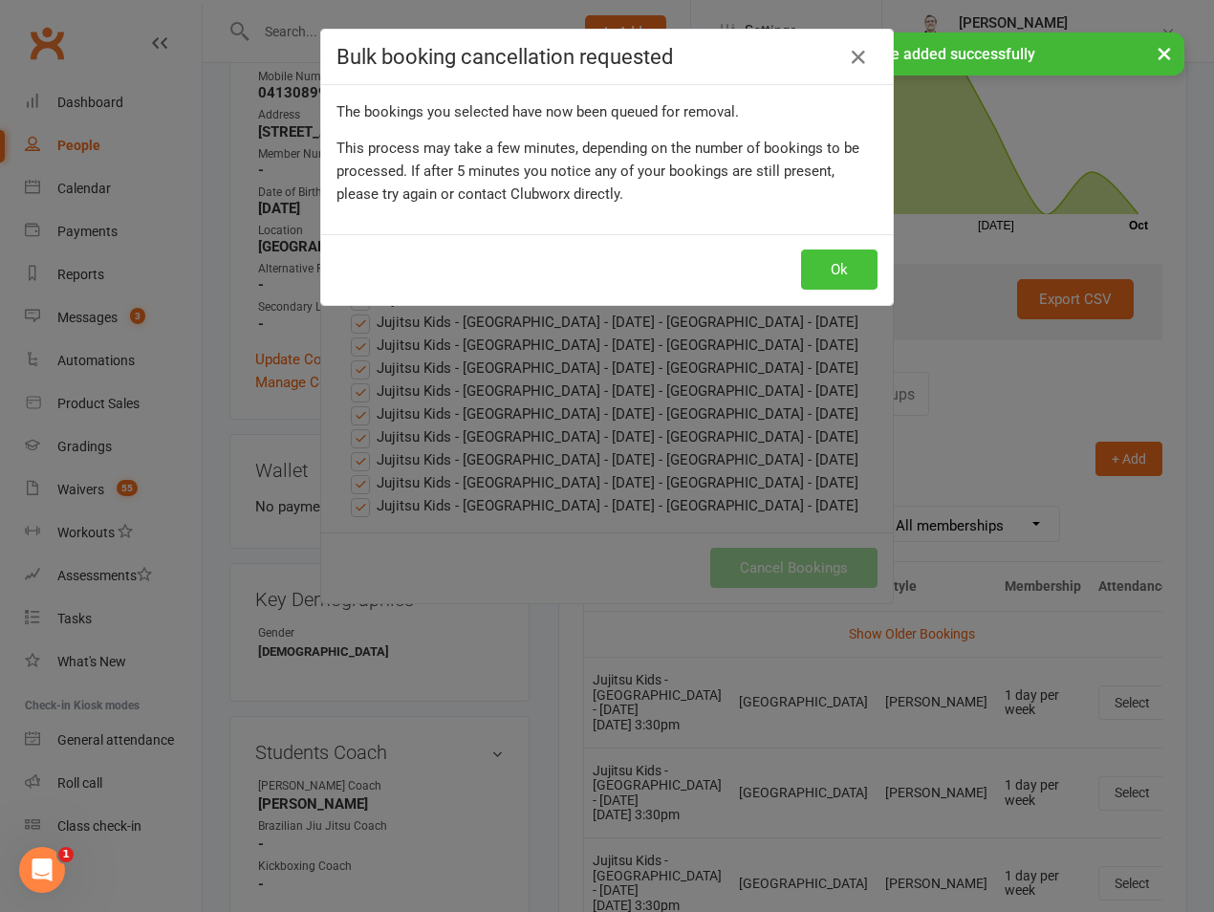
click at [831, 261] on button "Ok" at bounding box center [839, 270] width 77 height 40
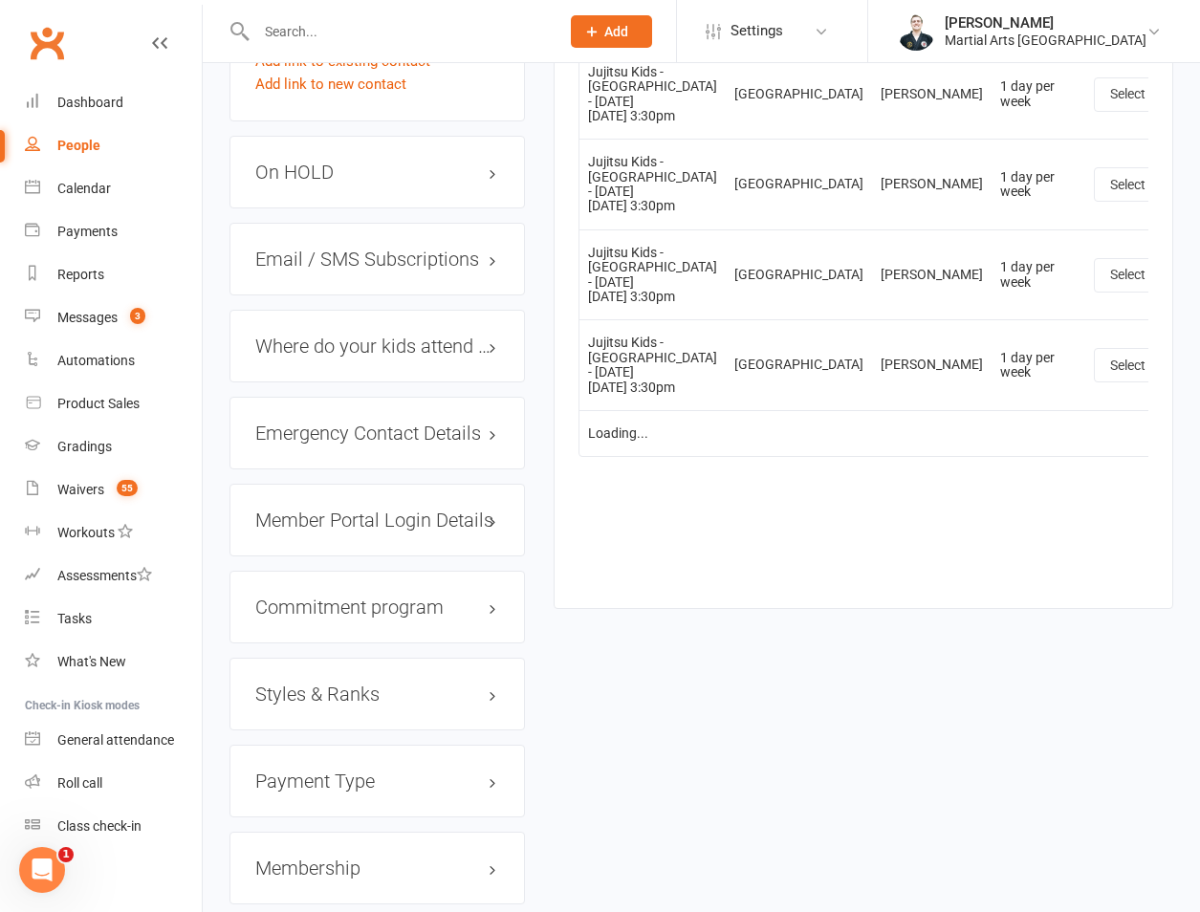
scroll to position [2105, 0]
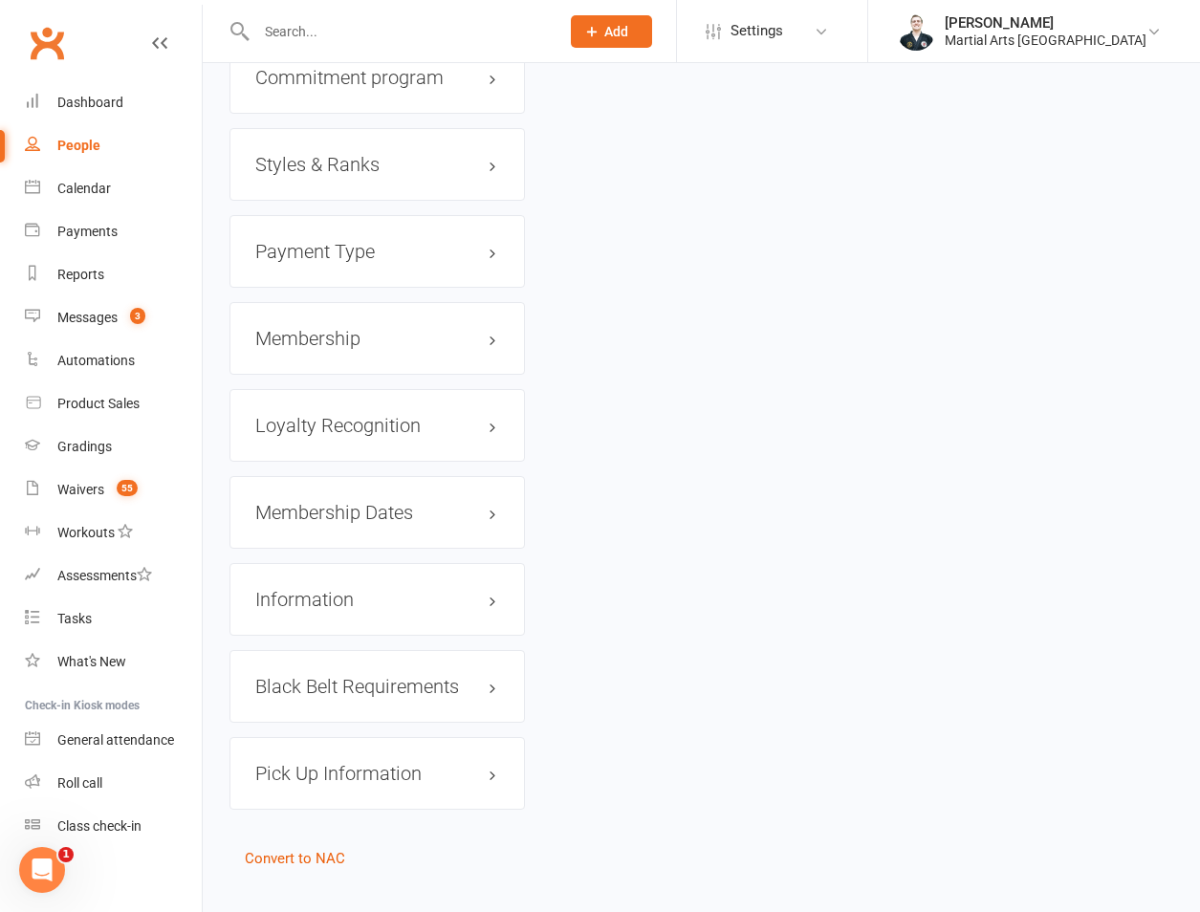
click at [326, 328] on h3 "Membership" at bounding box center [377, 338] width 244 height 21
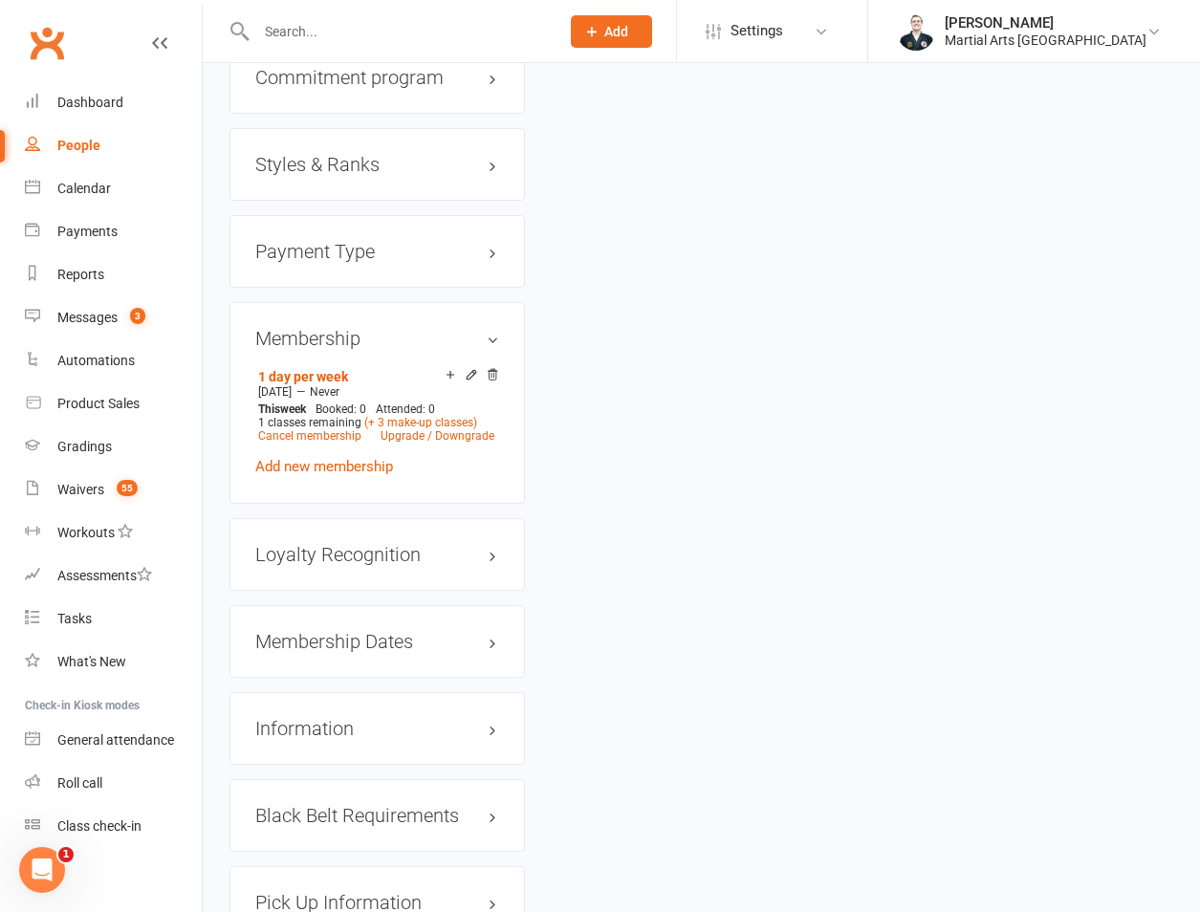
click at [501, 347] on div "Membership 1 day per week [DATE] — Never This week Booked: 0 Attended: 0 1 clas…" at bounding box center [377, 403] width 295 height 202
click at [492, 368] on icon at bounding box center [492, 374] width 13 height 13
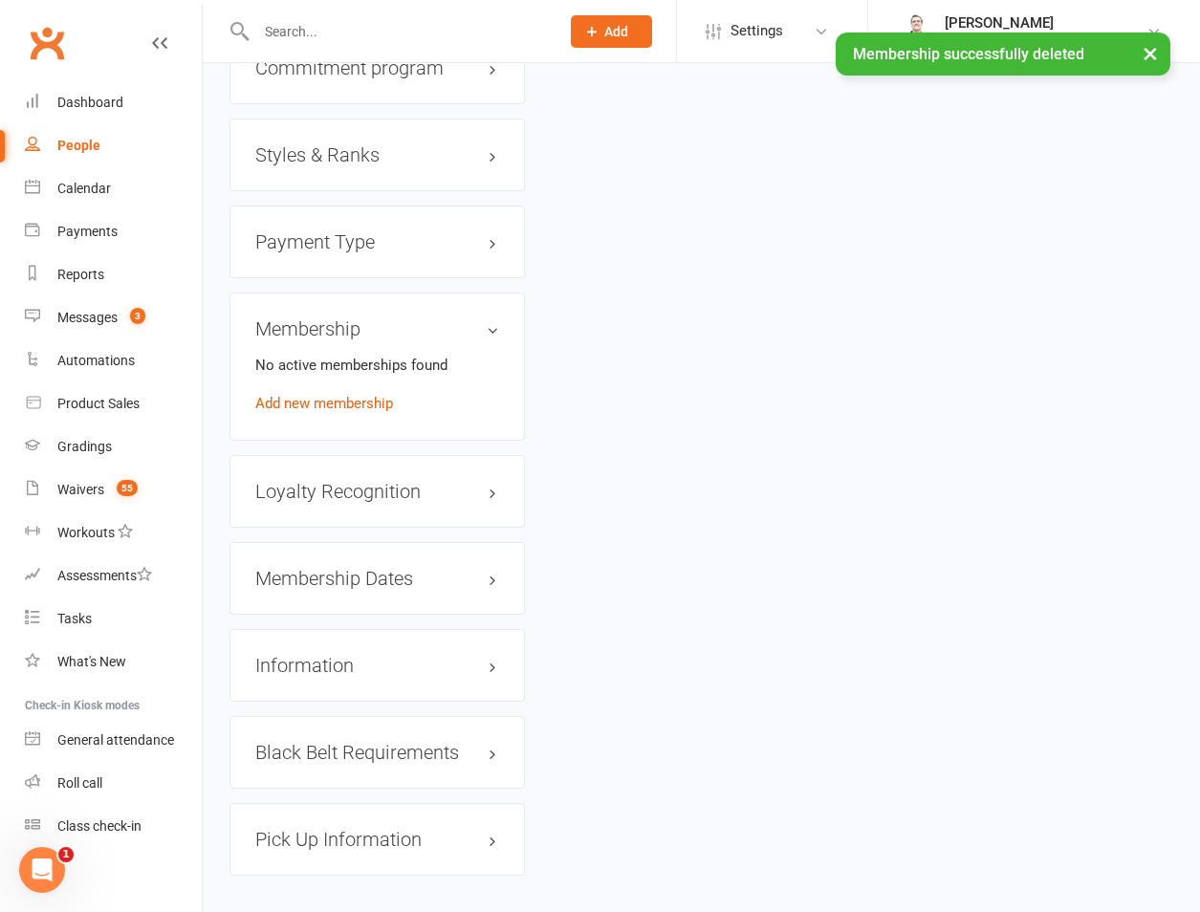
scroll to position [2095, 0]
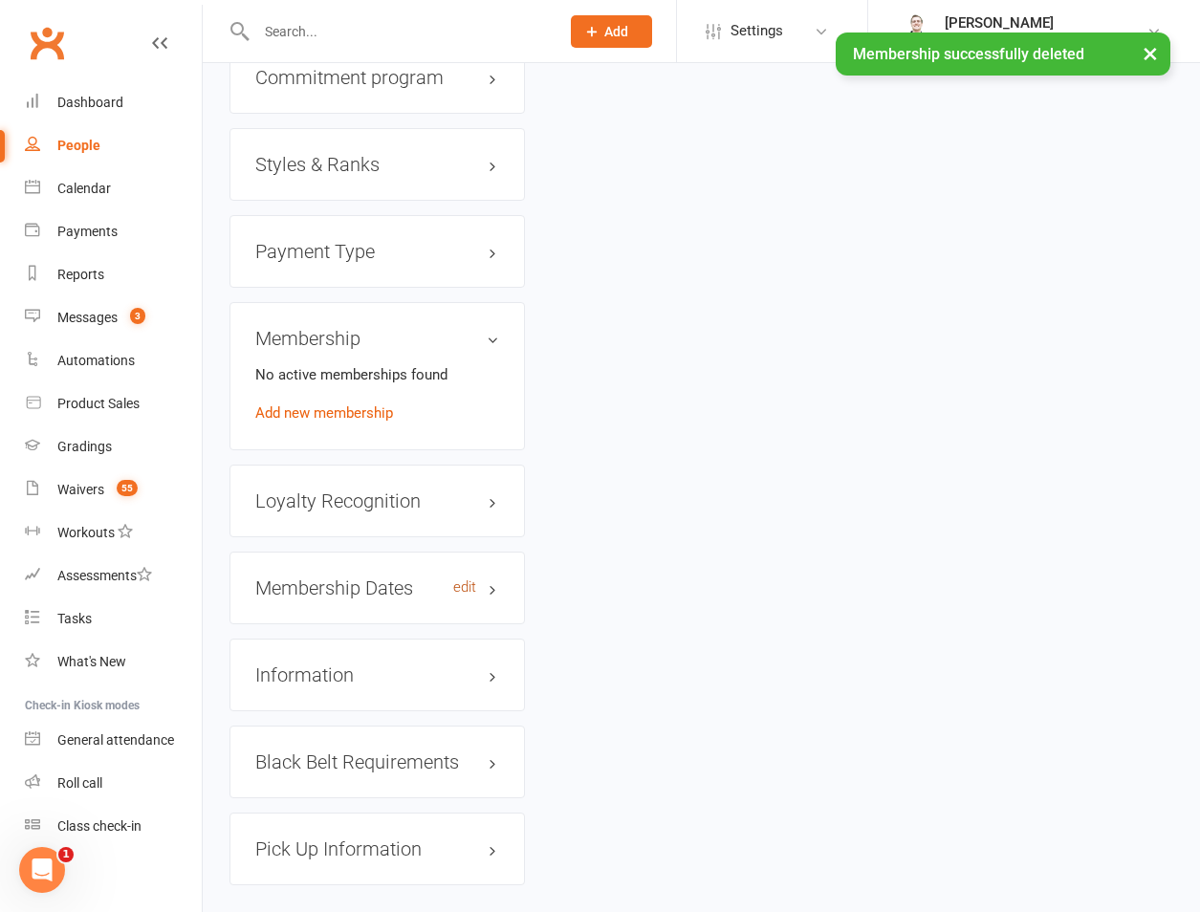
click at [470, 579] on link "edit" at bounding box center [464, 587] width 23 height 16
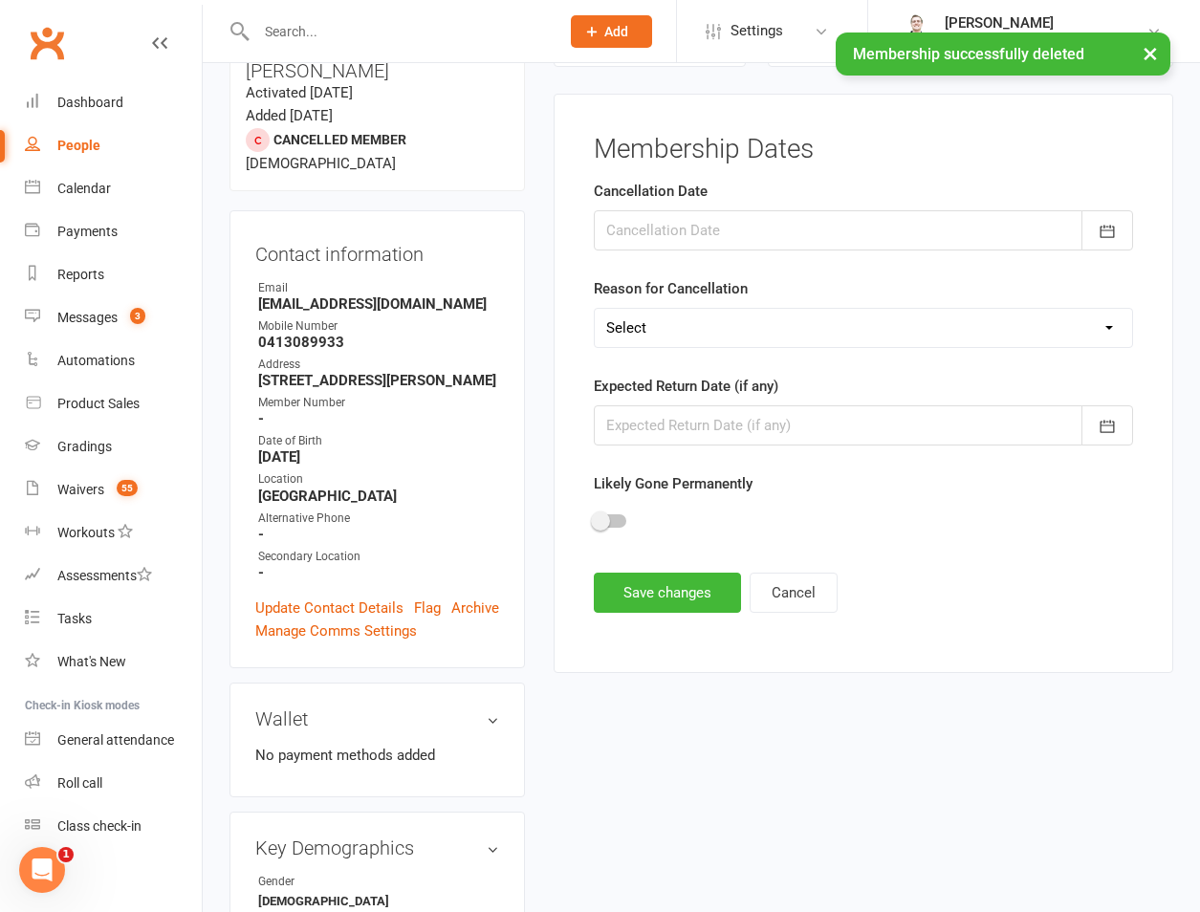
scroll to position [164, 0]
click at [653, 250] on div at bounding box center [863, 232] width 539 height 40
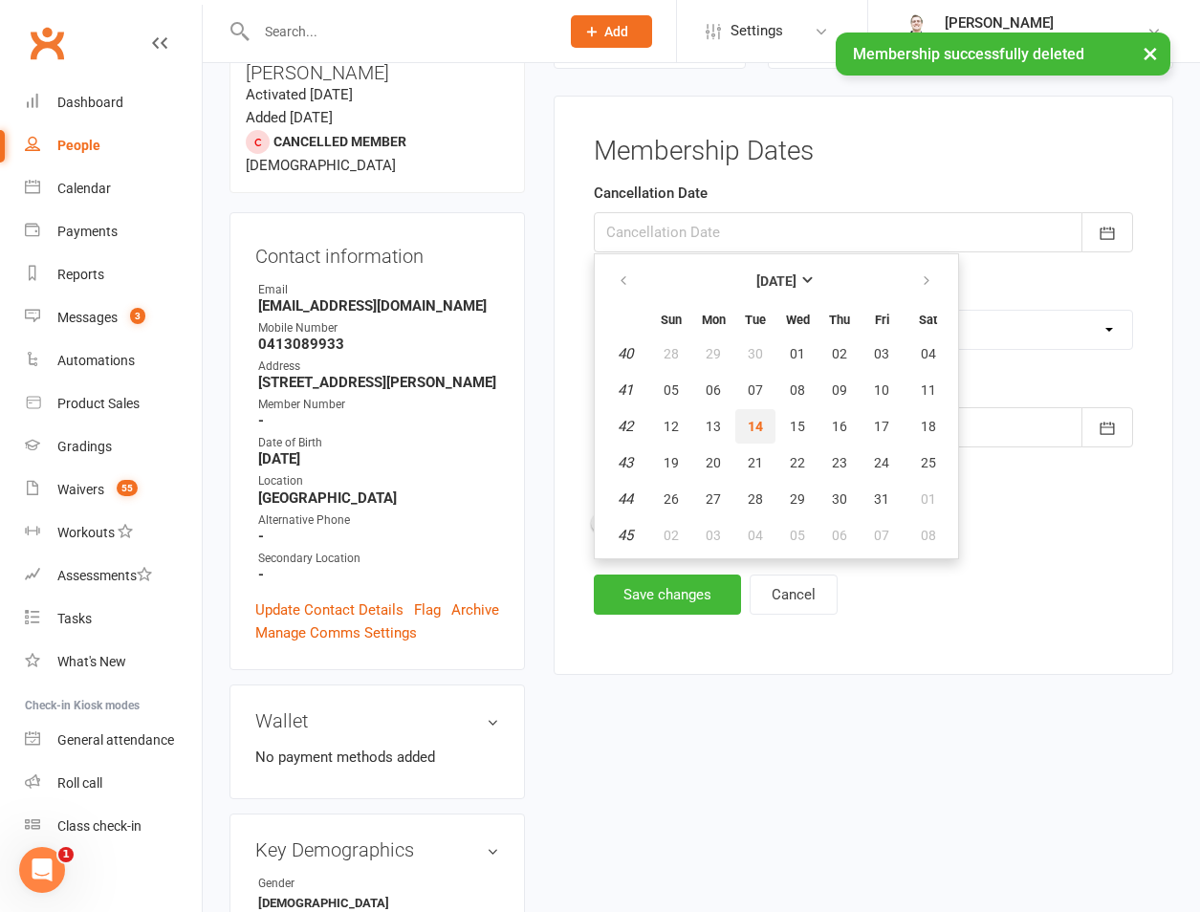
click at [756, 422] on span "14" at bounding box center [755, 426] width 15 height 15
type input "[DATE]"
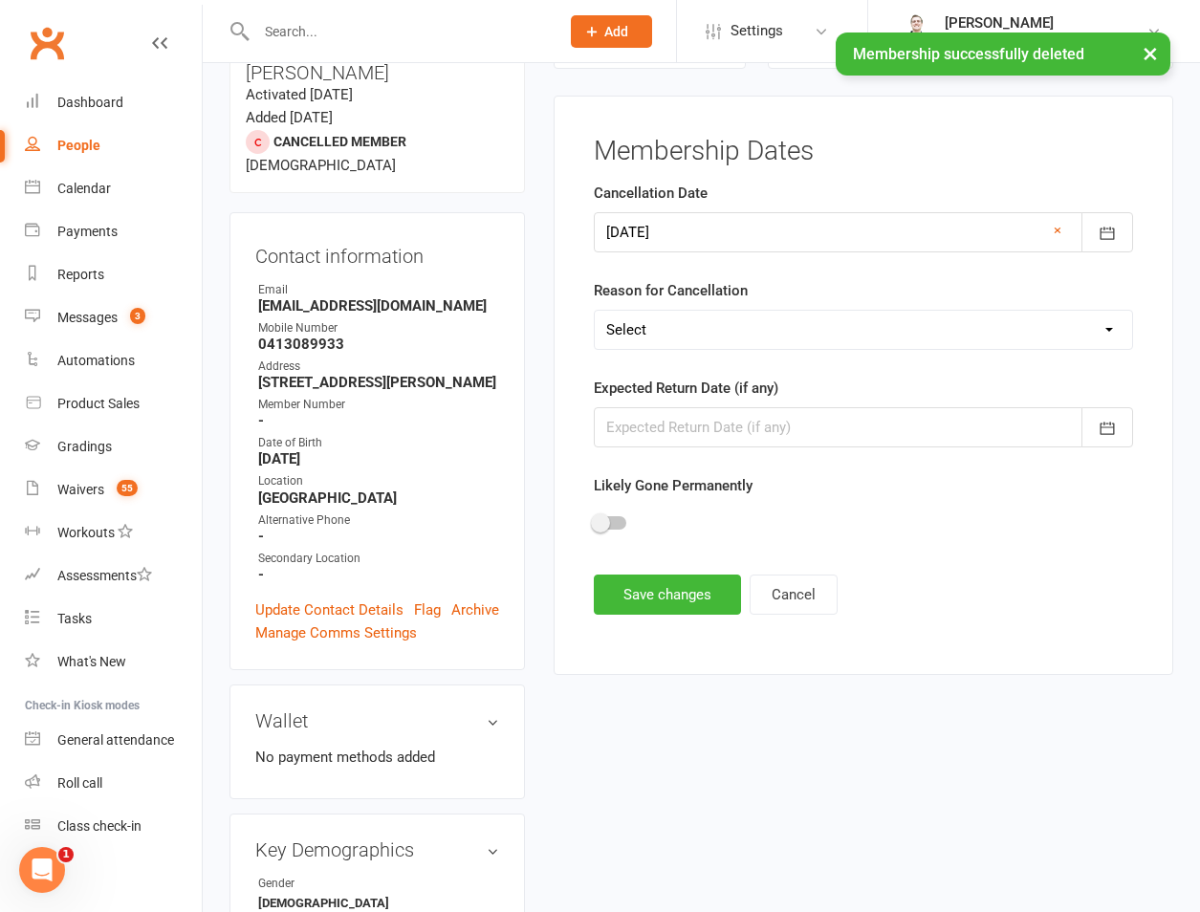
click at [736, 330] on select "Select Other Sport Too Busy/Work/School Commitments Transport/Parking Financial…" at bounding box center [863, 330] width 537 height 38
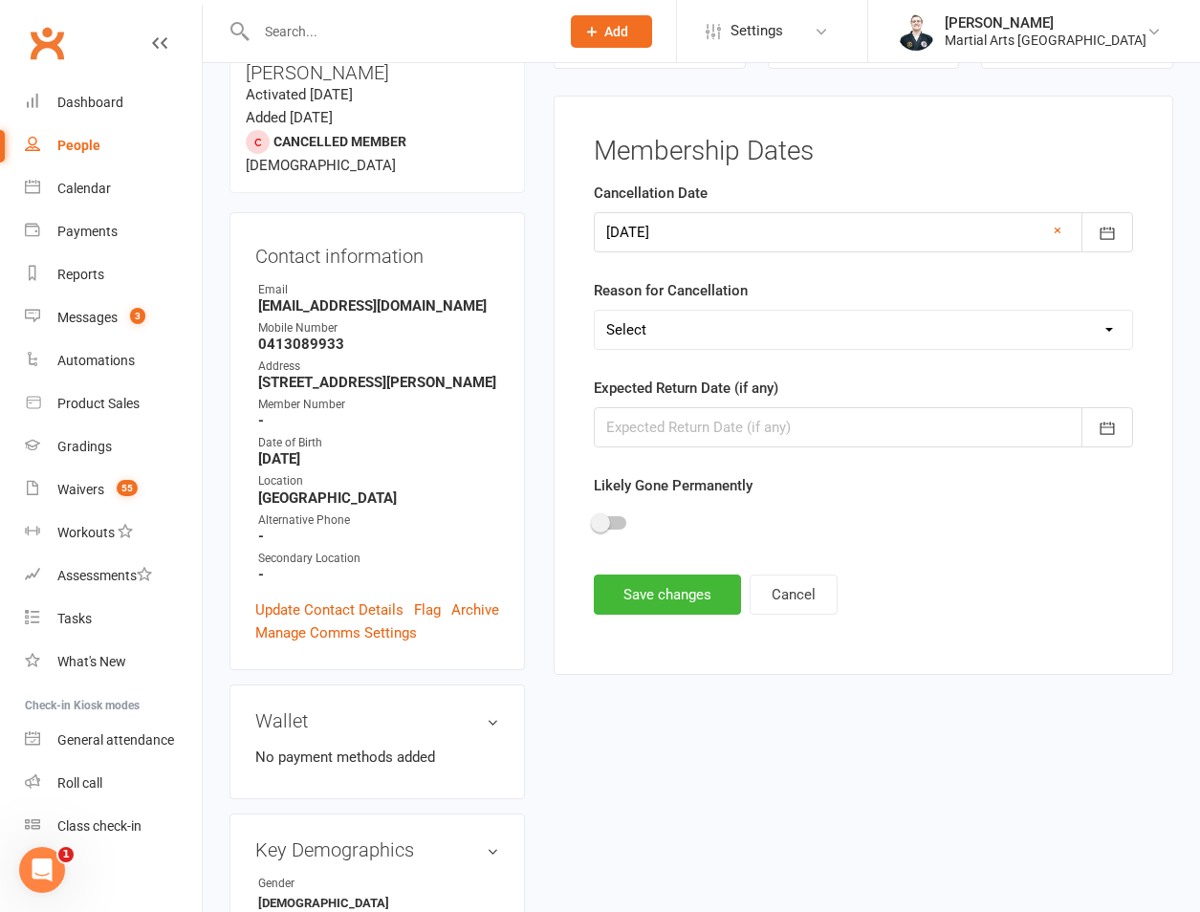
select select "Too Busy/Work/School Commitments"
click at [595, 311] on select "Select Other Sport Too Busy/Work/School Commitments Transport/Parking Financial…" at bounding box center [863, 330] width 537 height 38
click at [705, 611] on button "Save changes" at bounding box center [667, 595] width 147 height 40
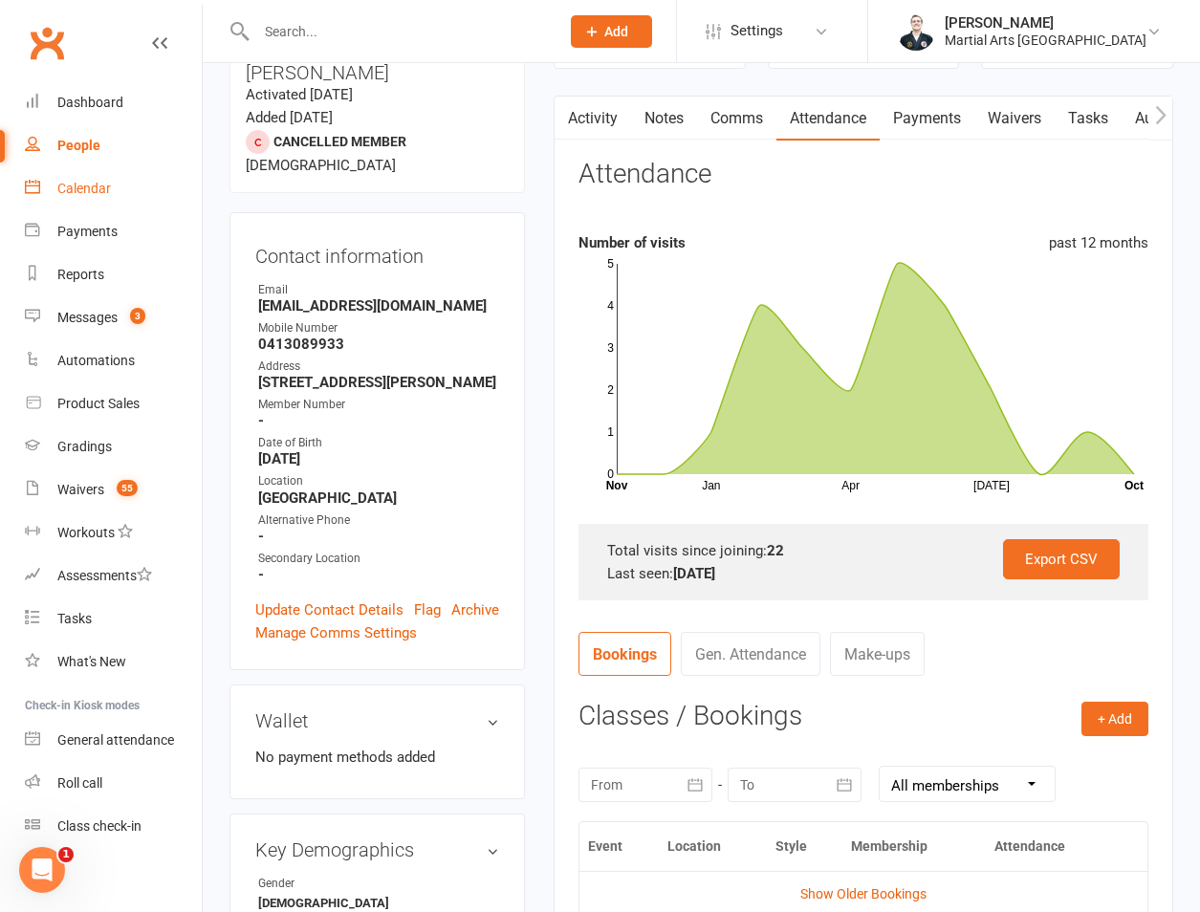
click at [71, 192] on div "Calendar" at bounding box center [84, 188] width 54 height 15
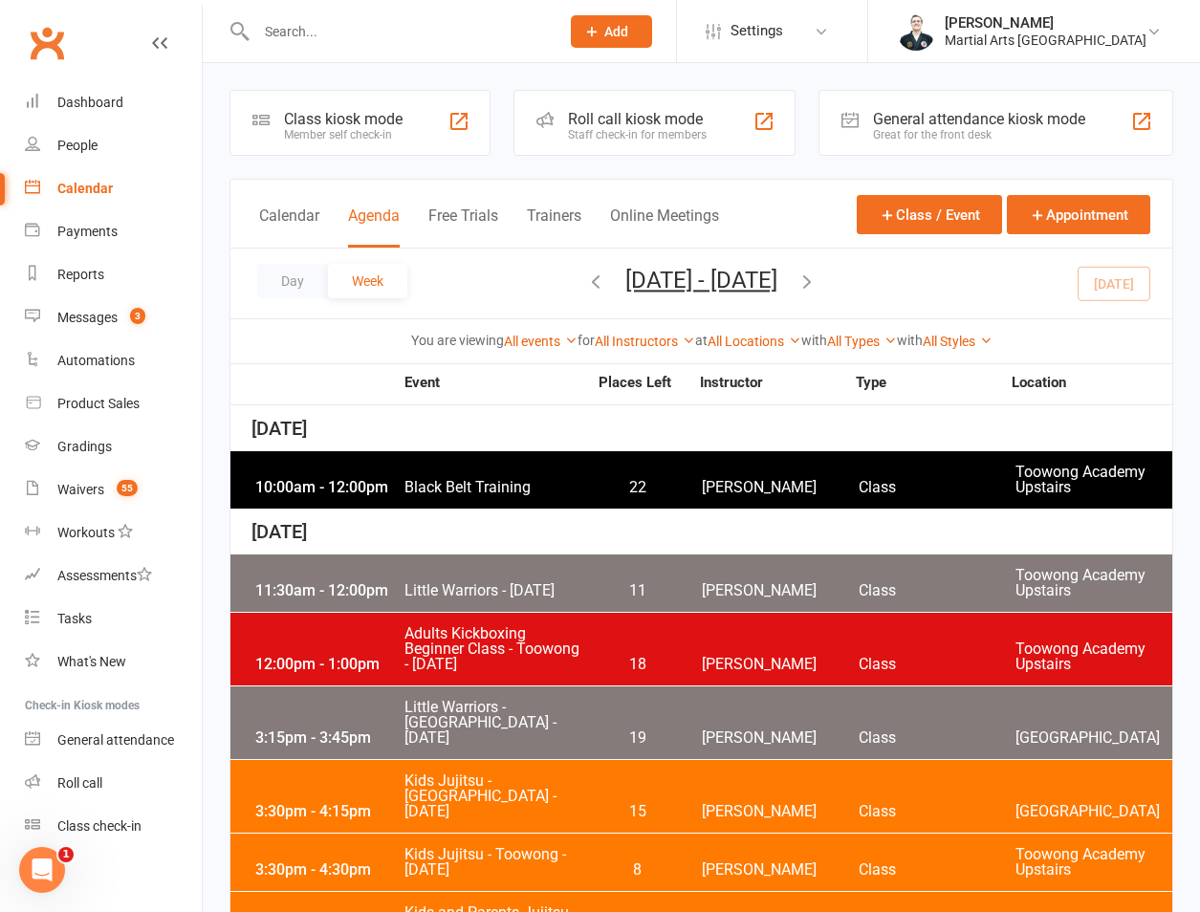
click at [639, 290] on button "[DATE] - [DATE]" at bounding box center [701, 280] width 152 height 27
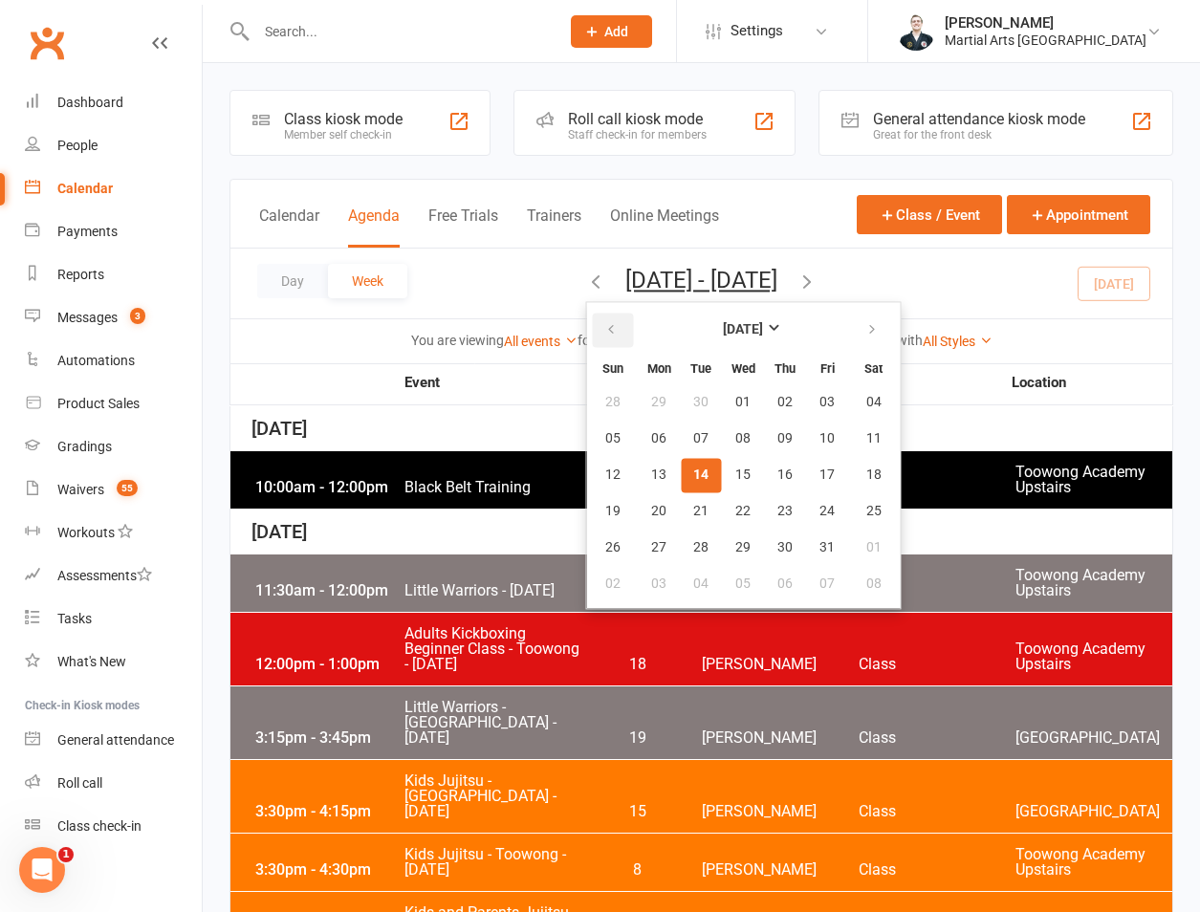
click at [604, 327] on icon "button" at bounding box center [610, 329] width 13 height 15
click at [849, 476] on button "21" at bounding box center [873, 475] width 49 height 34
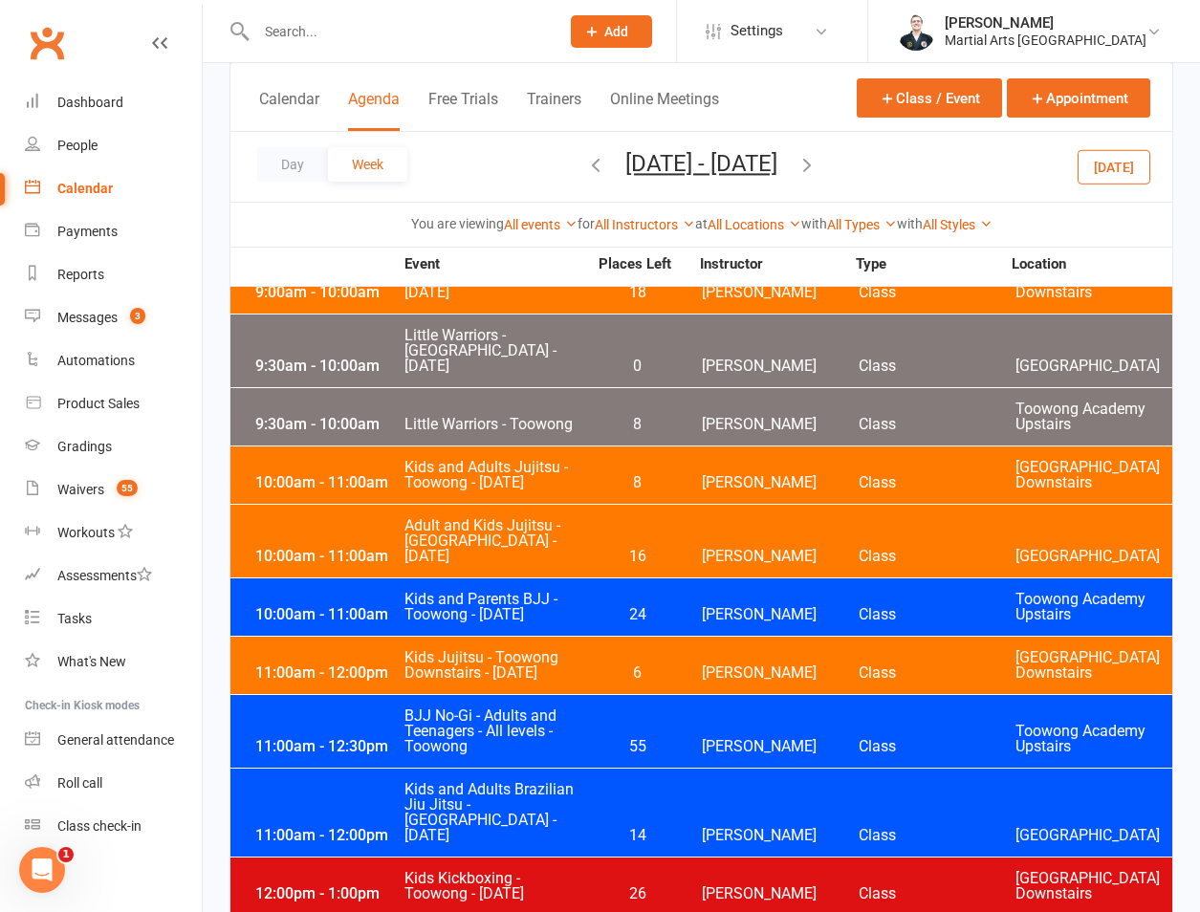
scroll to position [6396, 0]
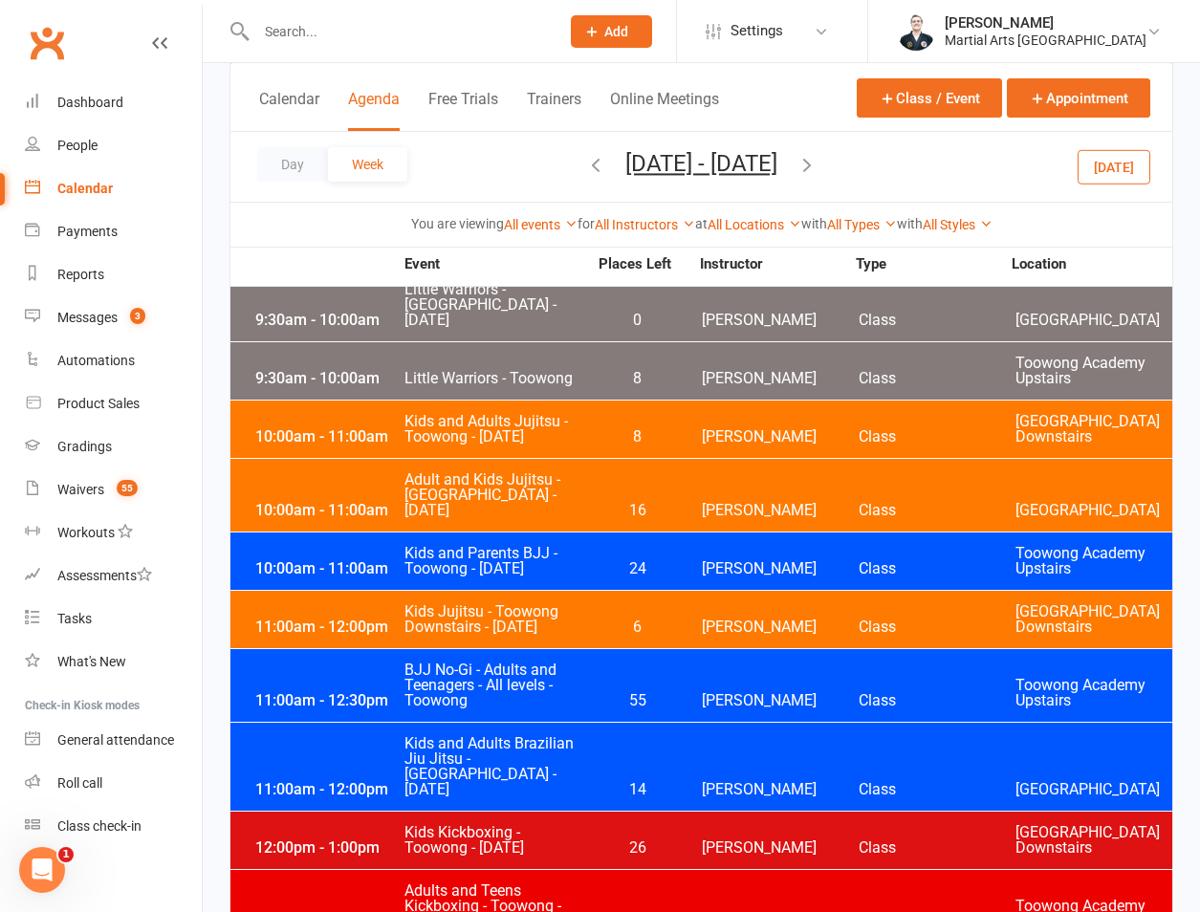
click at [432, 37] on input "text" at bounding box center [398, 31] width 295 height 27
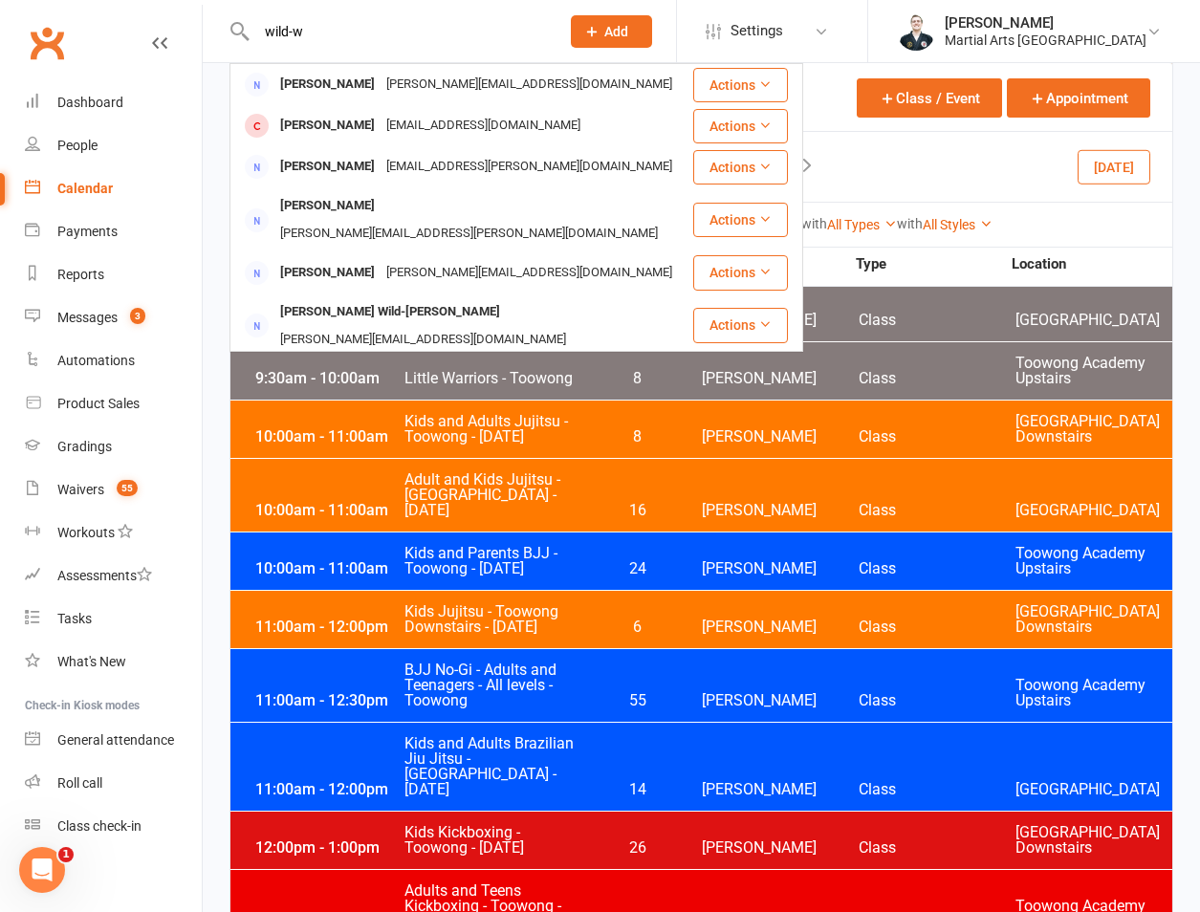
type input "wild-w"
click at [366, 362] on div "[PERSON_NAME] Wild-[PERSON_NAME]" at bounding box center [389, 376] width 231 height 28
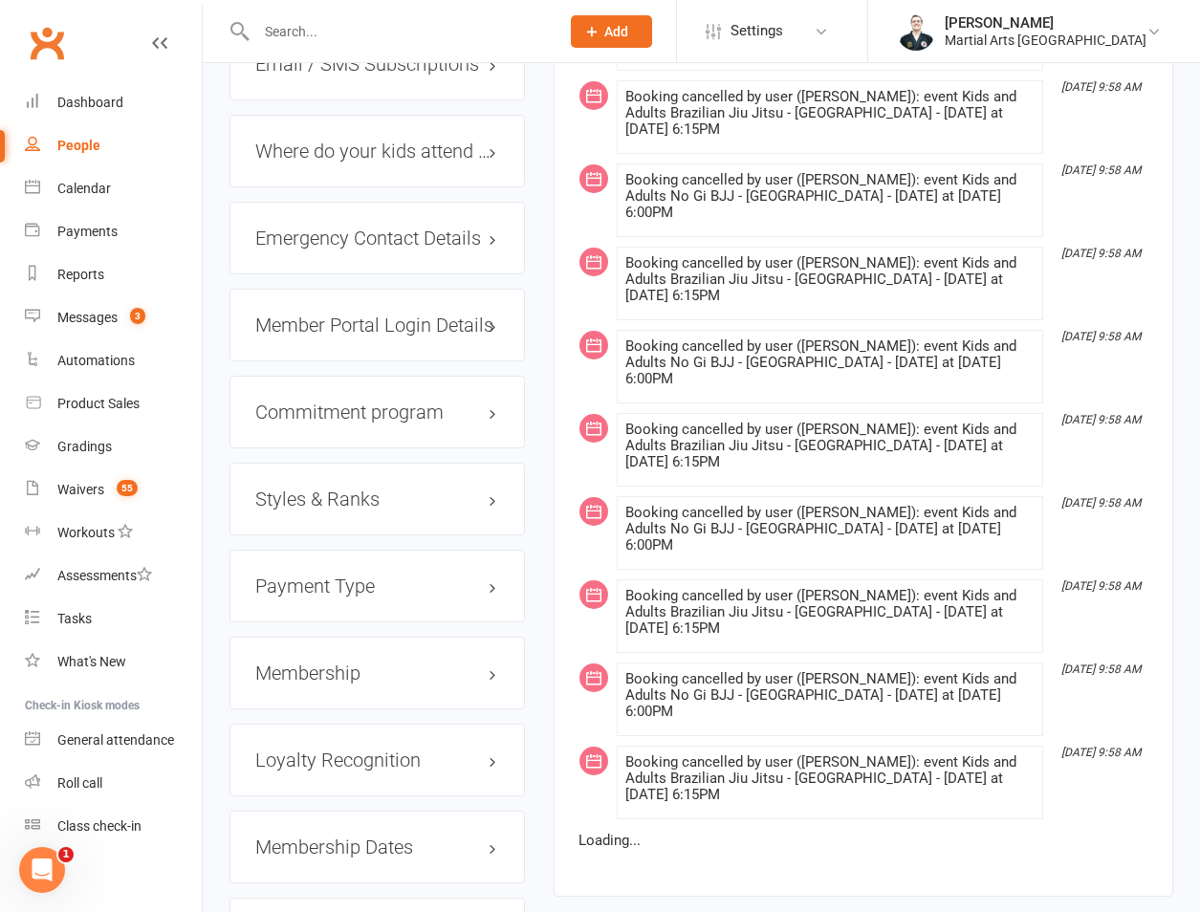
scroll to position [2105, 0]
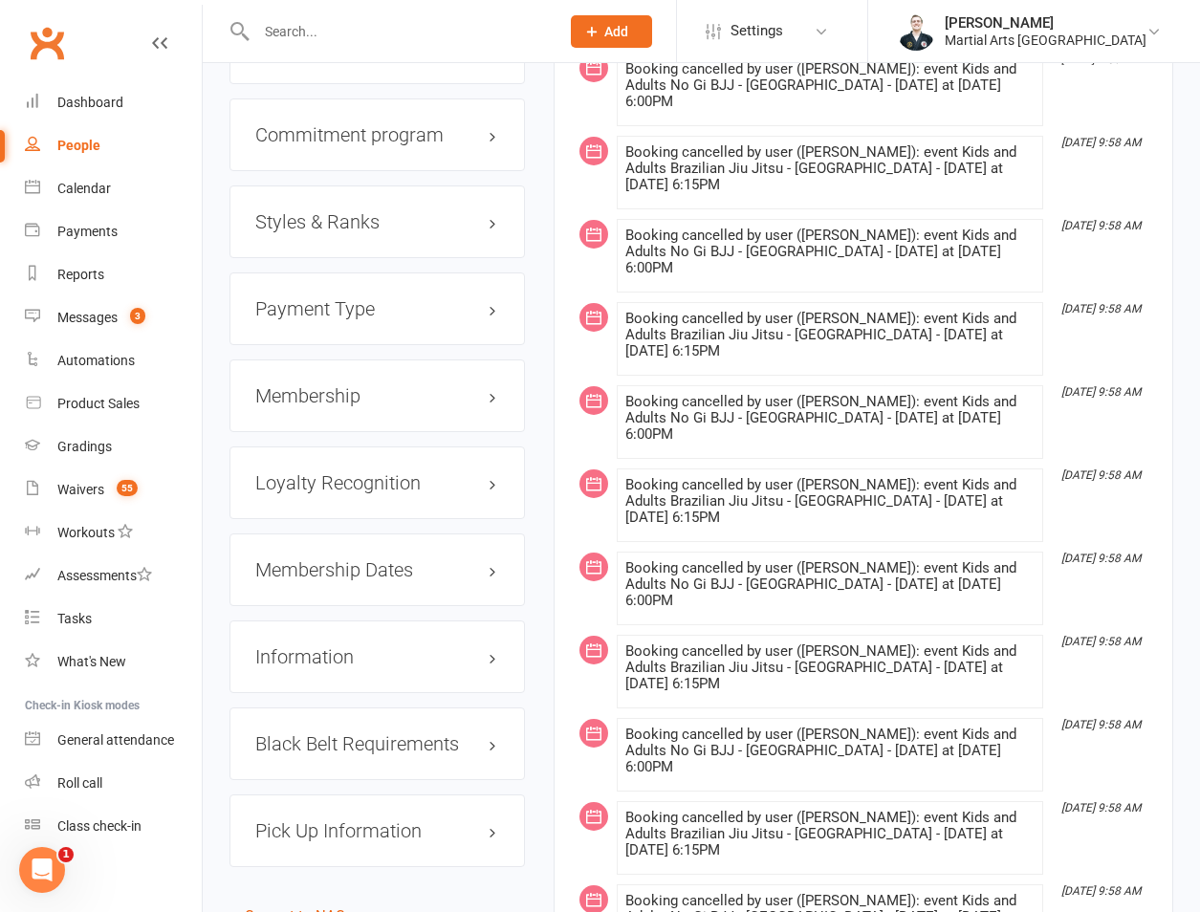
drag, startPoint x: 312, startPoint y: 301, endPoint x: 392, endPoint y: 307, distance: 80.5
click at [315, 385] on h3 "Membership" at bounding box center [377, 395] width 244 height 21
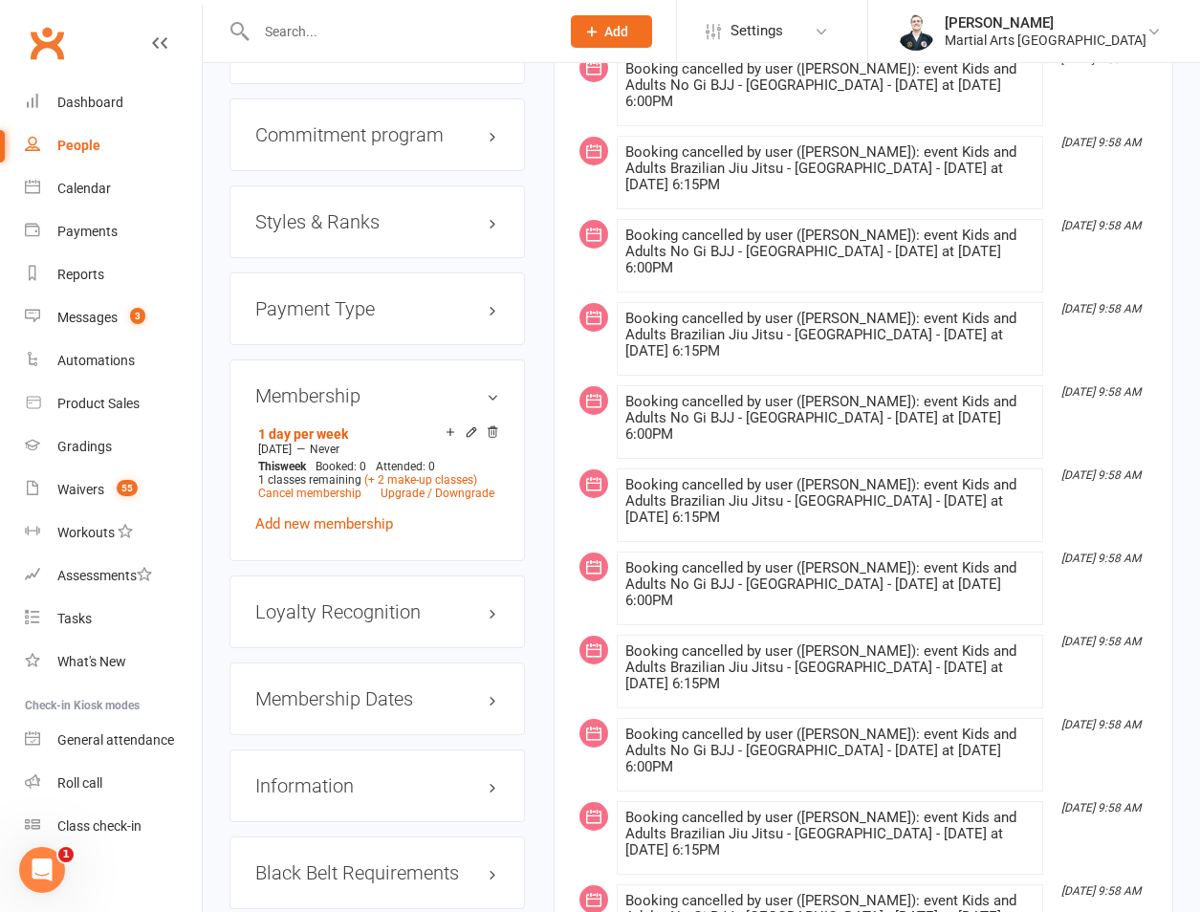
click at [492, 426] on icon at bounding box center [492, 432] width 13 height 13
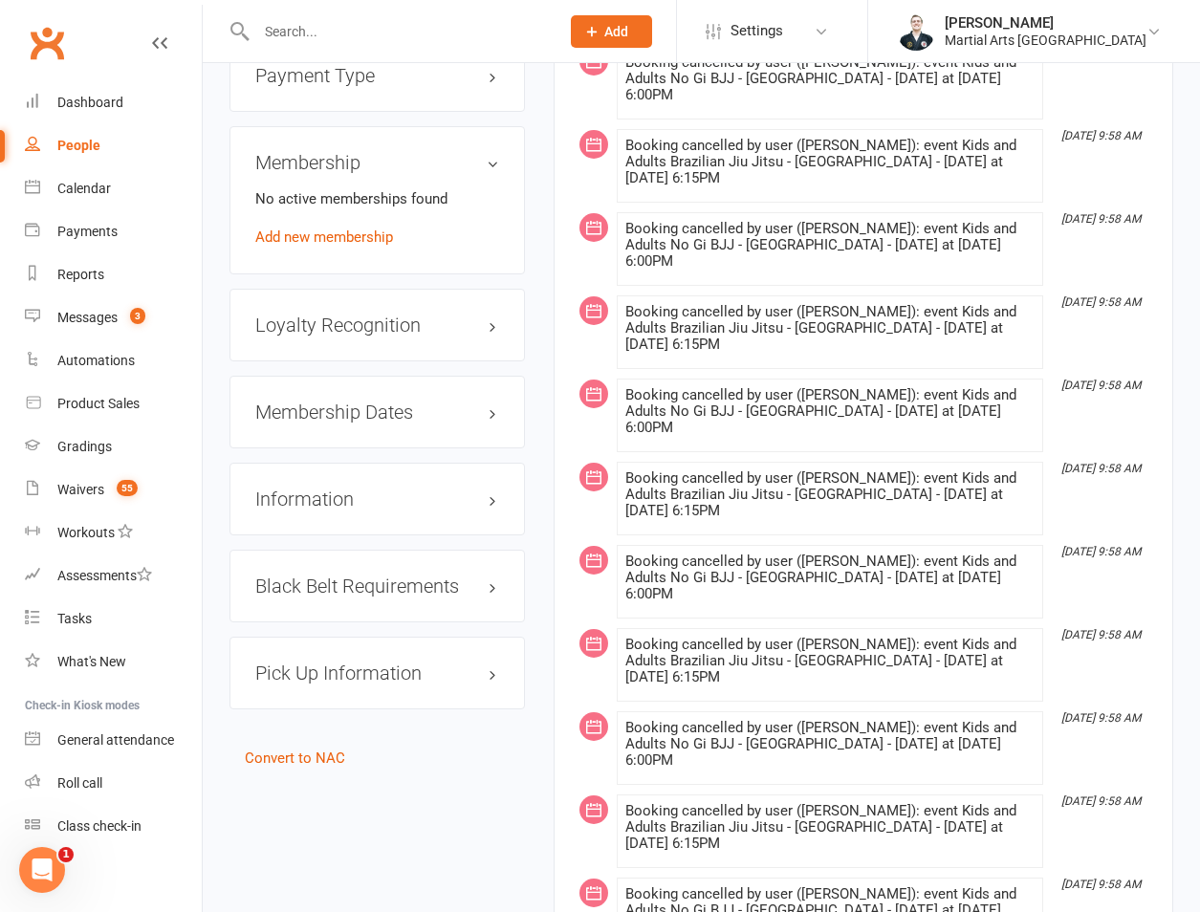
scroll to position [2095, 0]
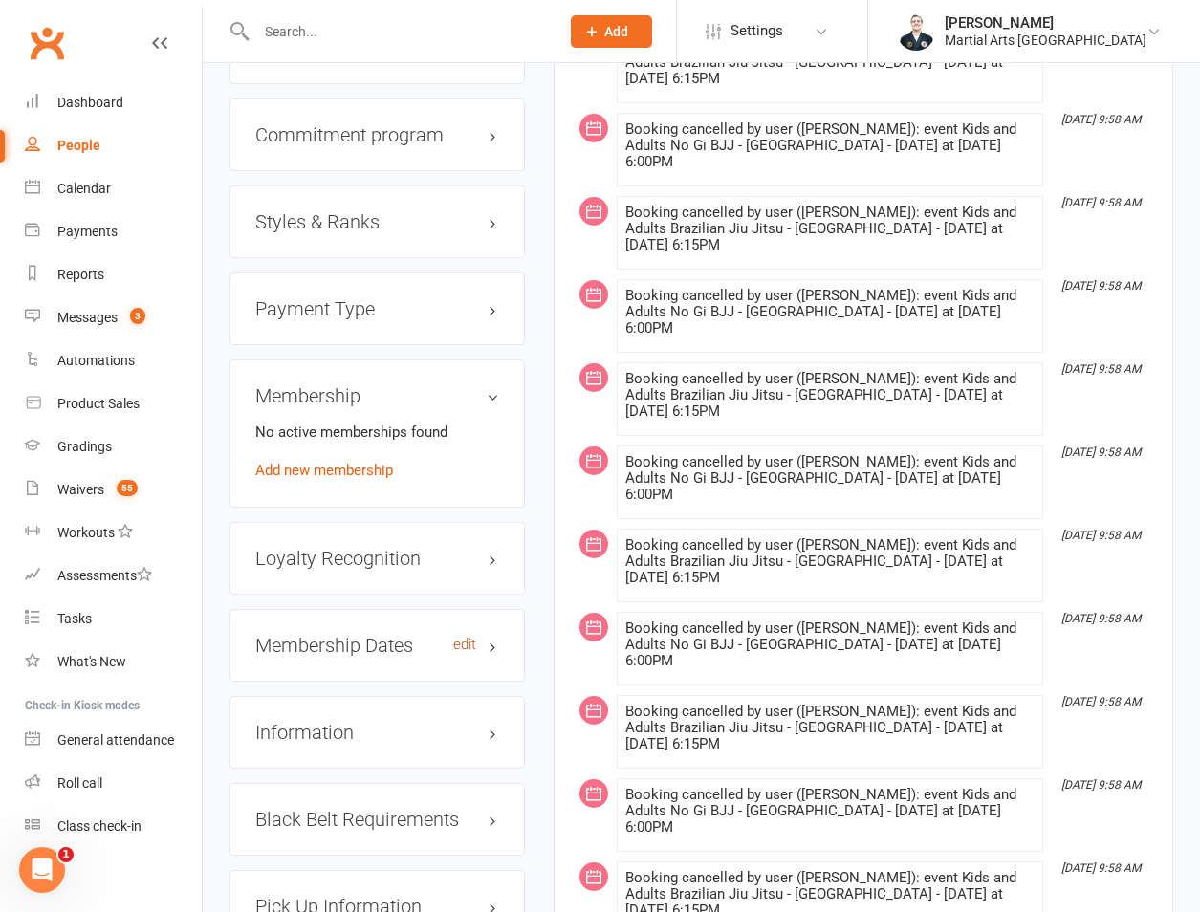
click at [461, 637] on link "edit" at bounding box center [464, 645] width 23 height 16
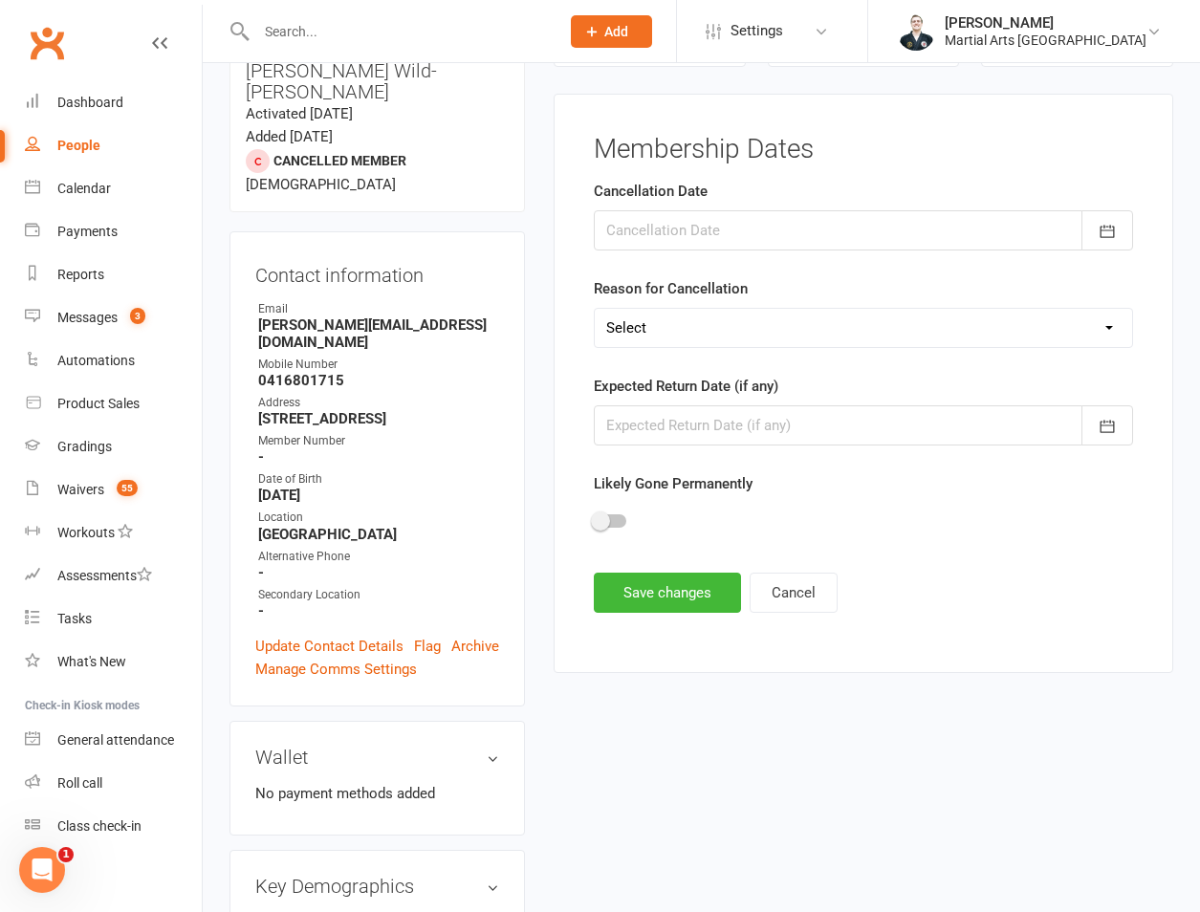
scroll to position [164, 0]
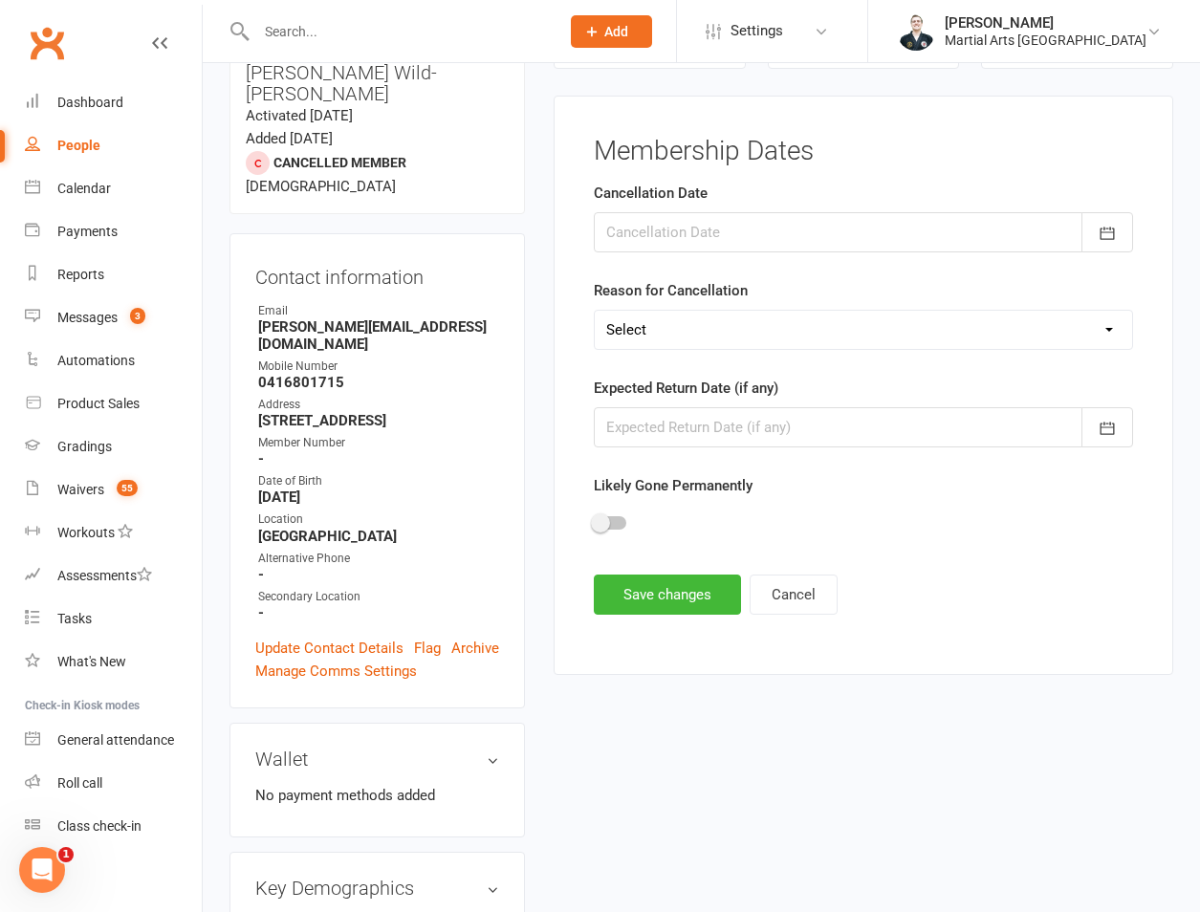
click at [713, 224] on div at bounding box center [863, 232] width 539 height 40
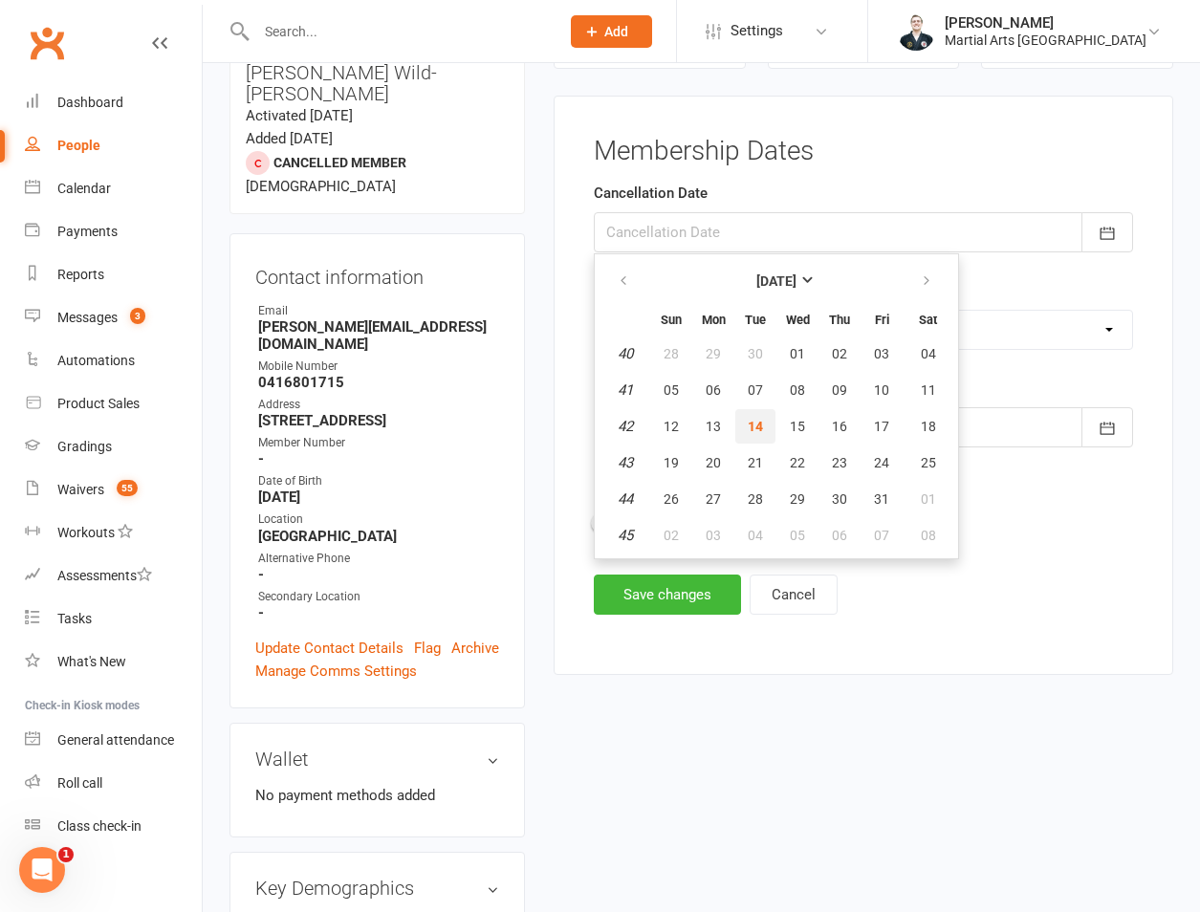
click at [754, 422] on span "14" at bounding box center [755, 426] width 15 height 15
type input "[DATE]"
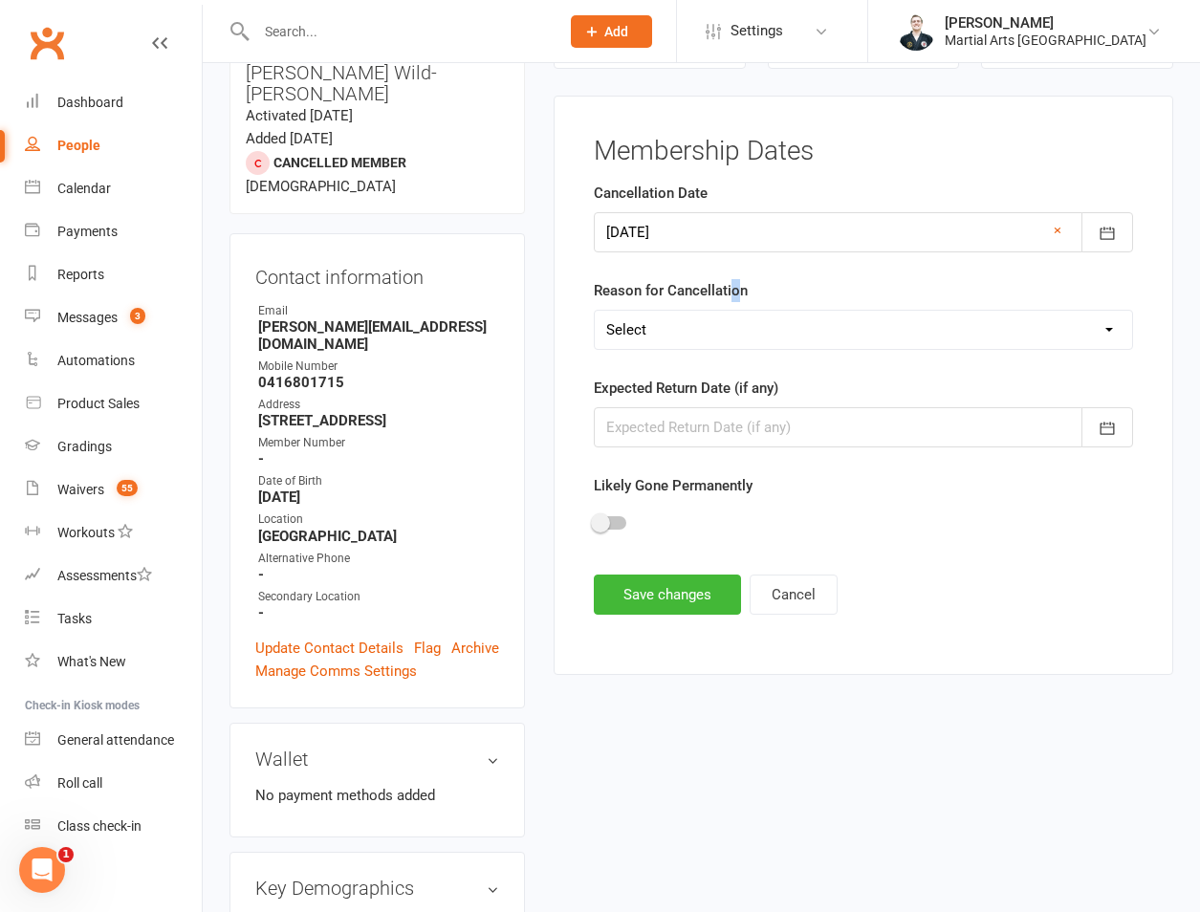
click at [733, 298] on label "Reason for Cancellation" at bounding box center [671, 290] width 154 height 23
click at [719, 347] on select "Select Other Sport Too Busy/Work/School Commitments Transport/Parking Financial…" at bounding box center [863, 330] width 537 height 38
select select "Lost Interest"
click at [595, 311] on select "Select Other Sport Too Busy/Work/School Commitments Transport/Parking Financial…" at bounding box center [863, 330] width 537 height 38
click at [647, 608] on button "Save changes" at bounding box center [667, 595] width 147 height 40
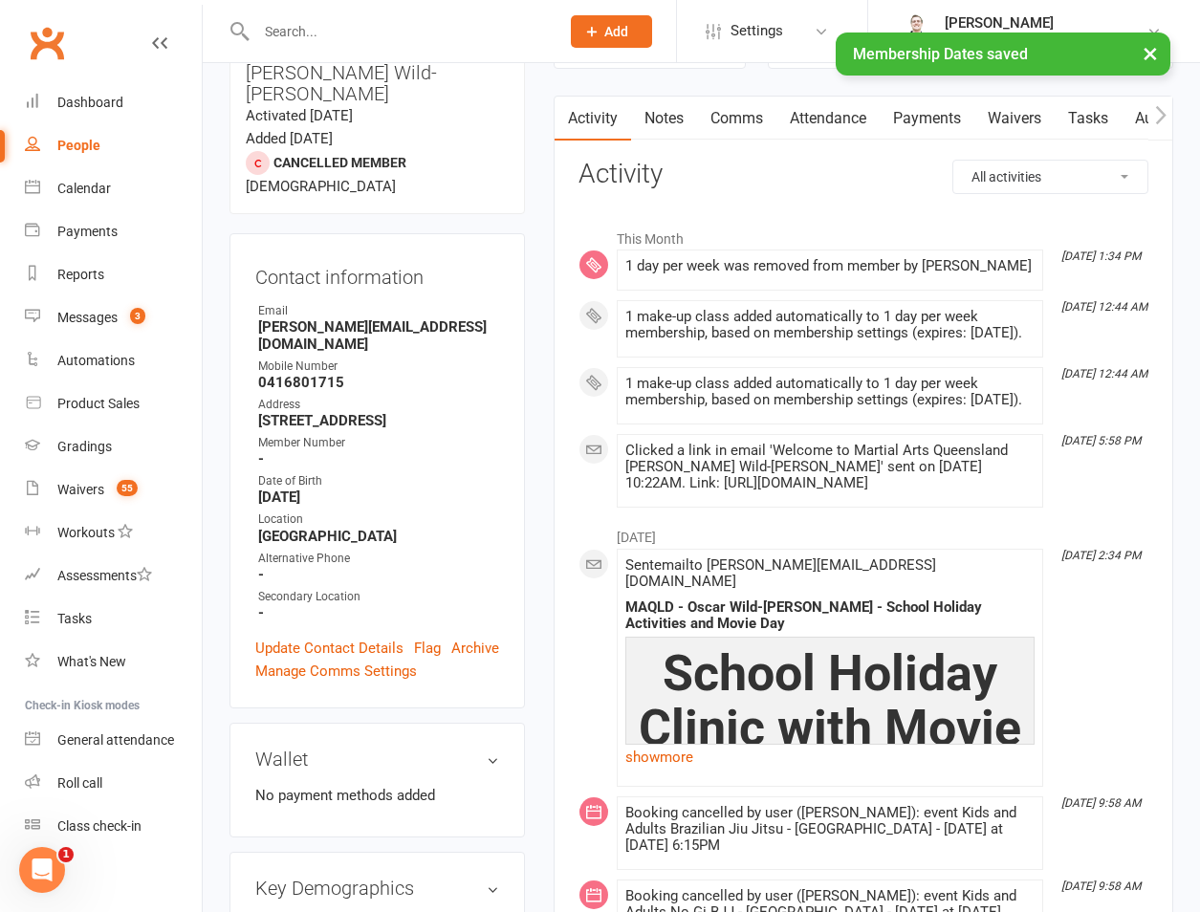
click at [822, 109] on link "Attendance" at bounding box center [827, 119] width 103 height 44
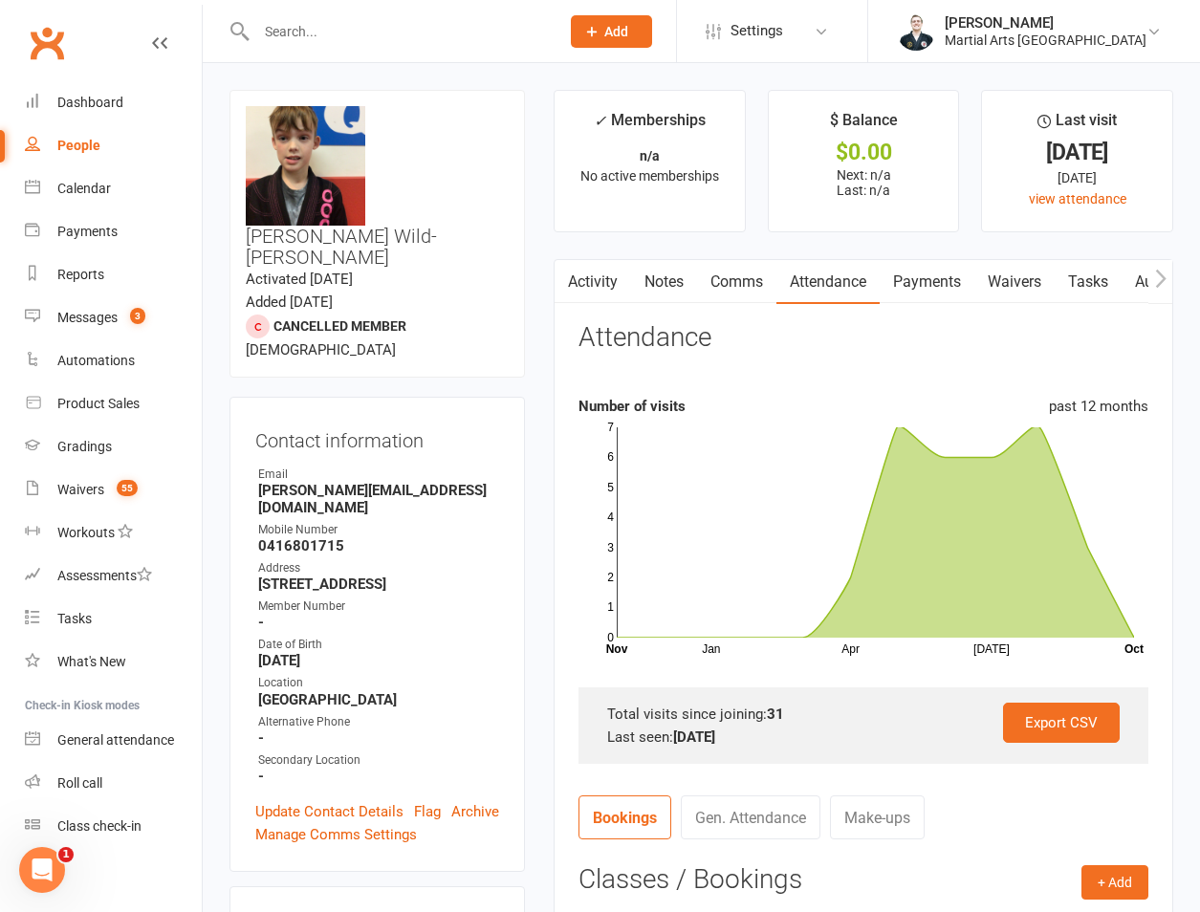
drag, startPoint x: 653, startPoint y: 290, endPoint x: 690, endPoint y: 293, distance: 37.4
click at [656, 293] on link "Notes" at bounding box center [664, 282] width 66 height 44
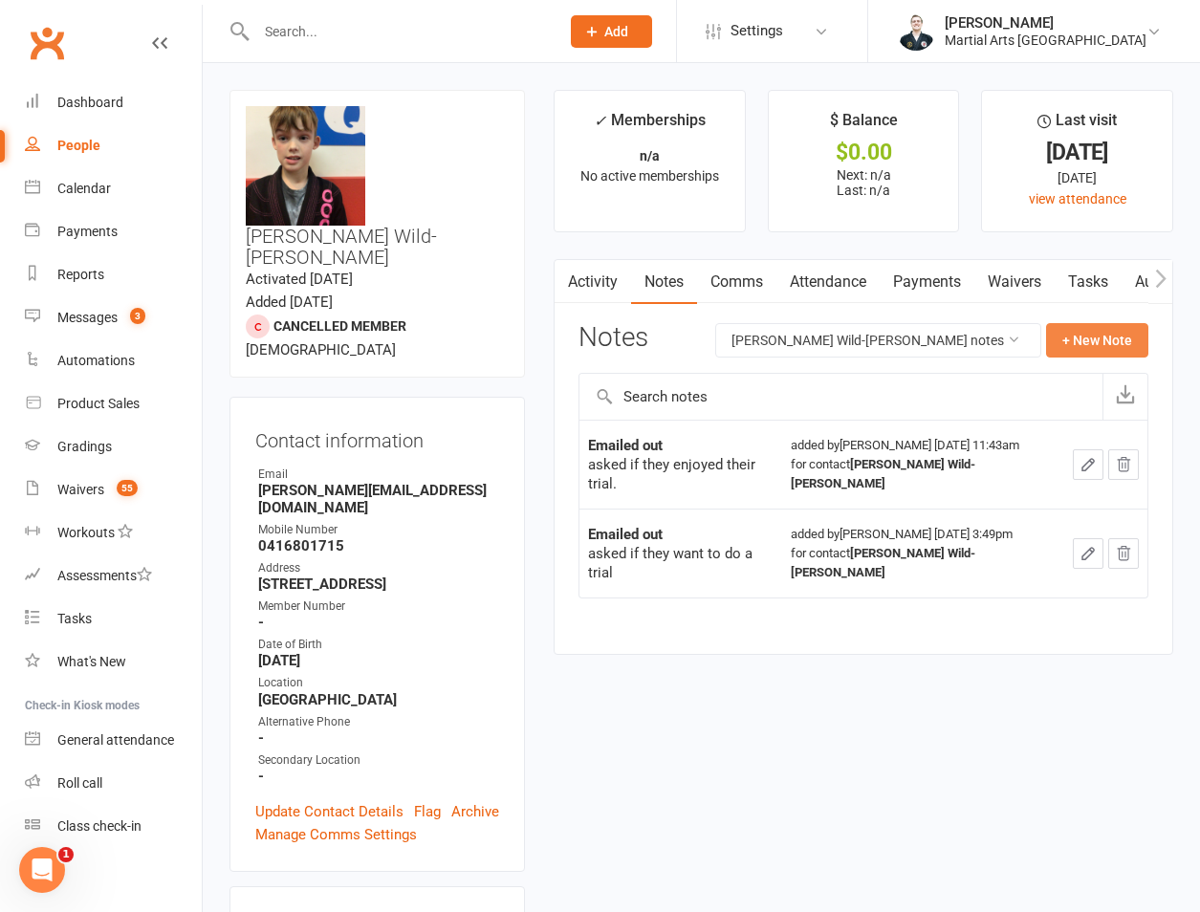
click at [1106, 350] on button "+ New Note" at bounding box center [1097, 340] width 102 height 34
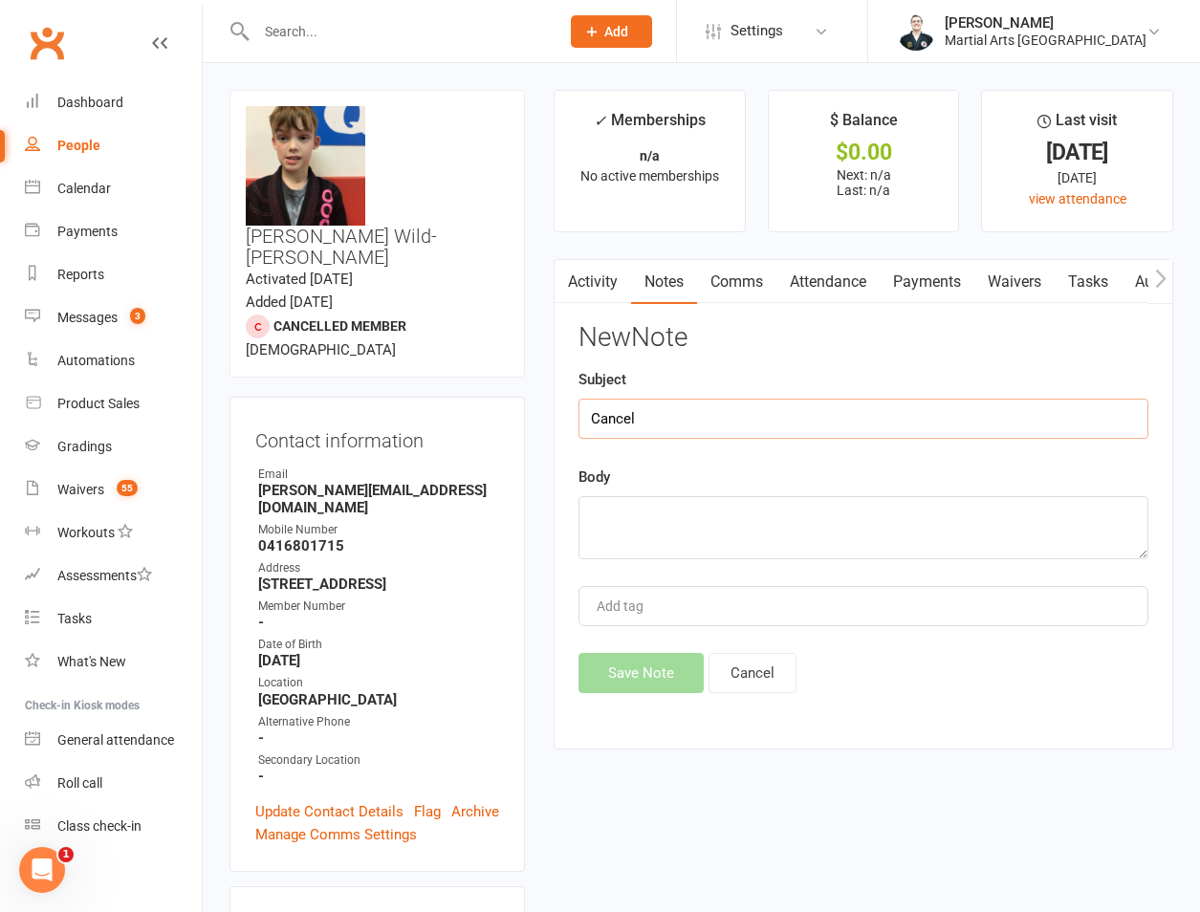
type input "Cancel"
paste textarea "[PERSON_NAME] via [DOMAIN_NAME] 1:30 PM (4 minutes ago) to [PERSON_NAME] Hello …"
type textarea "[PERSON_NAME] via [DOMAIN_NAME] 1:30 PM (4 minutes ago) to [PERSON_NAME] Hello …"
click at [627, 689] on button "Save Note" at bounding box center [641, 673] width 125 height 40
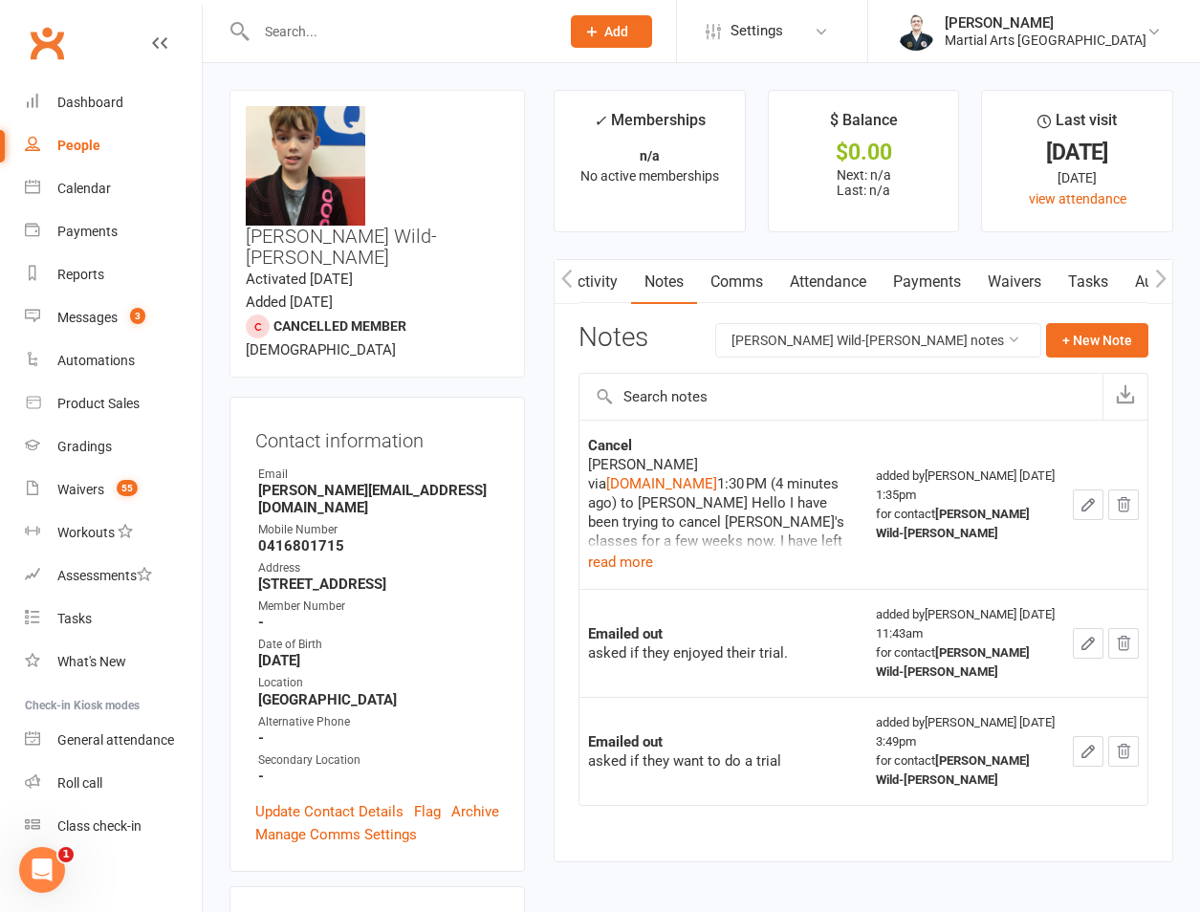
click at [593, 280] on link "Activity" at bounding box center [593, 282] width 77 height 44
